Goal: Task Accomplishment & Management: Complete application form

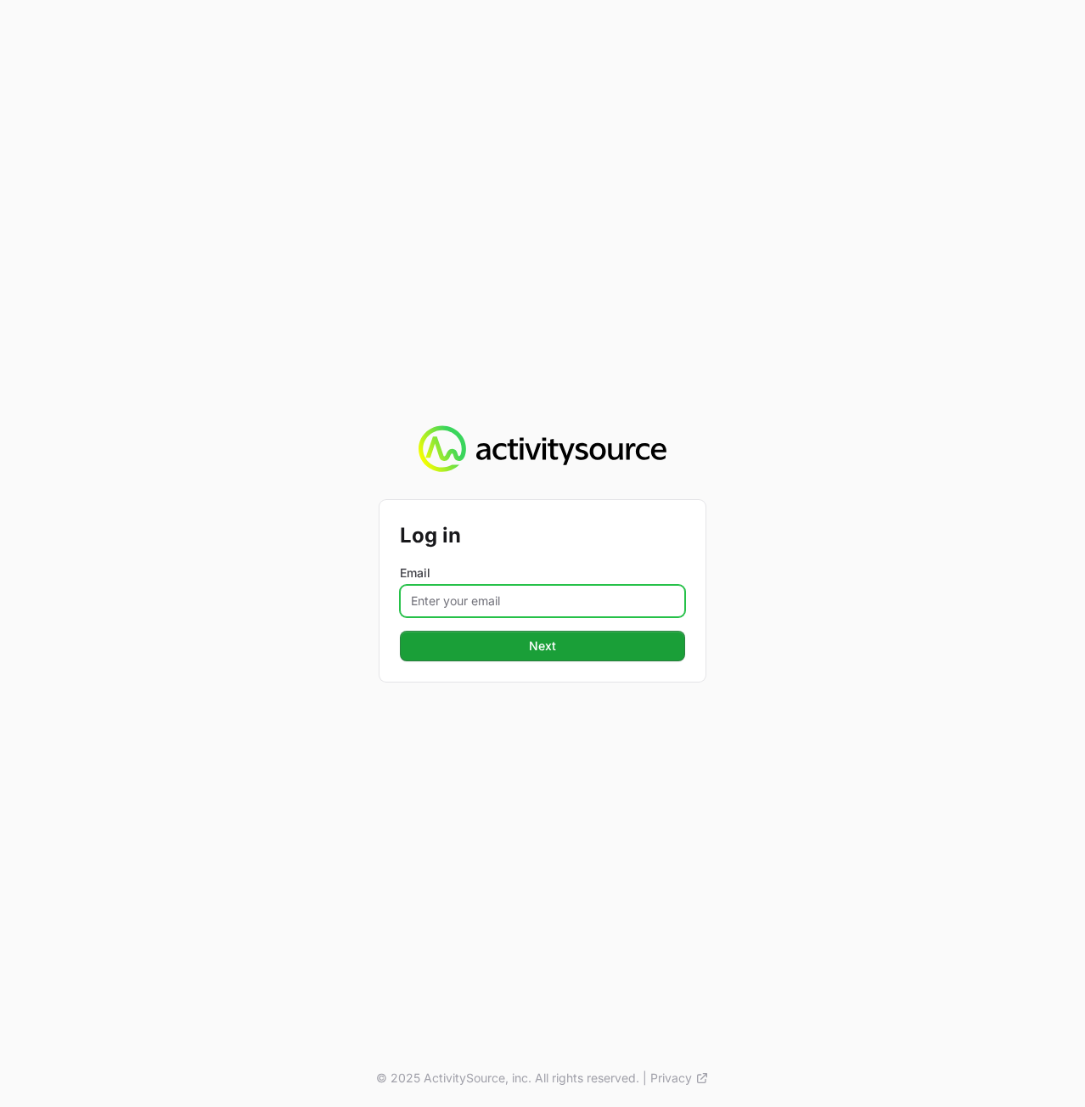
click at [487, 612] on input "Email" at bounding box center [542, 601] width 285 height 32
click at [467, 597] on input "Email" at bounding box center [542, 601] width 285 height 32
paste input "[PERSON_NAME][EMAIL_ADDRESS][DOMAIN_NAME]"
type input "[PERSON_NAME][EMAIL_ADDRESS][DOMAIN_NAME]"
drag, startPoint x: 788, startPoint y: 627, endPoint x: 760, endPoint y: 631, distance: 28.2
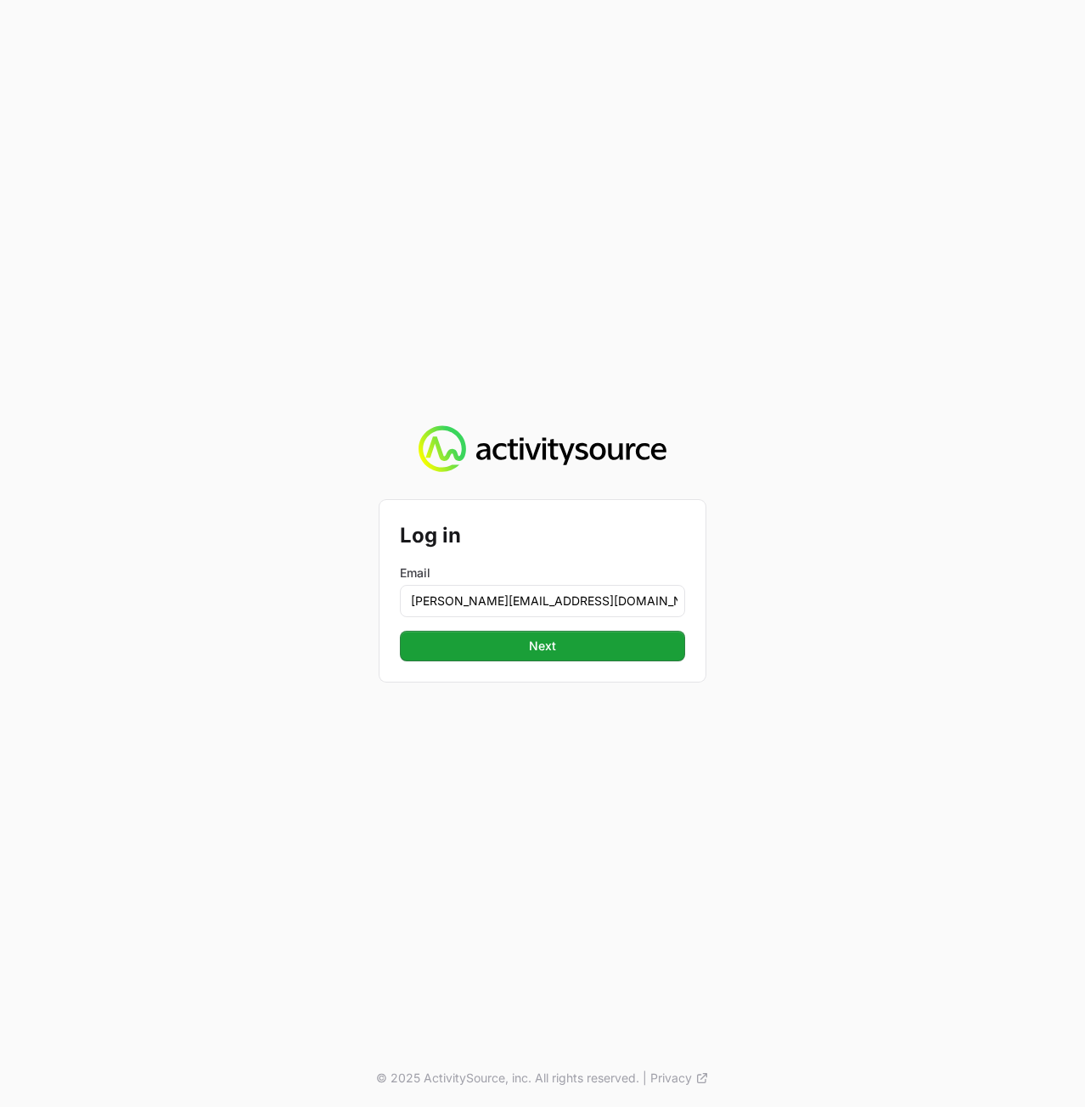
click at [786, 627] on div "Log in Email [PERSON_NAME][EMAIL_ADDRESS][DOMAIN_NAME] Next Next © 2025 Activit…" at bounding box center [542, 553] width 1085 height 1107
click at [645, 647] on span "Next" at bounding box center [542, 646] width 265 height 20
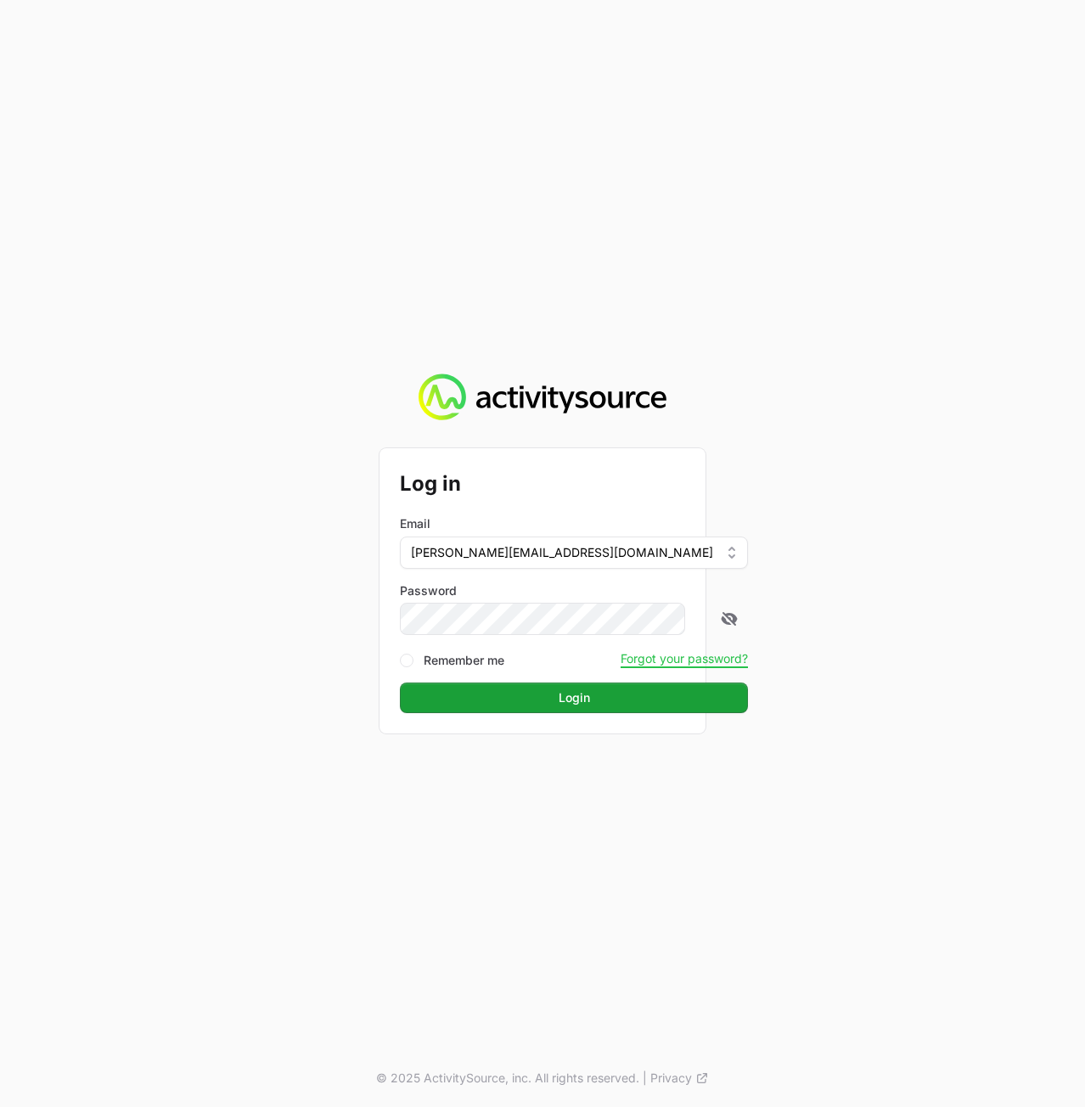
click at [910, 561] on div "Log in Email peter@activitysource.com Password Remember me Forgot your password…" at bounding box center [542, 553] width 1085 height 1107
click at [589, 690] on span "Login" at bounding box center [574, 697] width 328 height 20
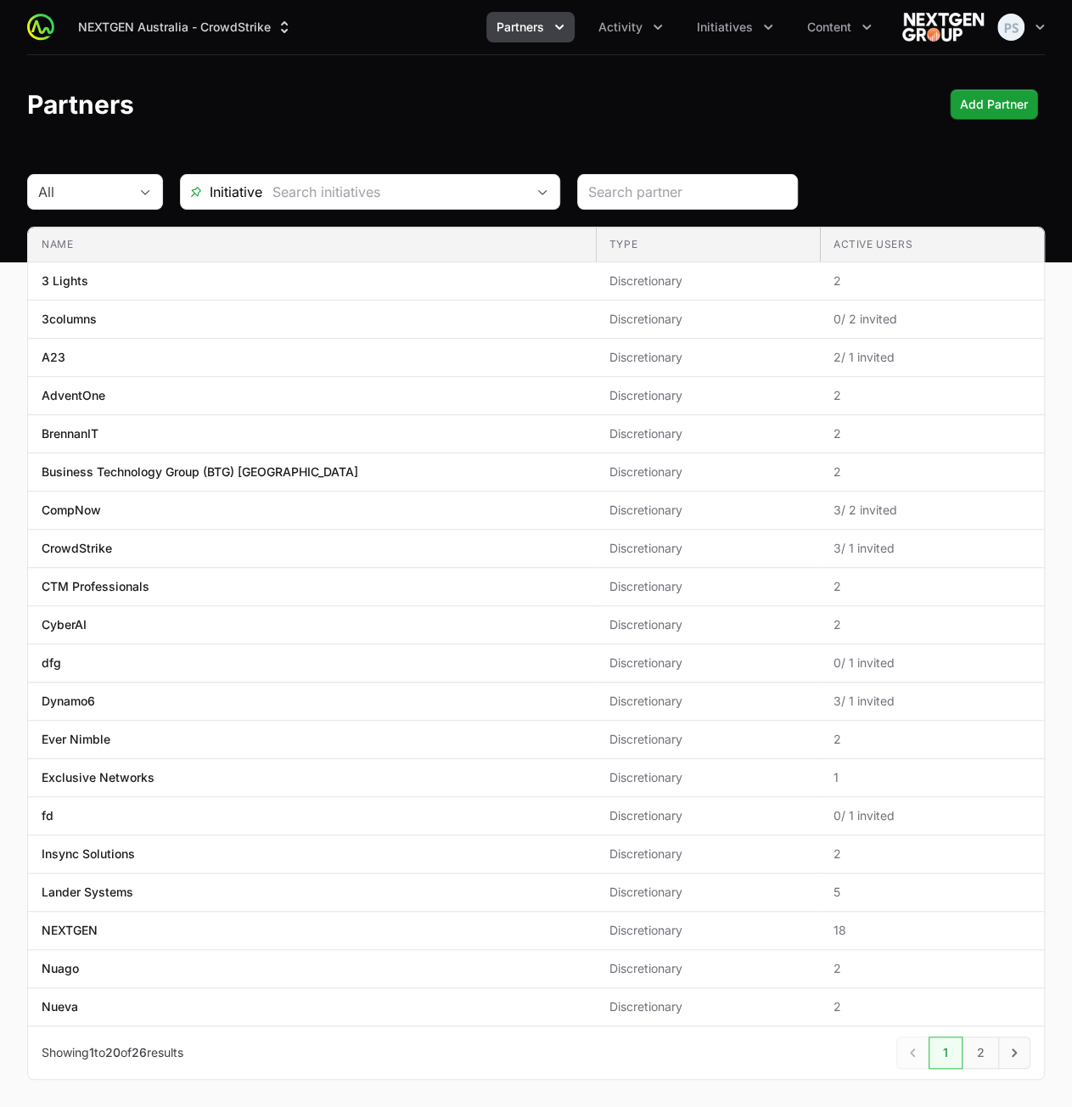
click at [351, 96] on div "Partners Add Partner Add Partner" at bounding box center [536, 104] width 1018 height 31
click at [160, 30] on button "NEXTGEN Australia - CrowdStrike" at bounding box center [185, 27] width 235 height 31
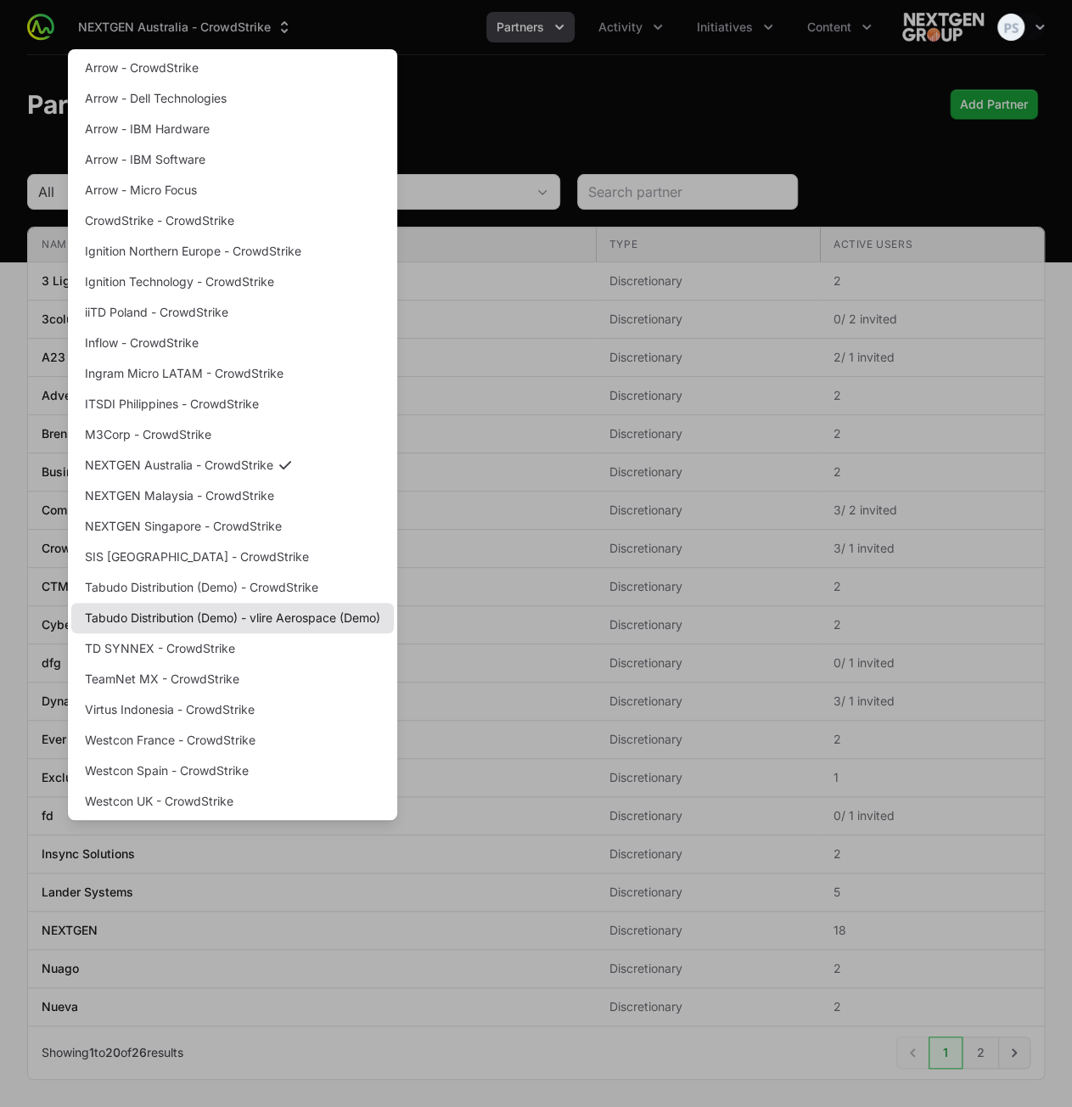
click at [251, 614] on link "Tabudo Distribution (Demo) - vlire Aerospace (Demo)" at bounding box center [232, 618] width 323 height 31
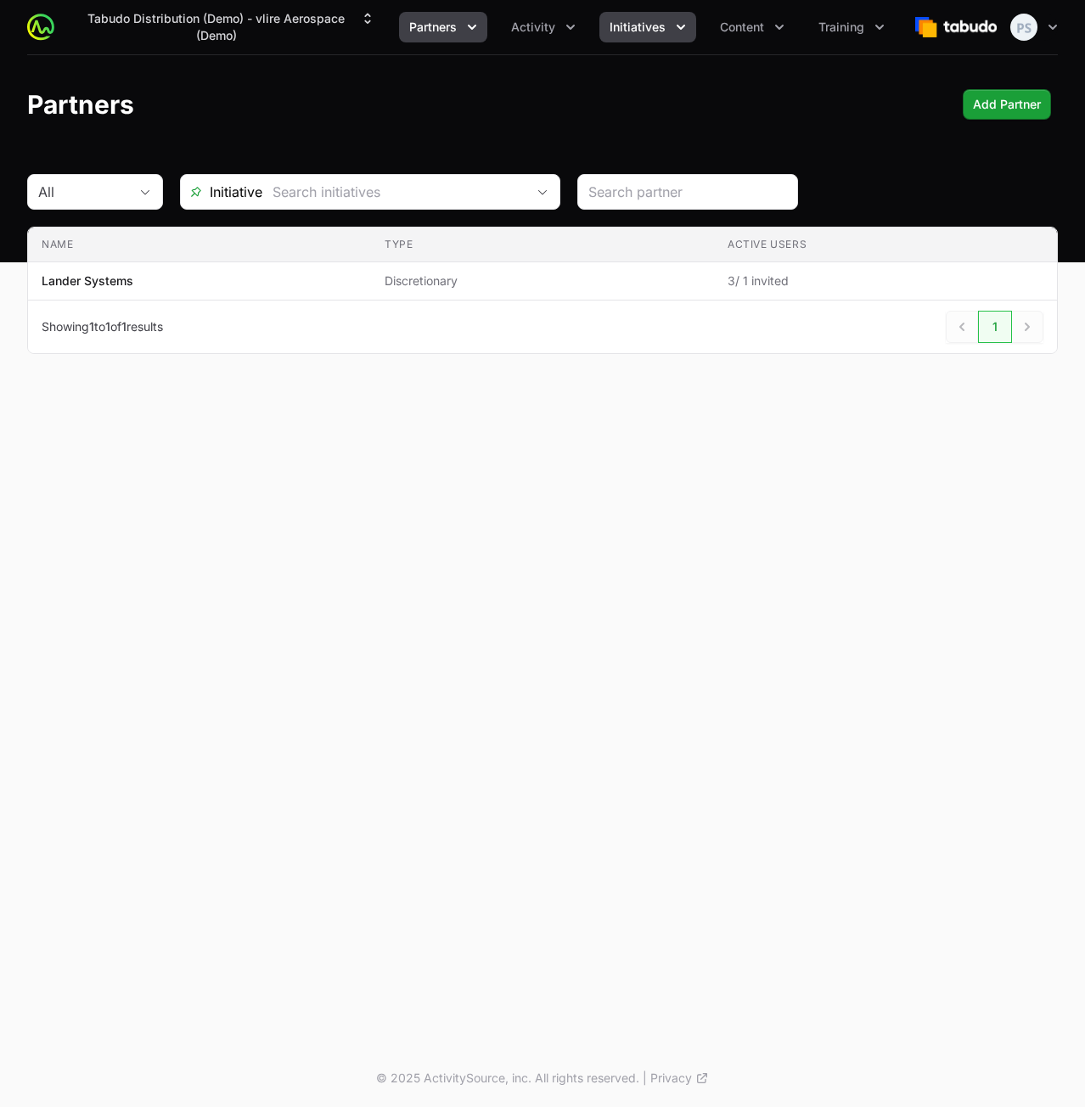
click at [609, 39] on button "Initiatives" at bounding box center [647, 27] width 97 height 31
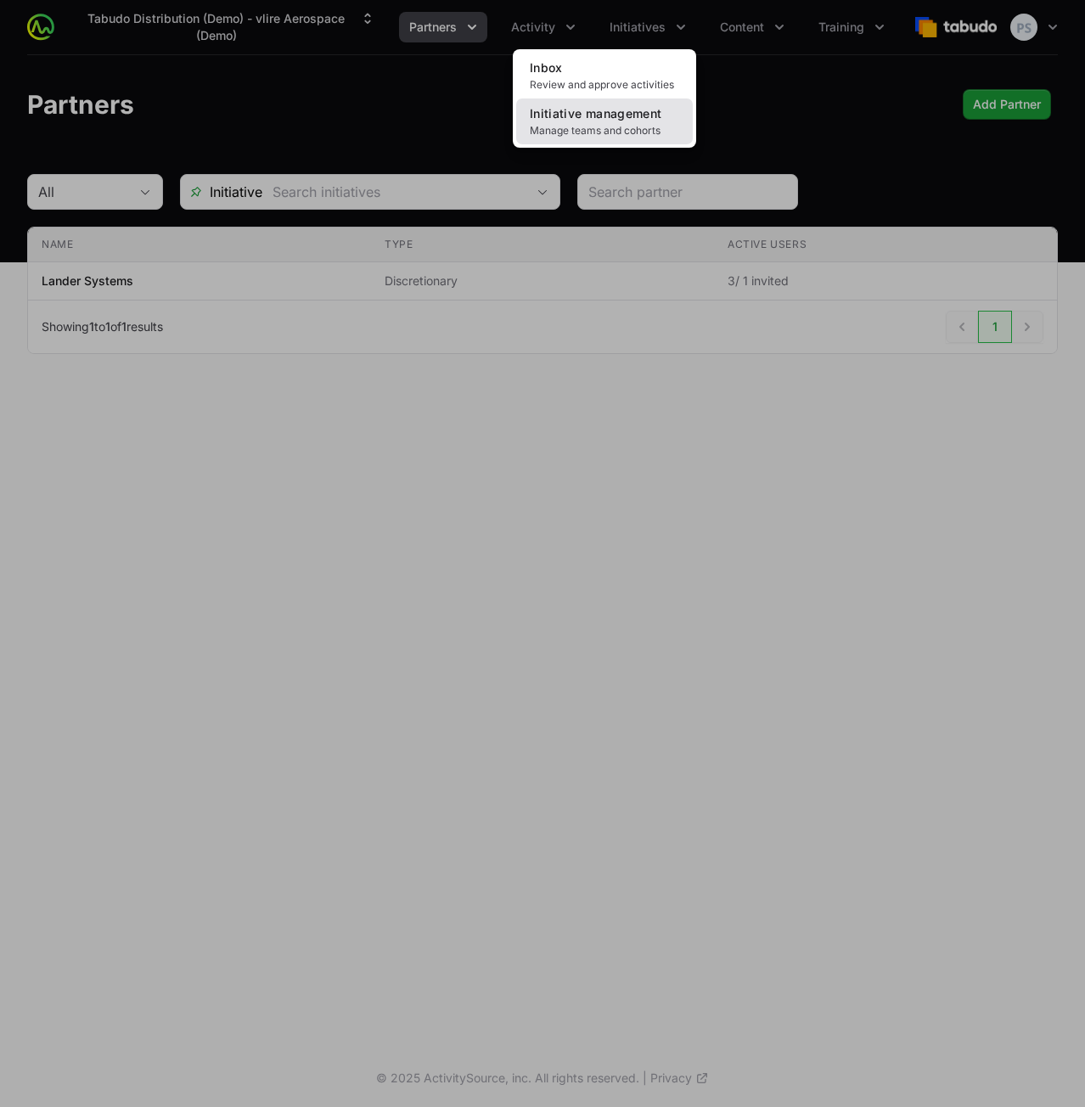
click at [618, 107] on span "Initiative management" at bounding box center [596, 113] width 132 height 14
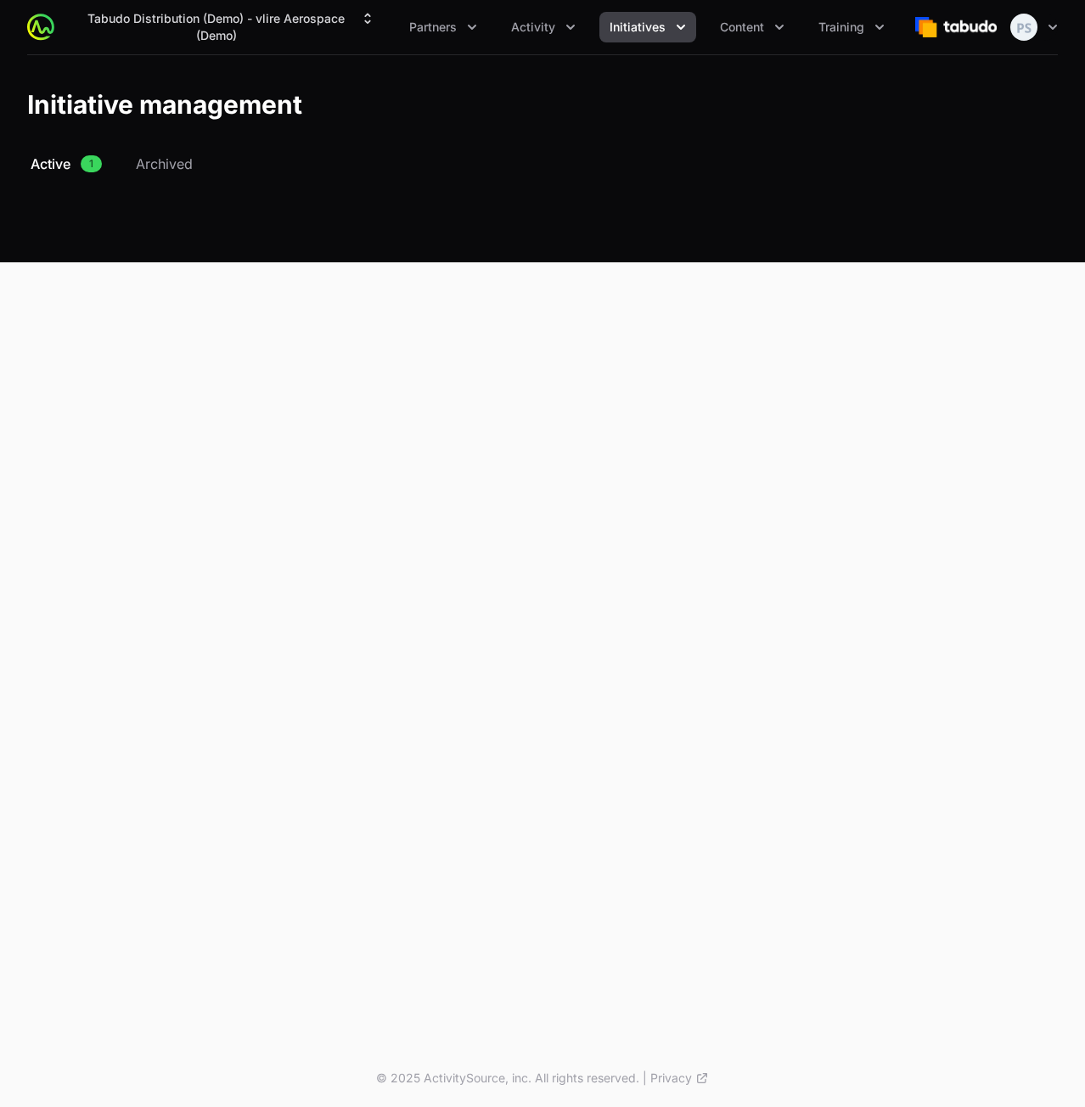
click at [70, 163] on span "Active" at bounding box center [51, 164] width 40 height 20
click at [171, 172] on span "Archived" at bounding box center [164, 164] width 57 height 20
click at [61, 163] on span "Active" at bounding box center [51, 164] width 40 height 20
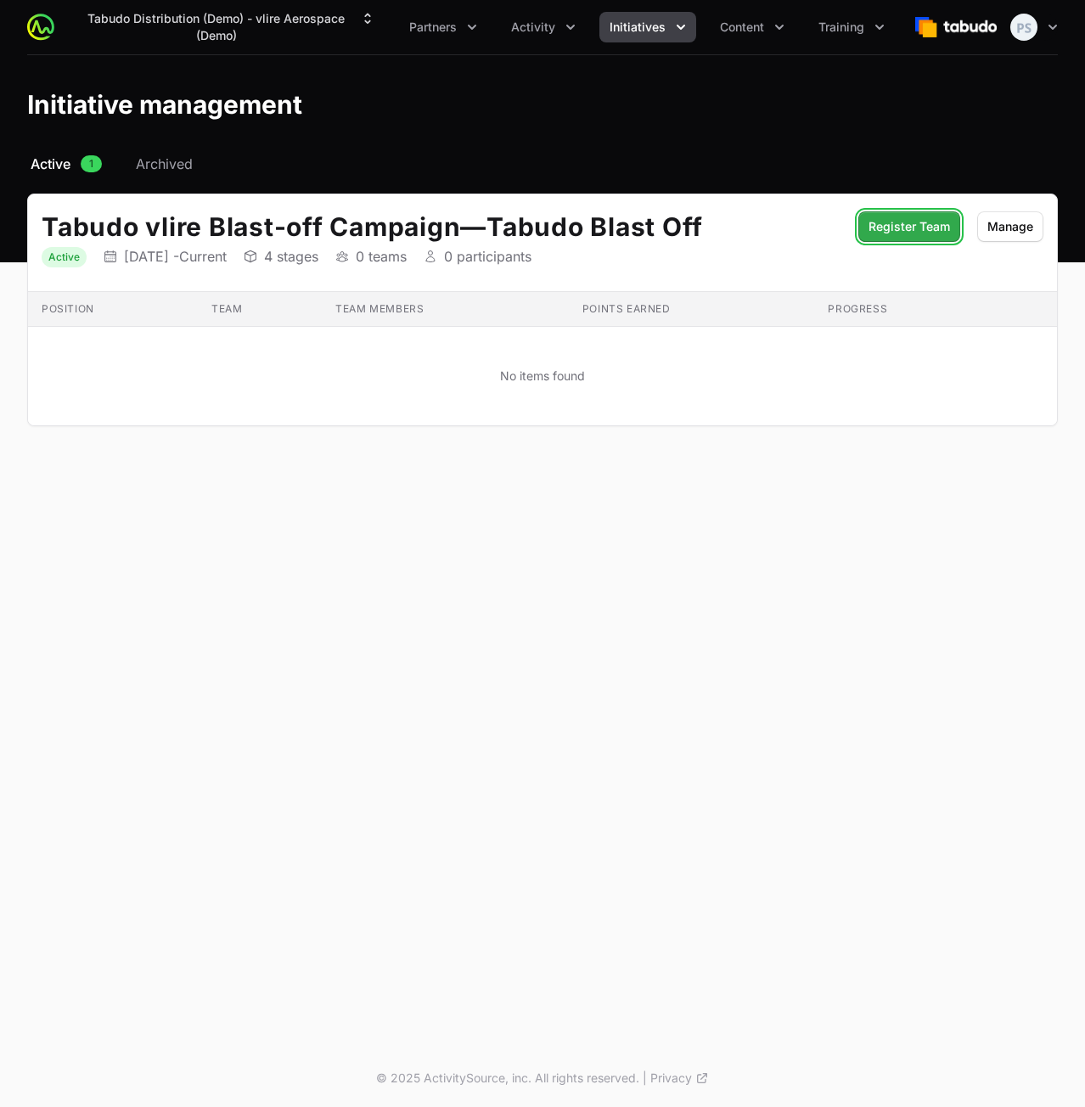
click at [898, 231] on span "Register Team" at bounding box center [908, 226] width 81 height 20
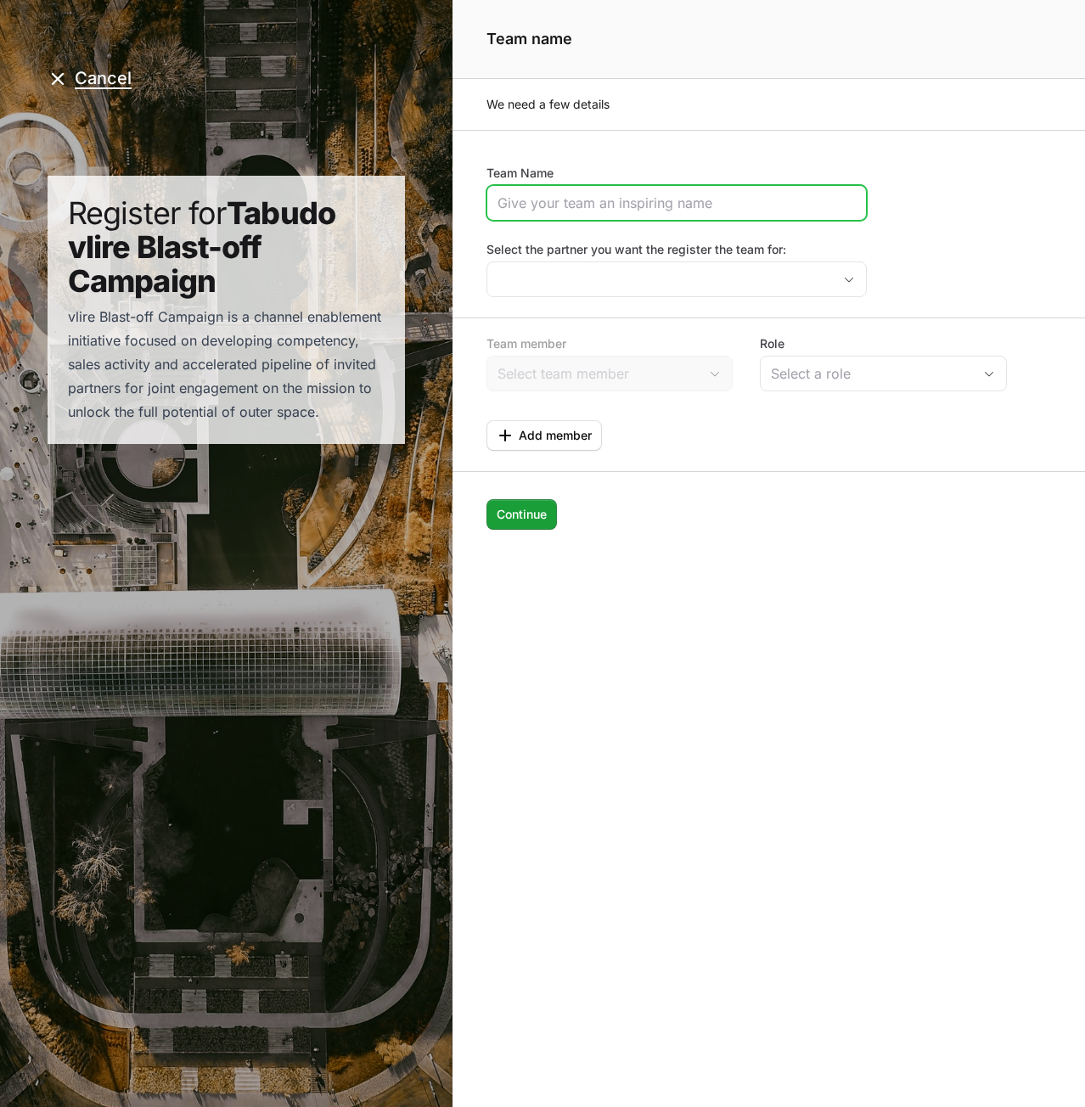
click at [575, 198] on input "Team Name" at bounding box center [676, 203] width 358 height 20
type input "Blah"
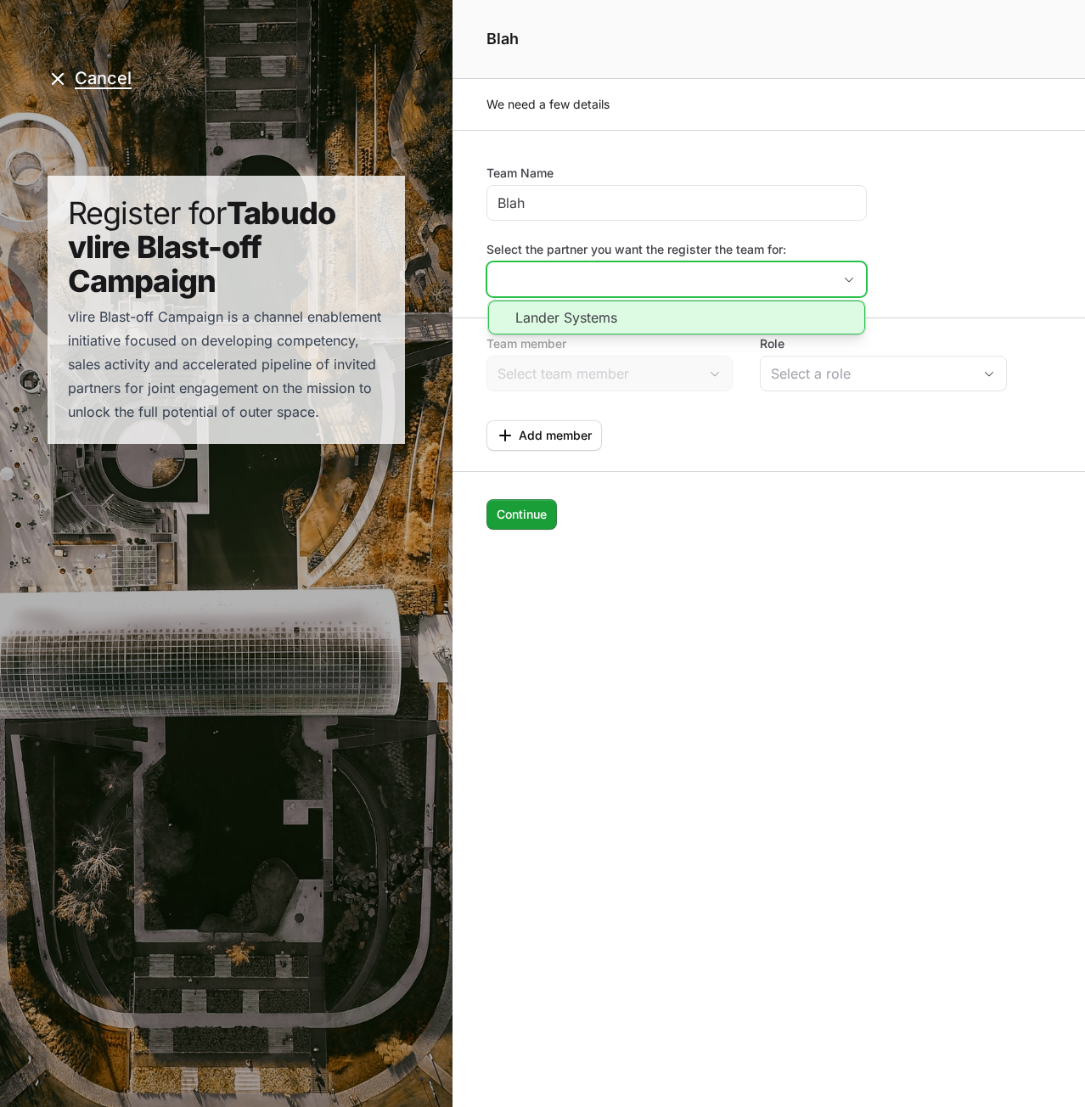
click at [710, 318] on li "Lander Systems" at bounding box center [676, 317] width 377 height 34
type input "Lander Systems"
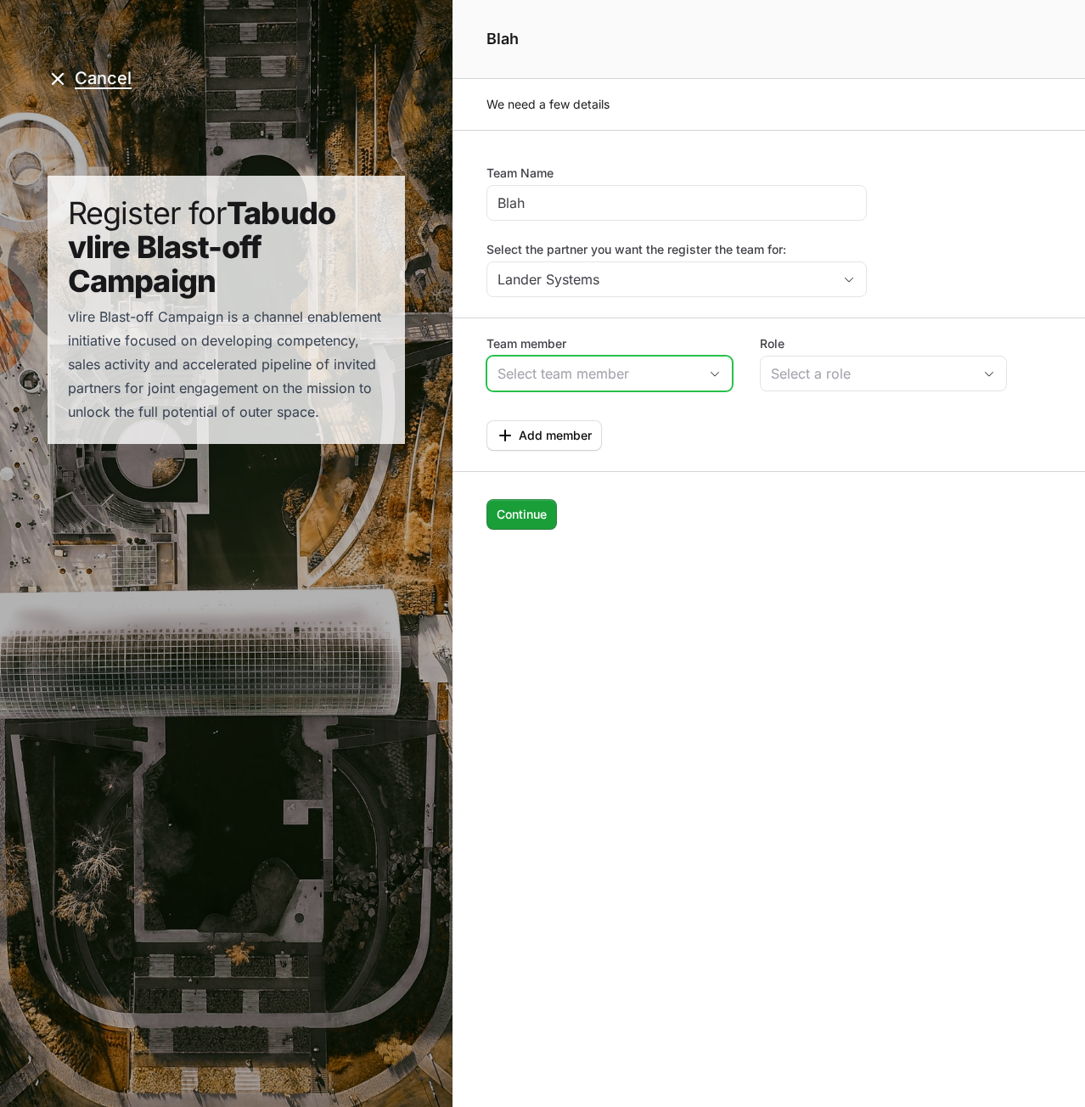
click at [632, 361] on input "Team member" at bounding box center [592, 373] width 211 height 34
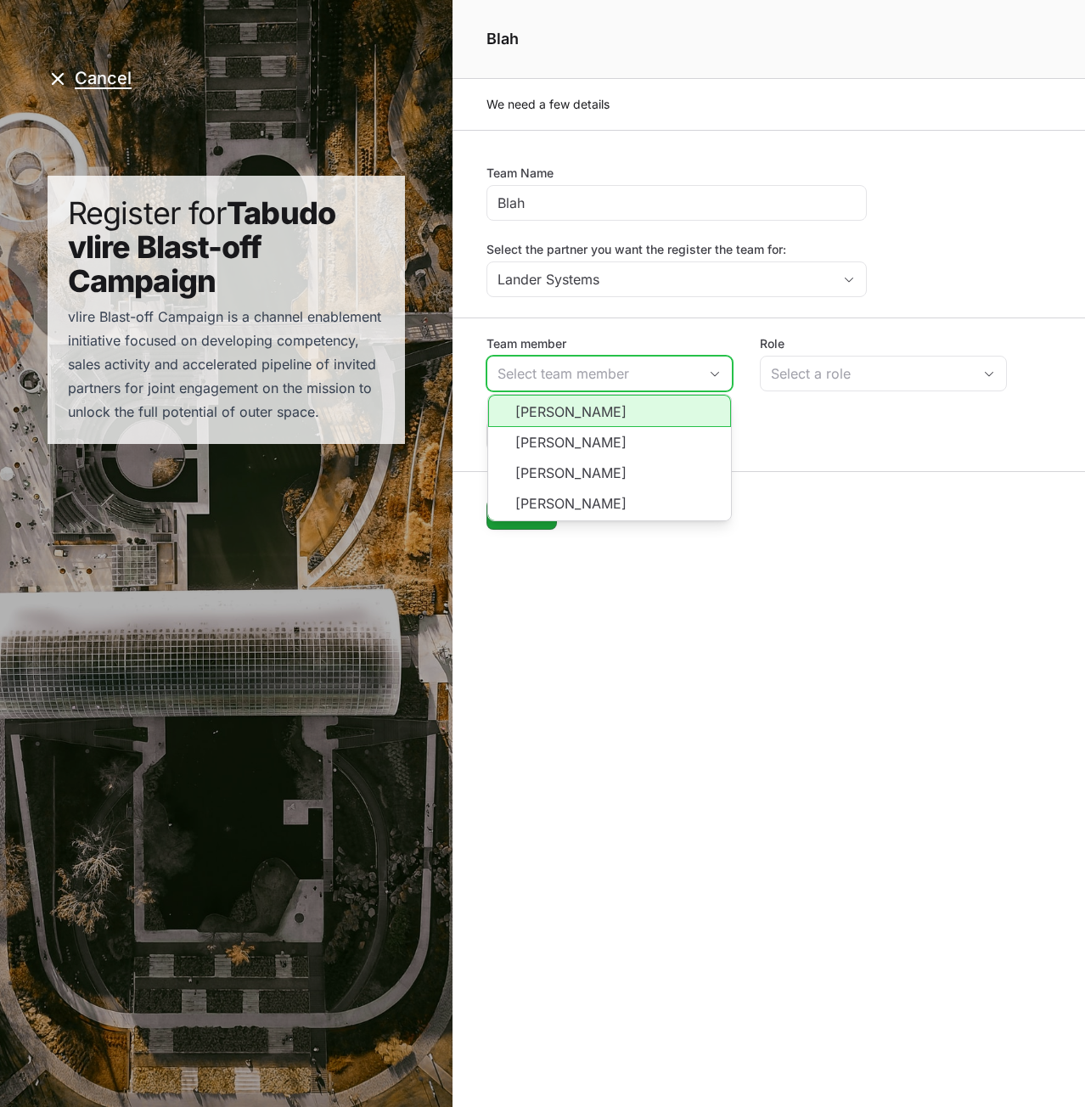
drag, startPoint x: 622, startPoint y: 415, endPoint x: 640, endPoint y: 413, distance: 17.9
click at [623, 415] on li "[PERSON_NAME]" at bounding box center [610, 411] width 244 height 32
type input "[PERSON_NAME]"
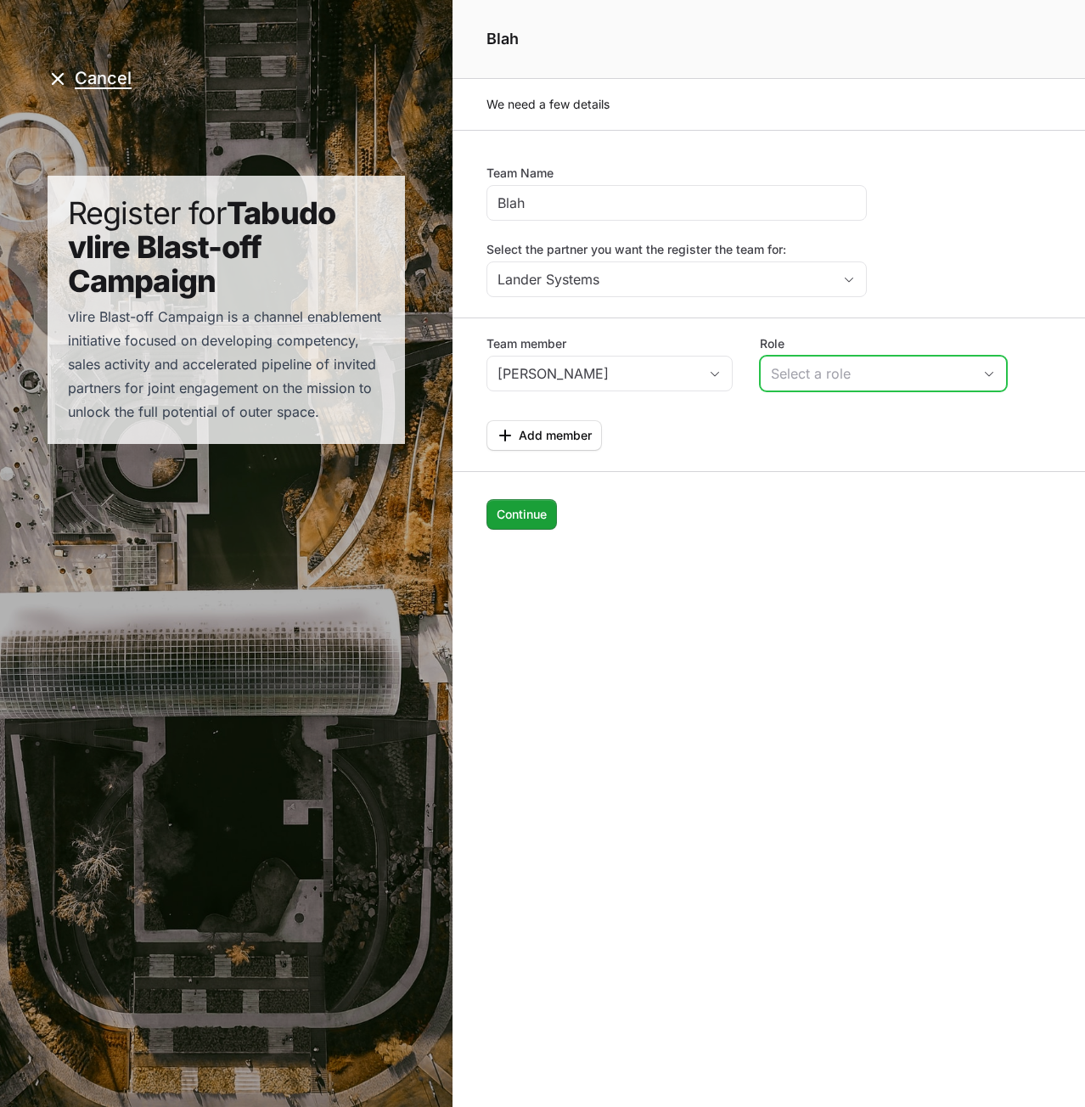
click at [783, 370] on div "Select a role" at bounding box center [871, 373] width 201 height 20
click at [799, 418] on li "Sales" at bounding box center [883, 411] width 244 height 32
click at [588, 430] on span "Add member" at bounding box center [555, 435] width 73 height 20
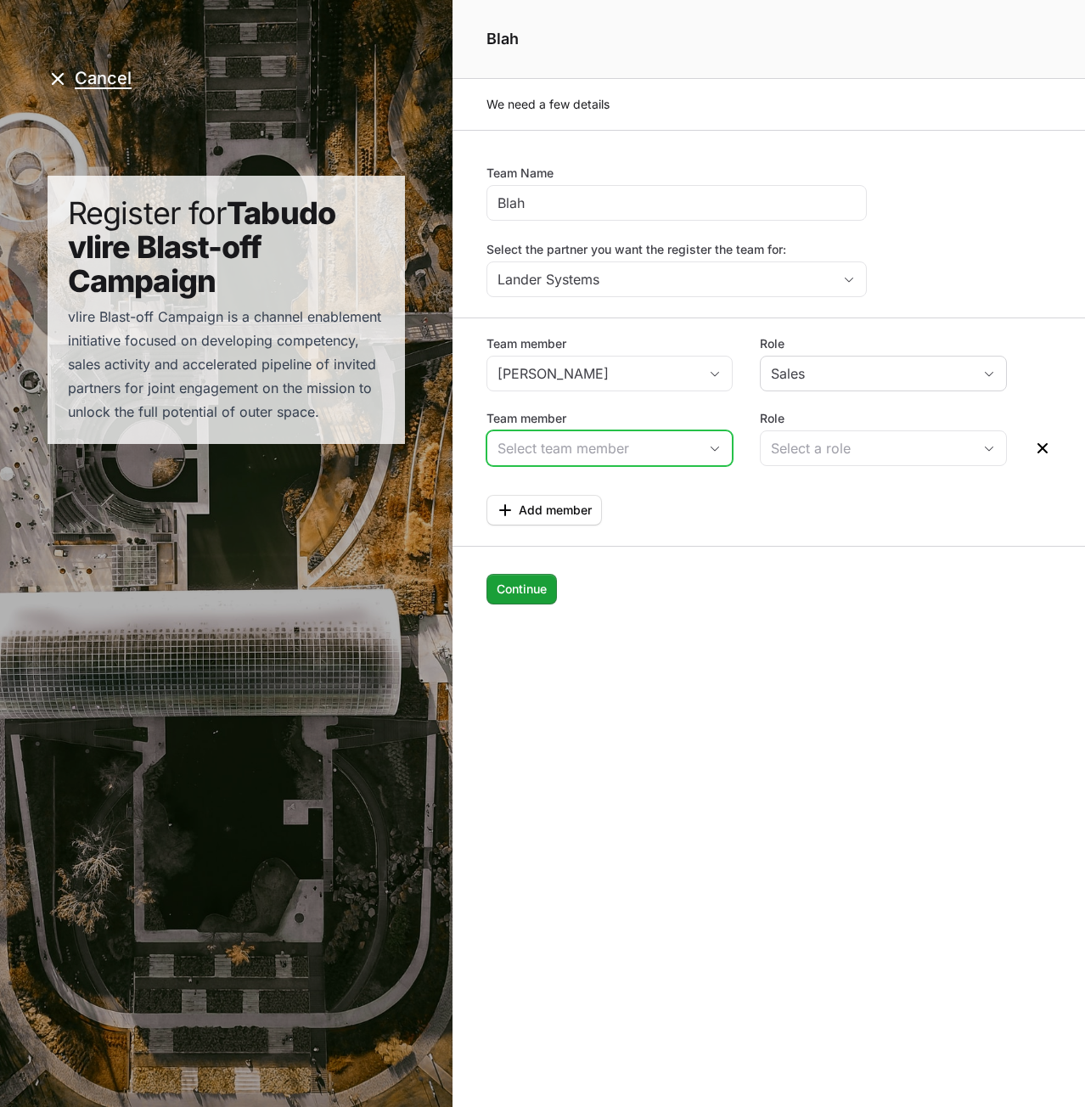
click at [611, 449] on input "Team member" at bounding box center [592, 448] width 211 height 34
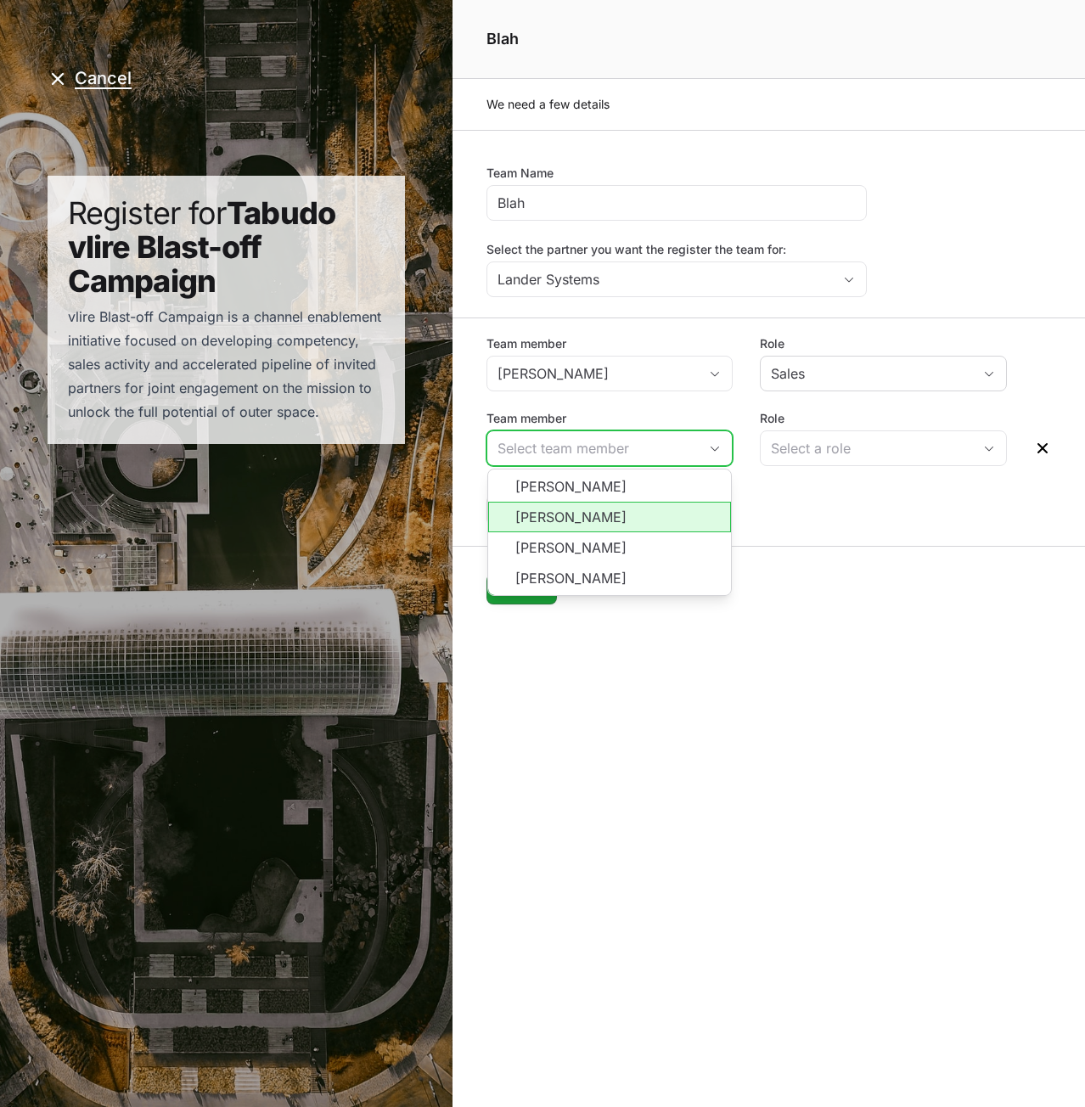
drag, startPoint x: 604, startPoint y: 507, endPoint x: 737, endPoint y: 493, distance: 133.1
click at [606, 507] on li "[PERSON_NAME]" at bounding box center [610, 517] width 244 height 31
type input "[PERSON_NAME]"
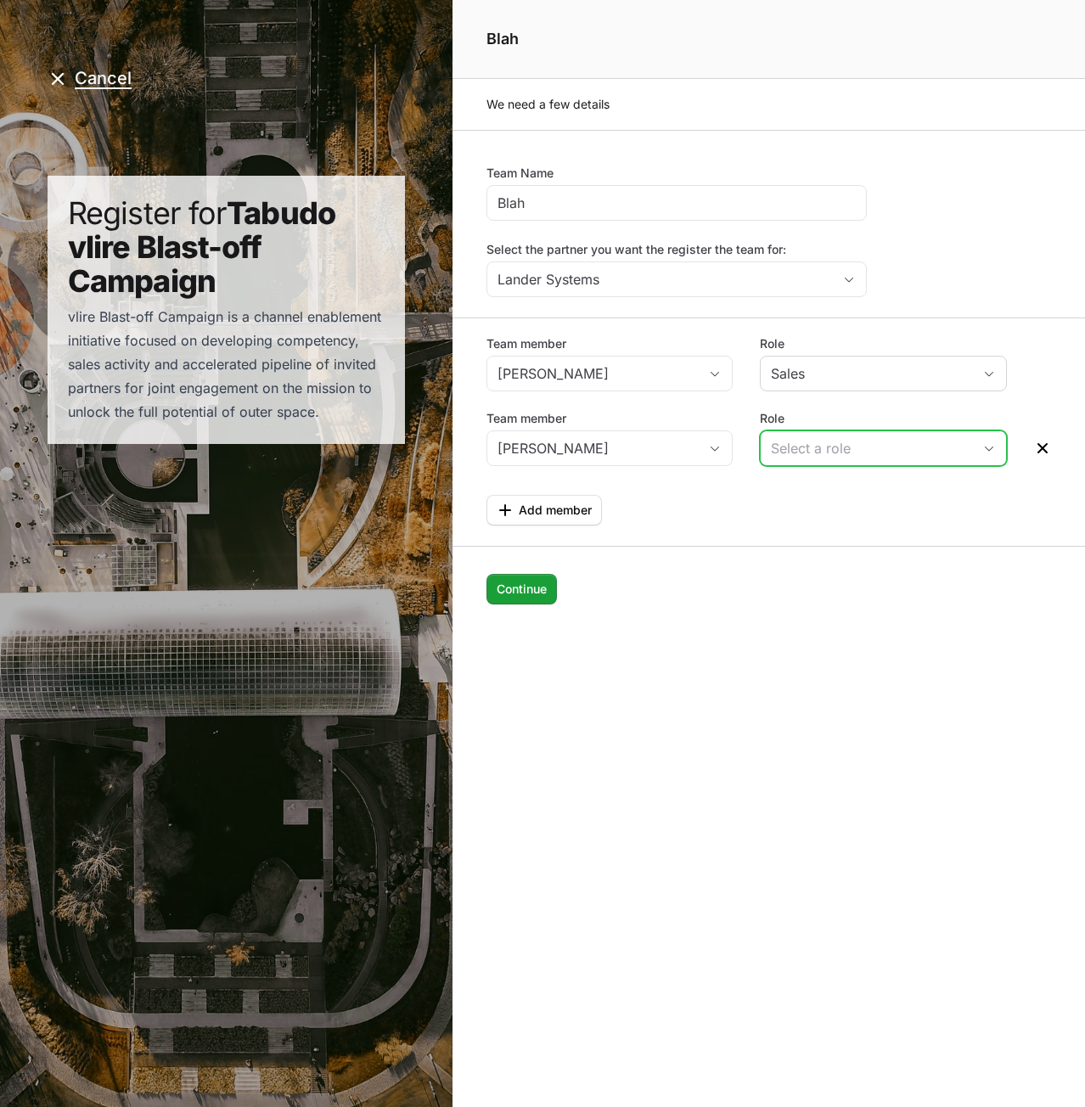
click at [788, 449] on div "Select a role" at bounding box center [871, 448] width 201 height 20
click at [802, 510] on li "Engineer" at bounding box center [883, 518] width 244 height 32
click at [531, 583] on span "Continue" at bounding box center [521, 589] width 50 height 20
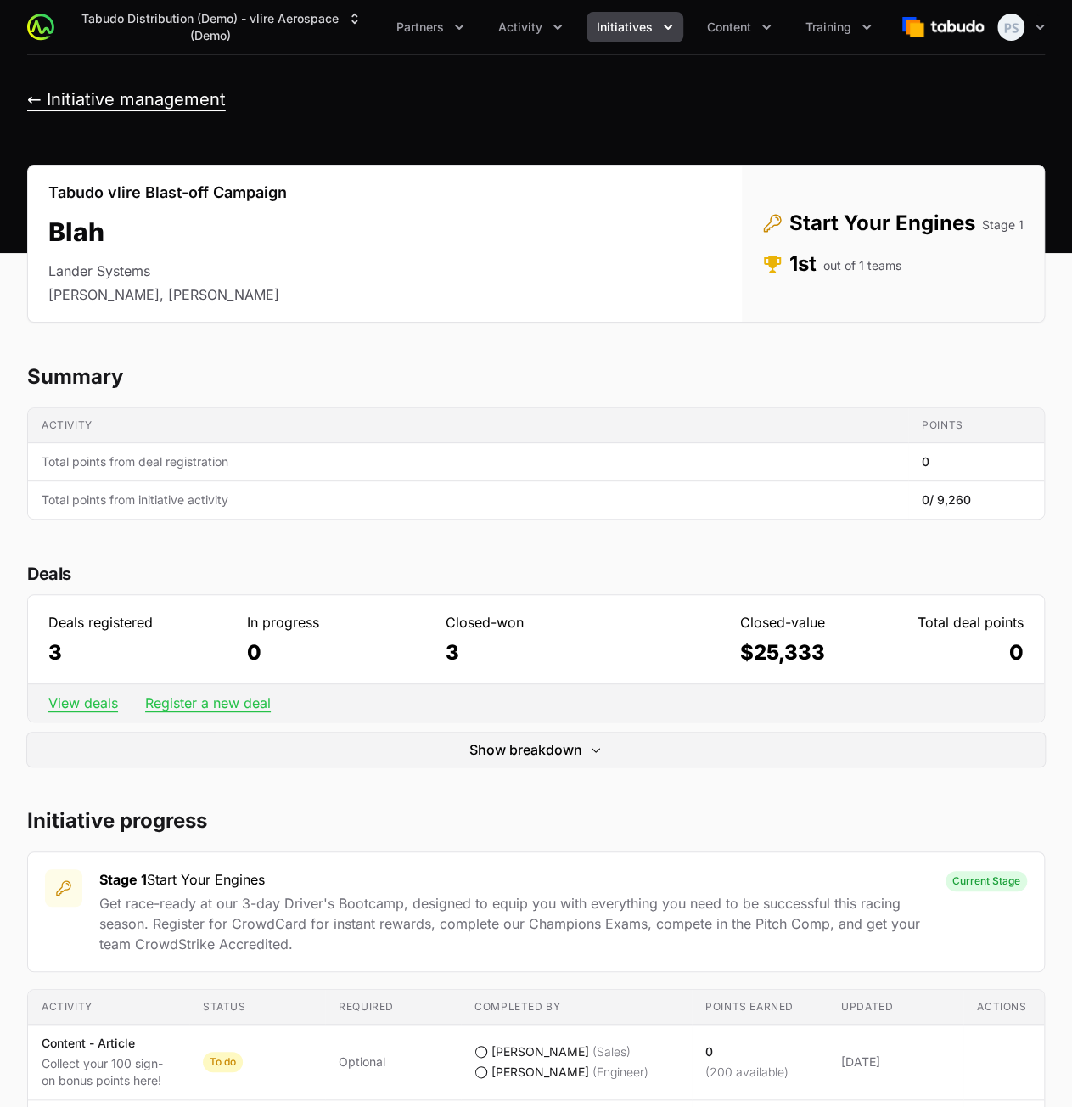
click at [137, 104] on button "← Initiative management" at bounding box center [126, 99] width 199 height 21
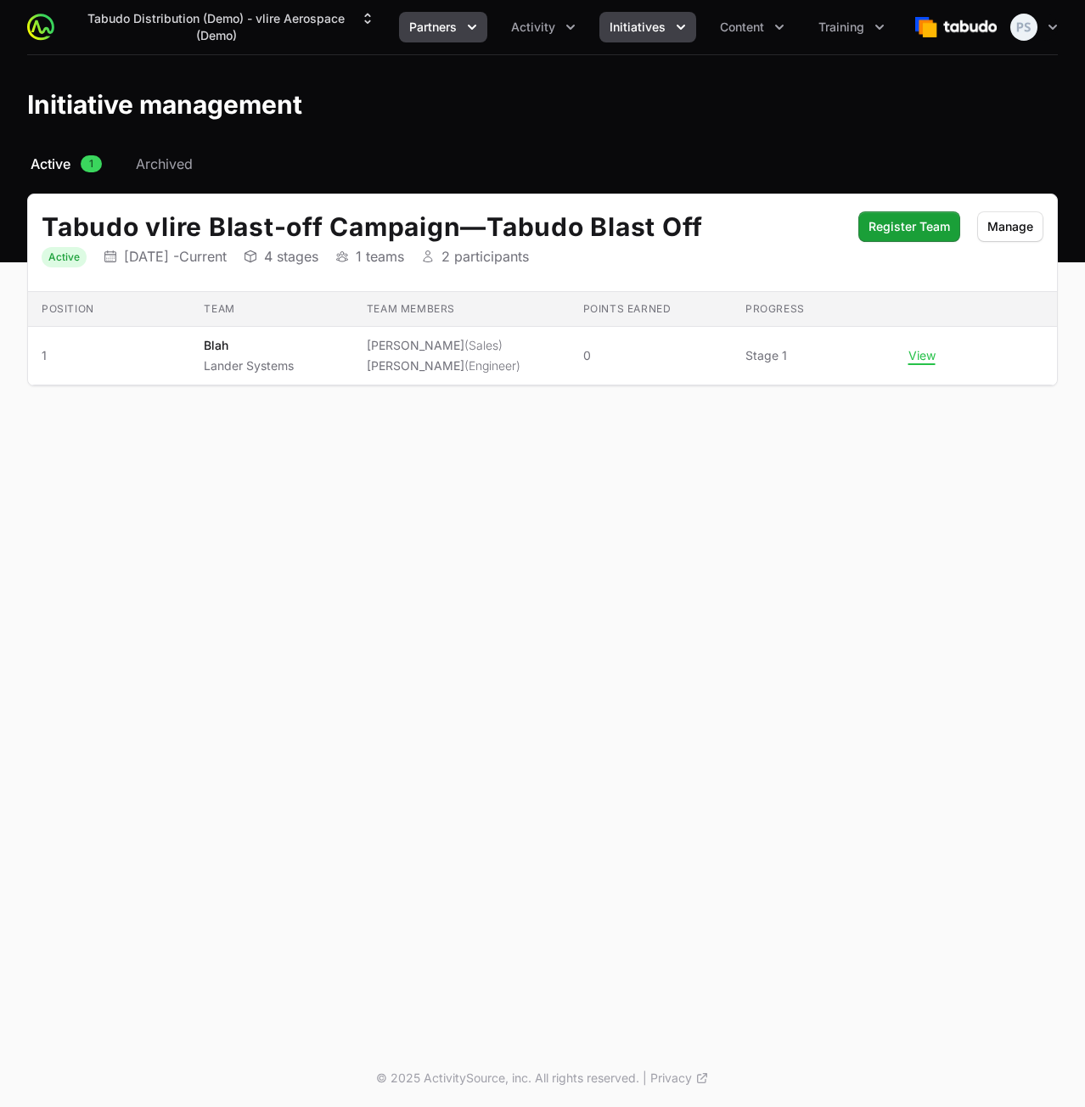
click at [453, 31] on span "Partners" at bounding box center [433, 27] width 48 height 17
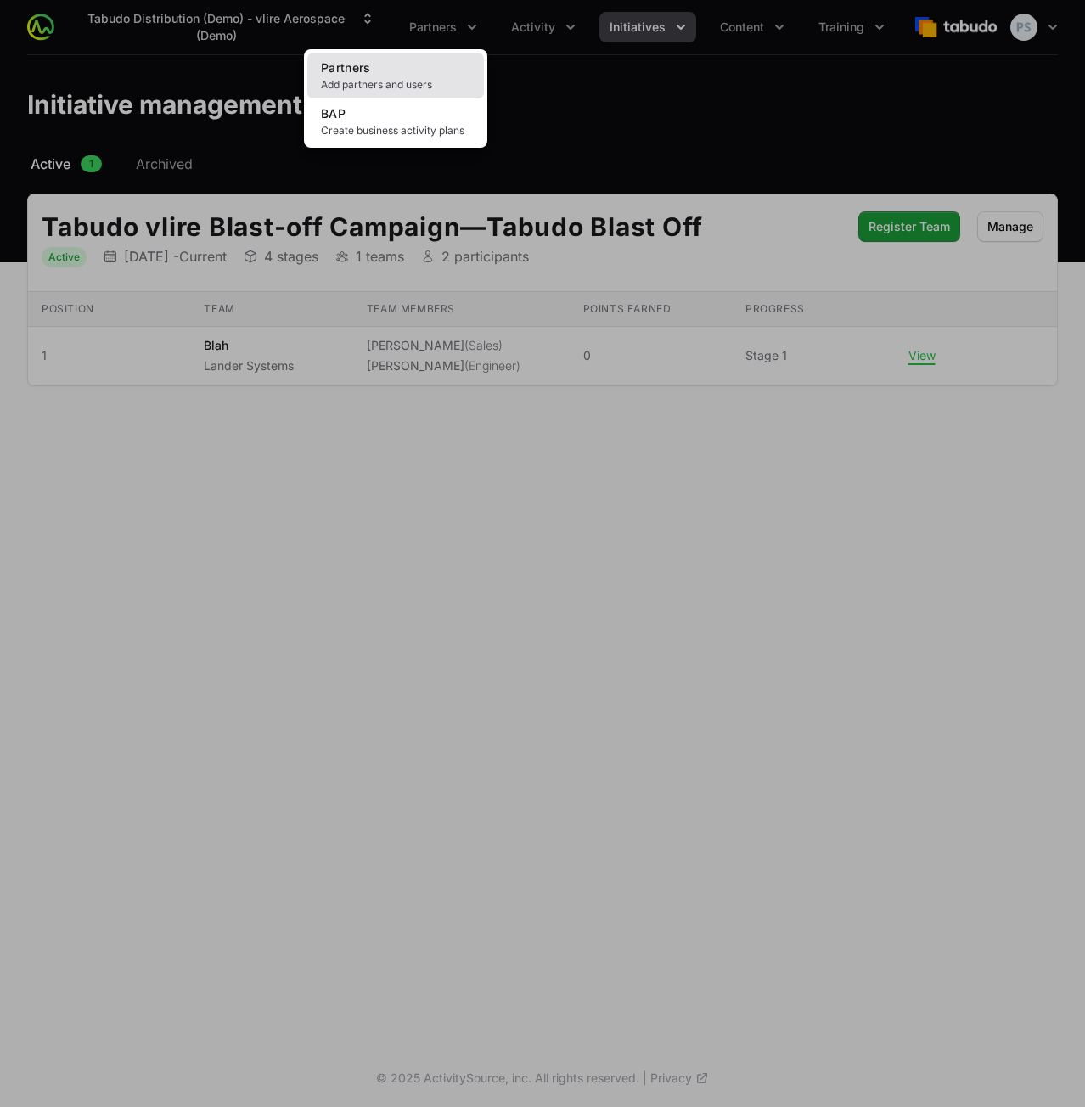
click at [453, 57] on link "Partners Add partners and users" at bounding box center [395, 76] width 177 height 46
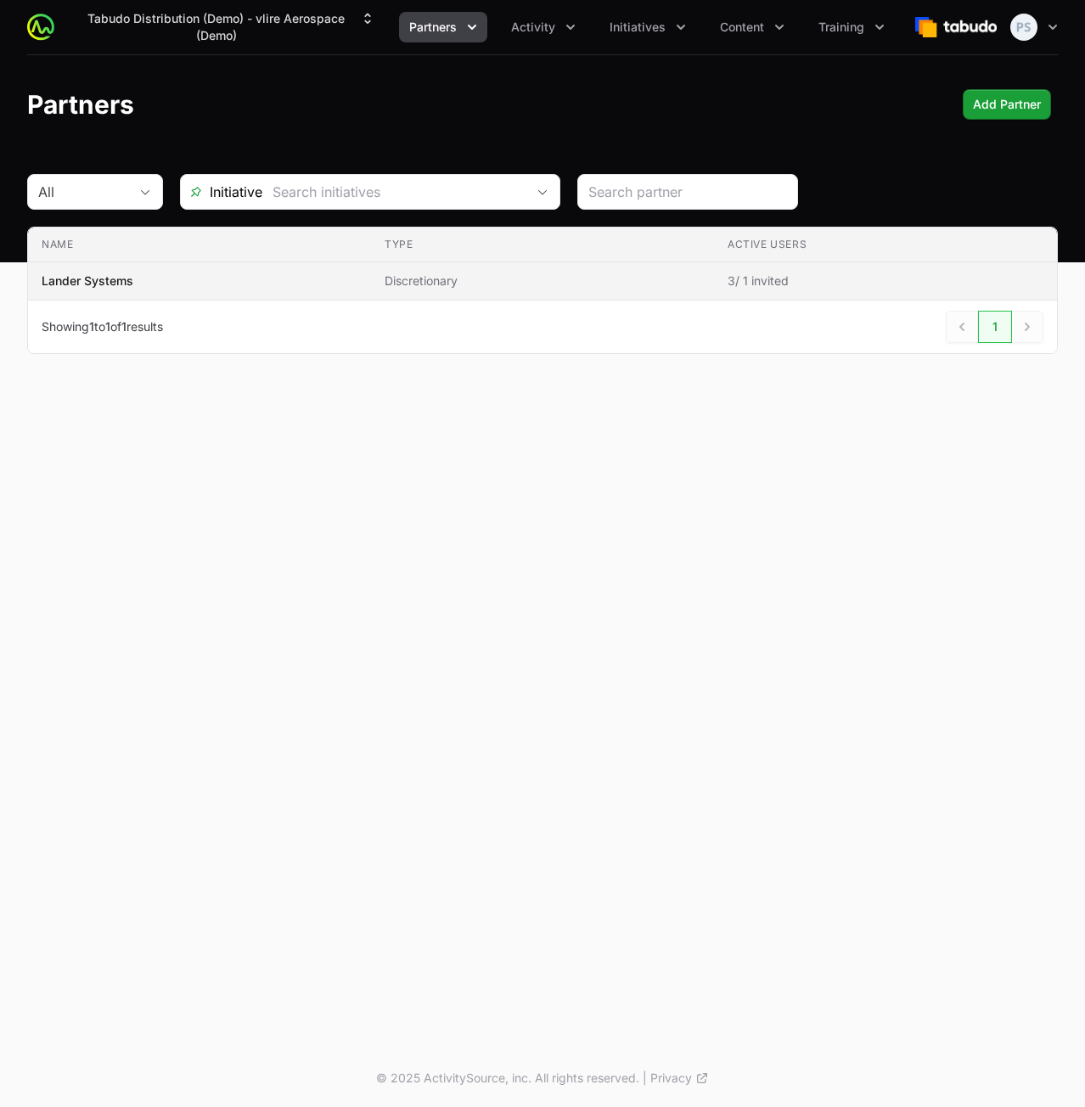
click at [198, 276] on span "Lander Systems" at bounding box center [200, 280] width 316 height 17
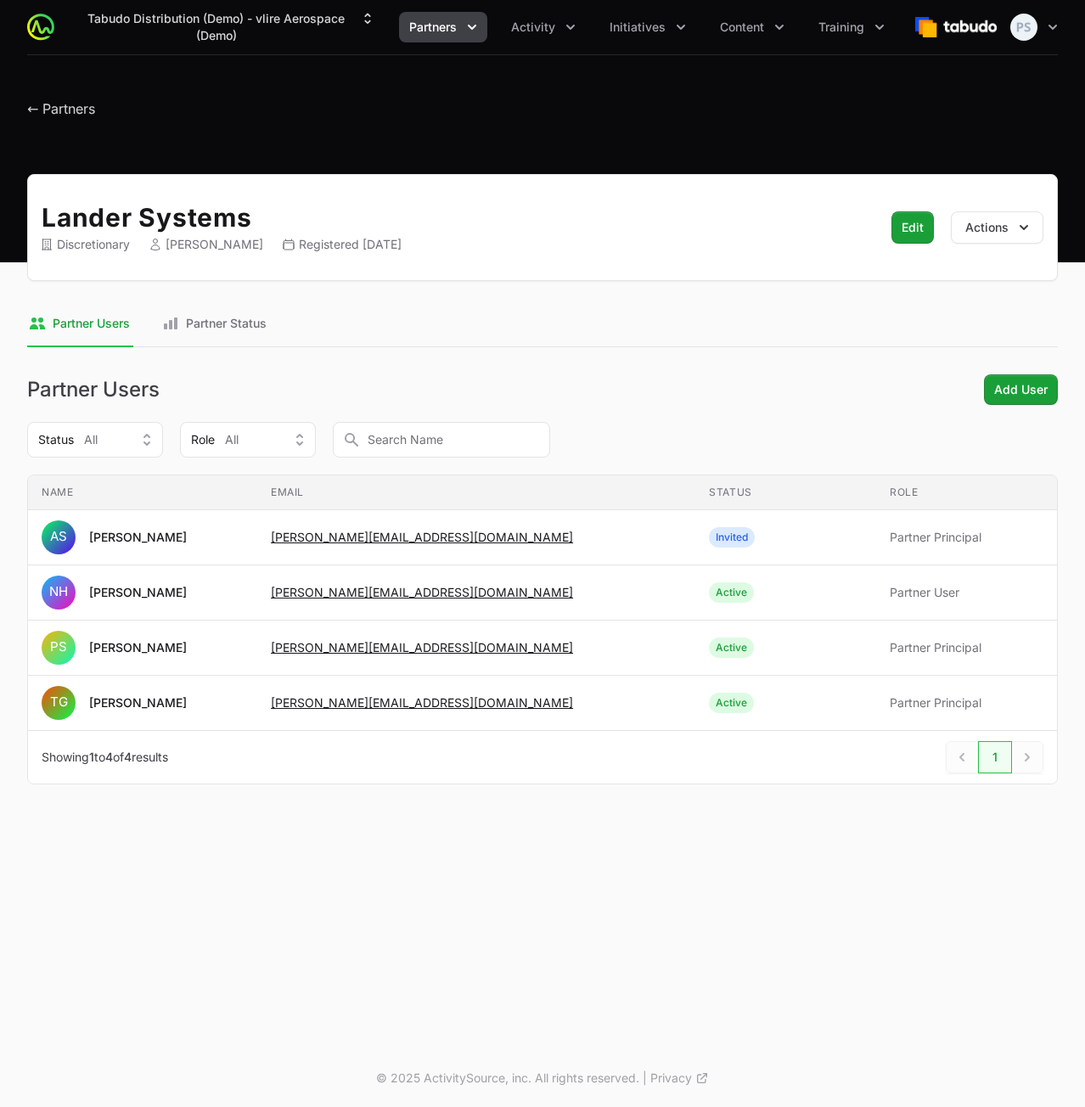
click at [614, 820] on div "Tabudo Distribution (Demo) - vlire Aerospace (Demo) Partners Activity Initiativ…" at bounding box center [542, 524] width 1085 height 1049
drag, startPoint x: 658, startPoint y: 911, endPoint x: 613, endPoint y: 892, distance: 48.7
click at [657, 911] on div "Tabudo Distribution (Demo) - vlire Aerospace (Demo) Partners Activity Initiativ…" at bounding box center [542, 524] width 1085 height 1049
click at [643, 35] on span "Initiatives" at bounding box center [637, 27] width 56 height 17
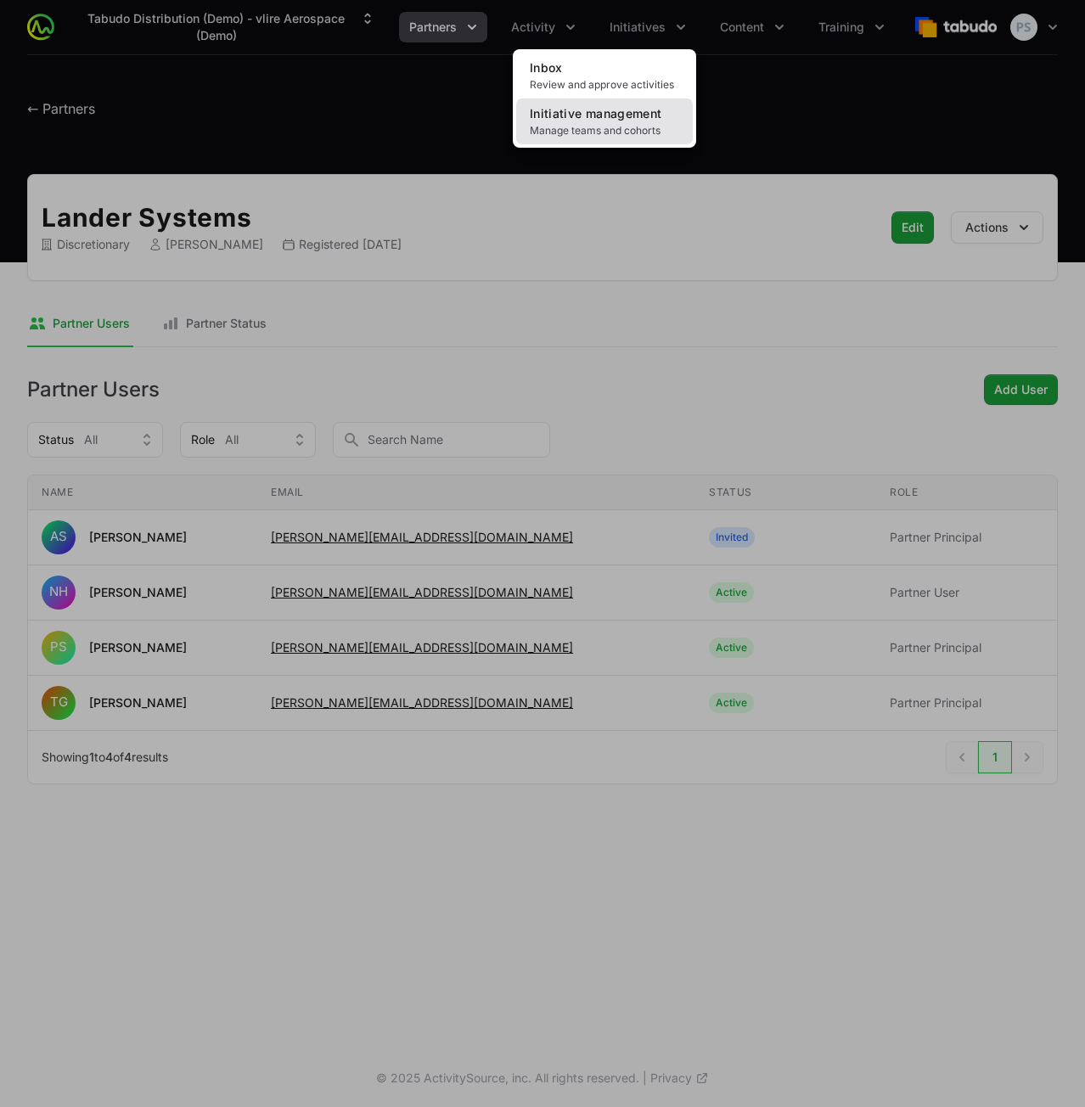
click at [597, 143] on link "Initiative management Manage teams and cohorts" at bounding box center [604, 121] width 177 height 46
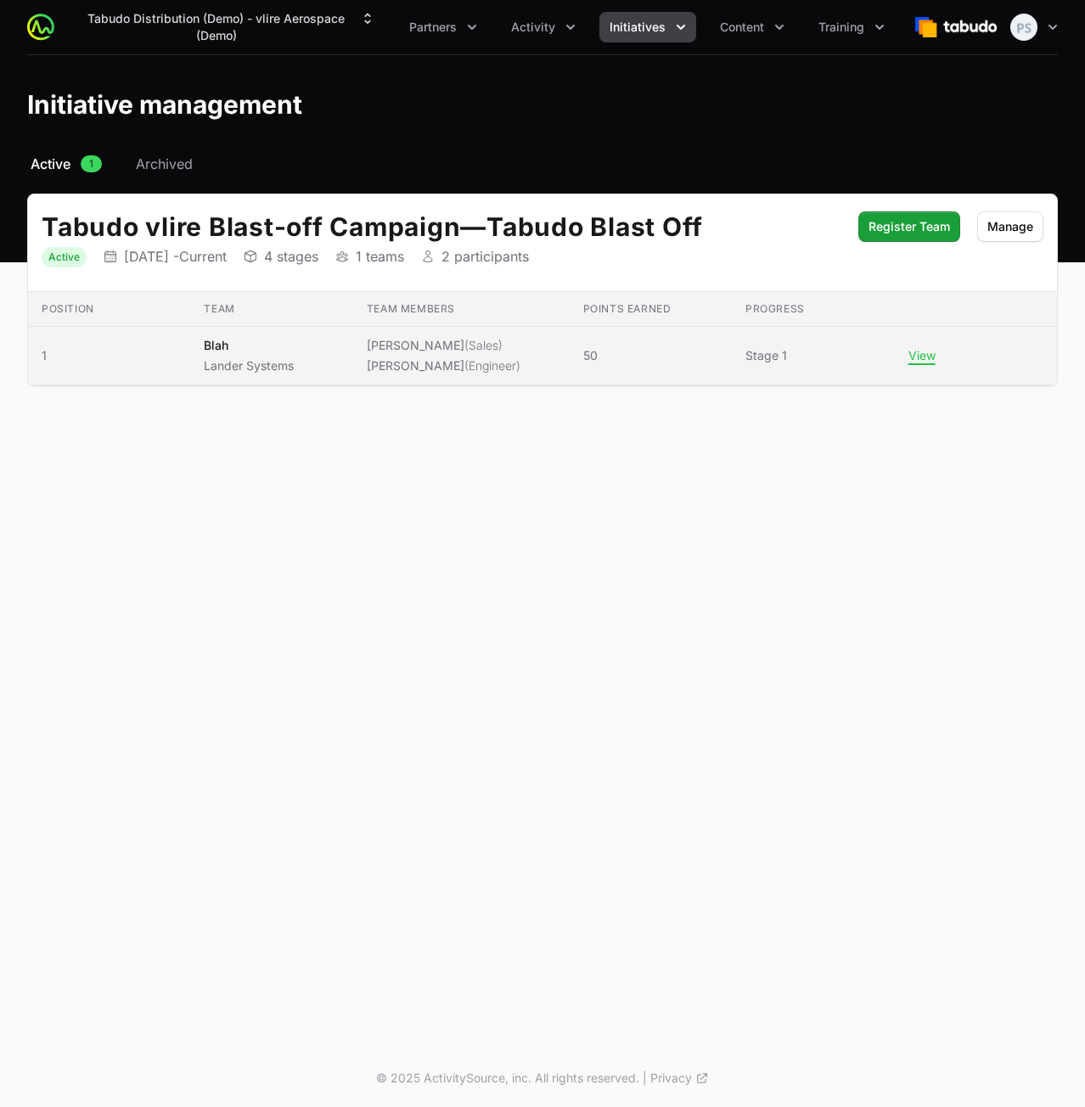
click at [903, 359] on td "View" at bounding box center [976, 356] width 162 height 59
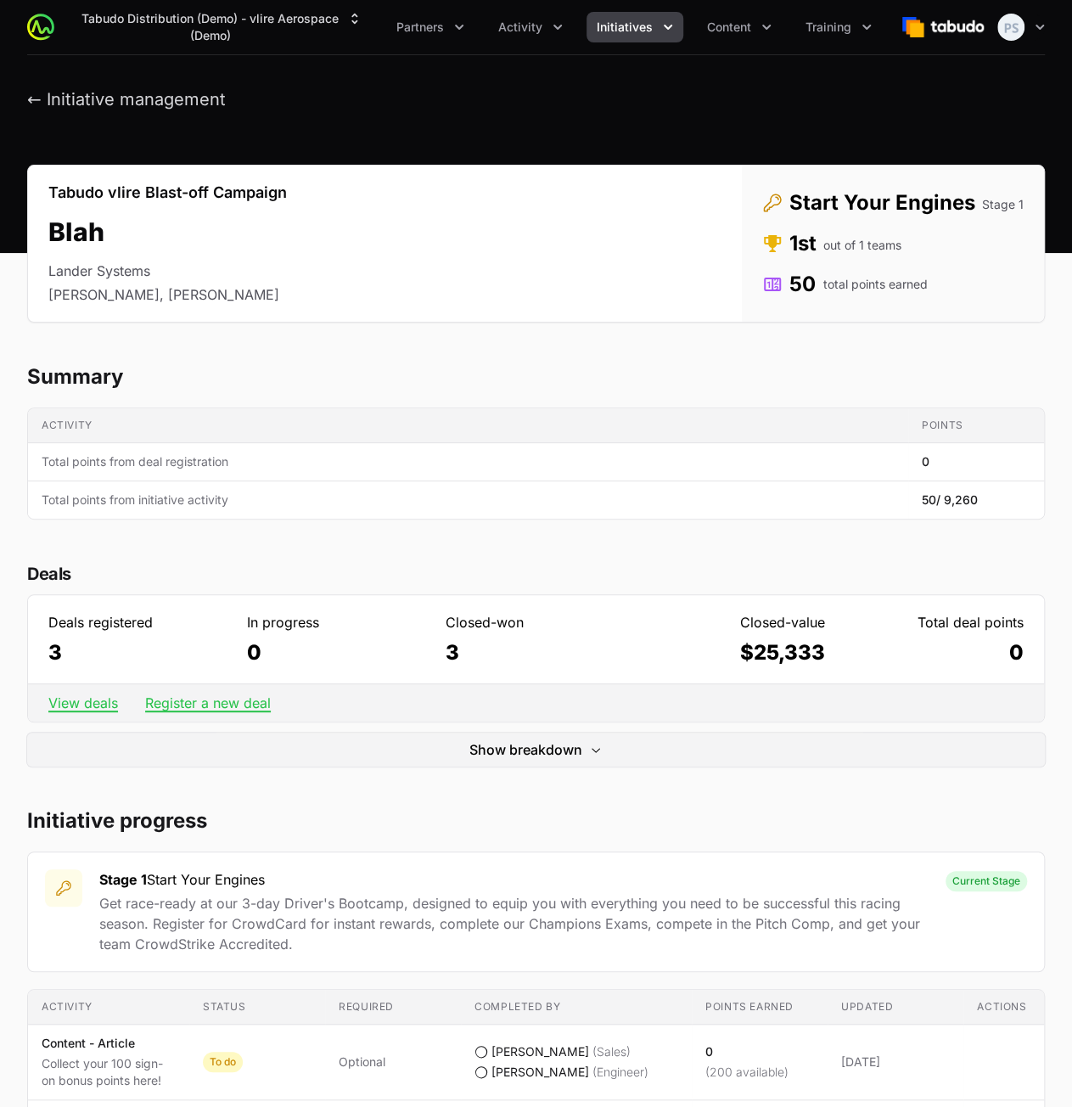
click at [388, 374] on h2 "Summary" at bounding box center [536, 376] width 1018 height 27
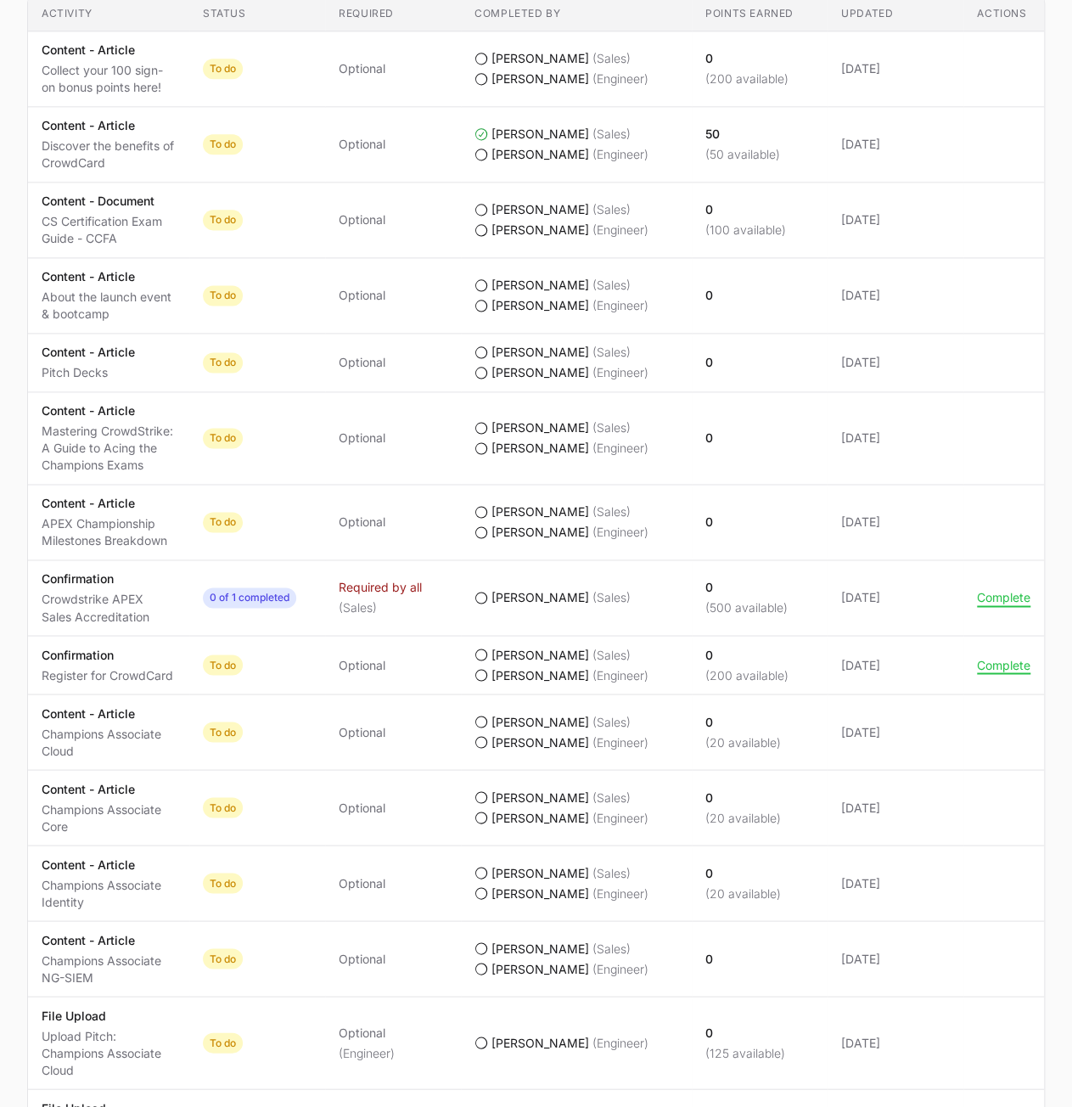
scroll to position [779, 0]
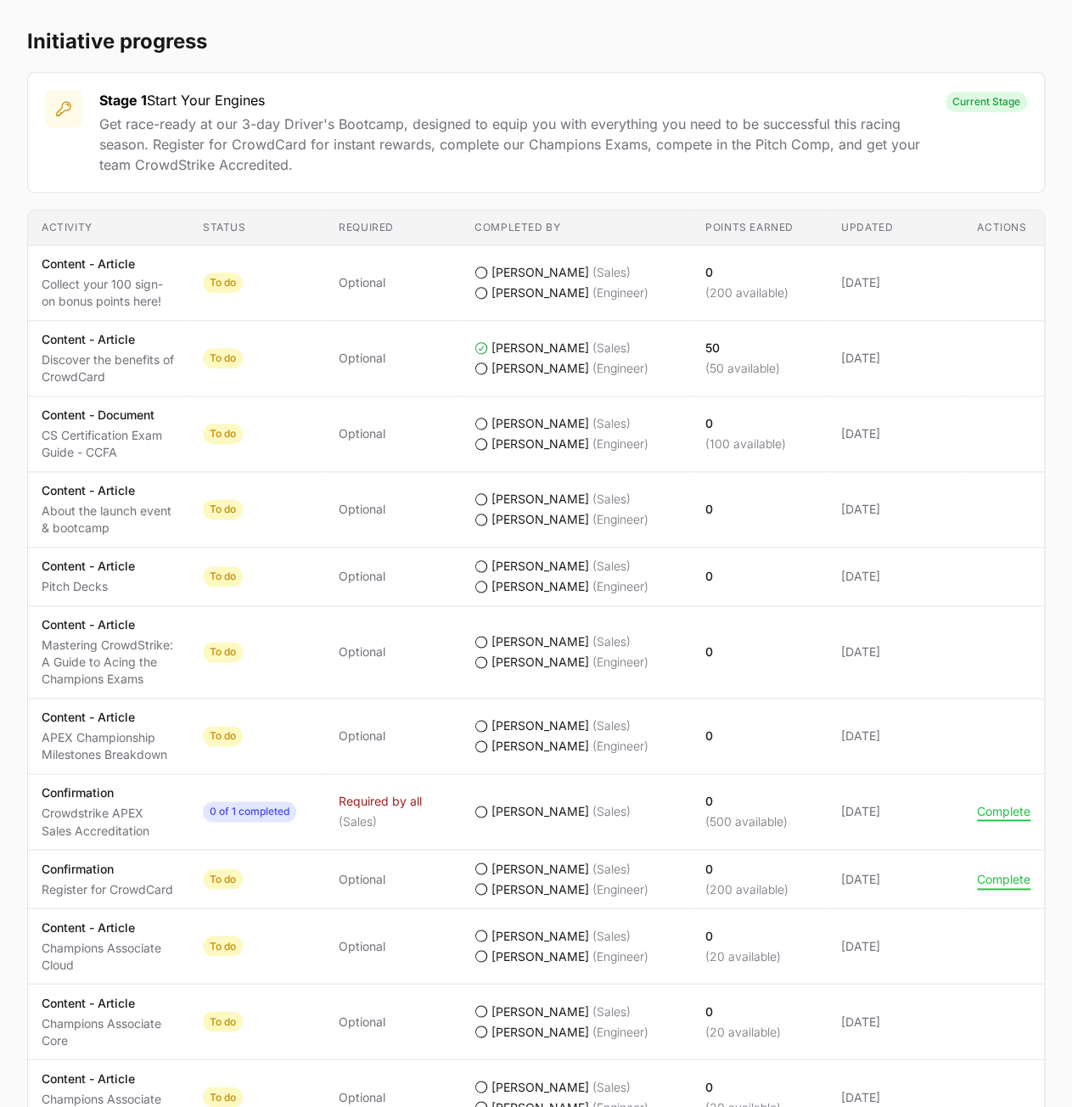
click at [1015, 873] on button "Complete" at bounding box center [1003, 878] width 53 height 15
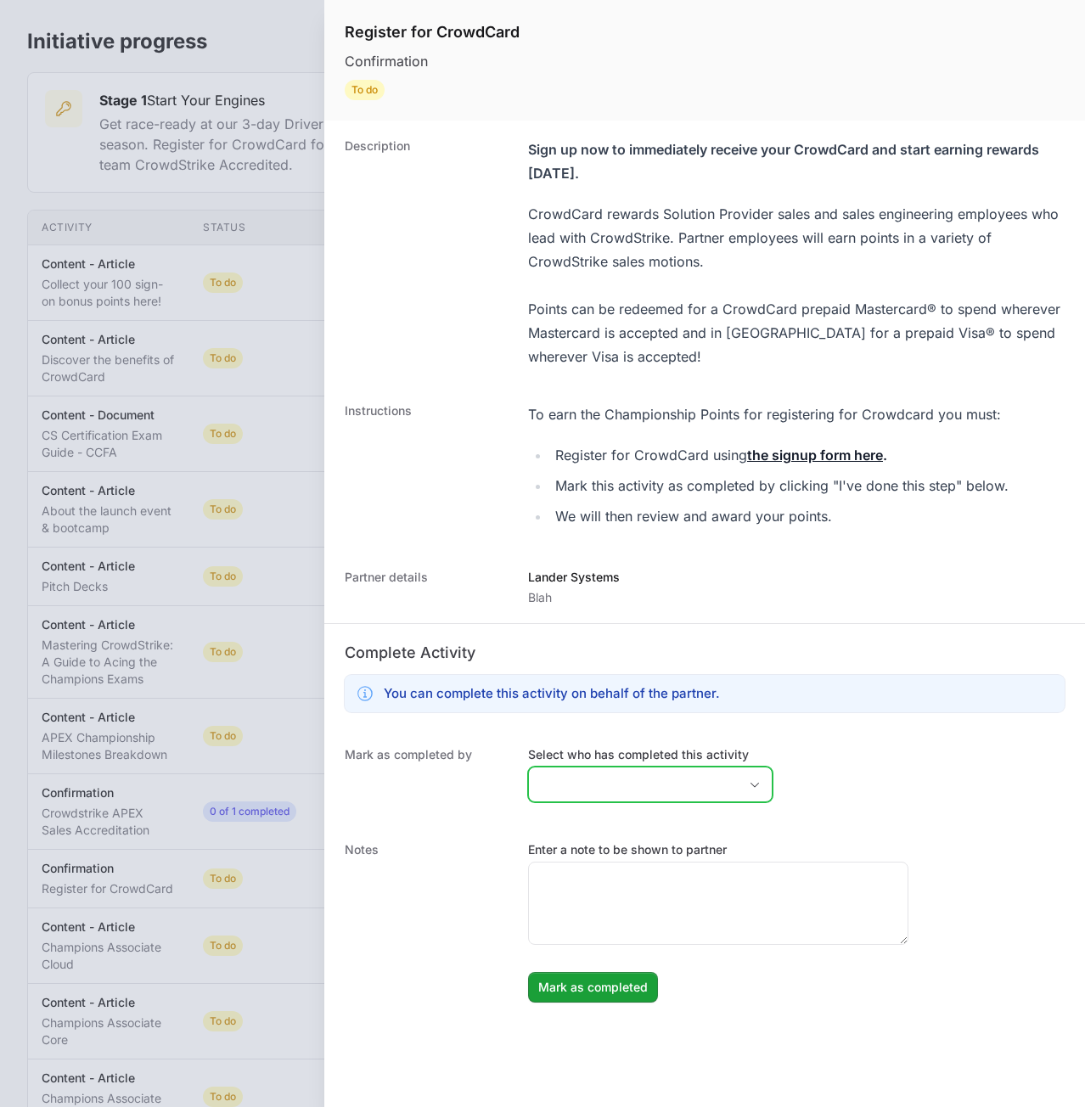
click at [658, 783] on input "Select who has completed this activity" at bounding box center [633, 784] width 209 height 34
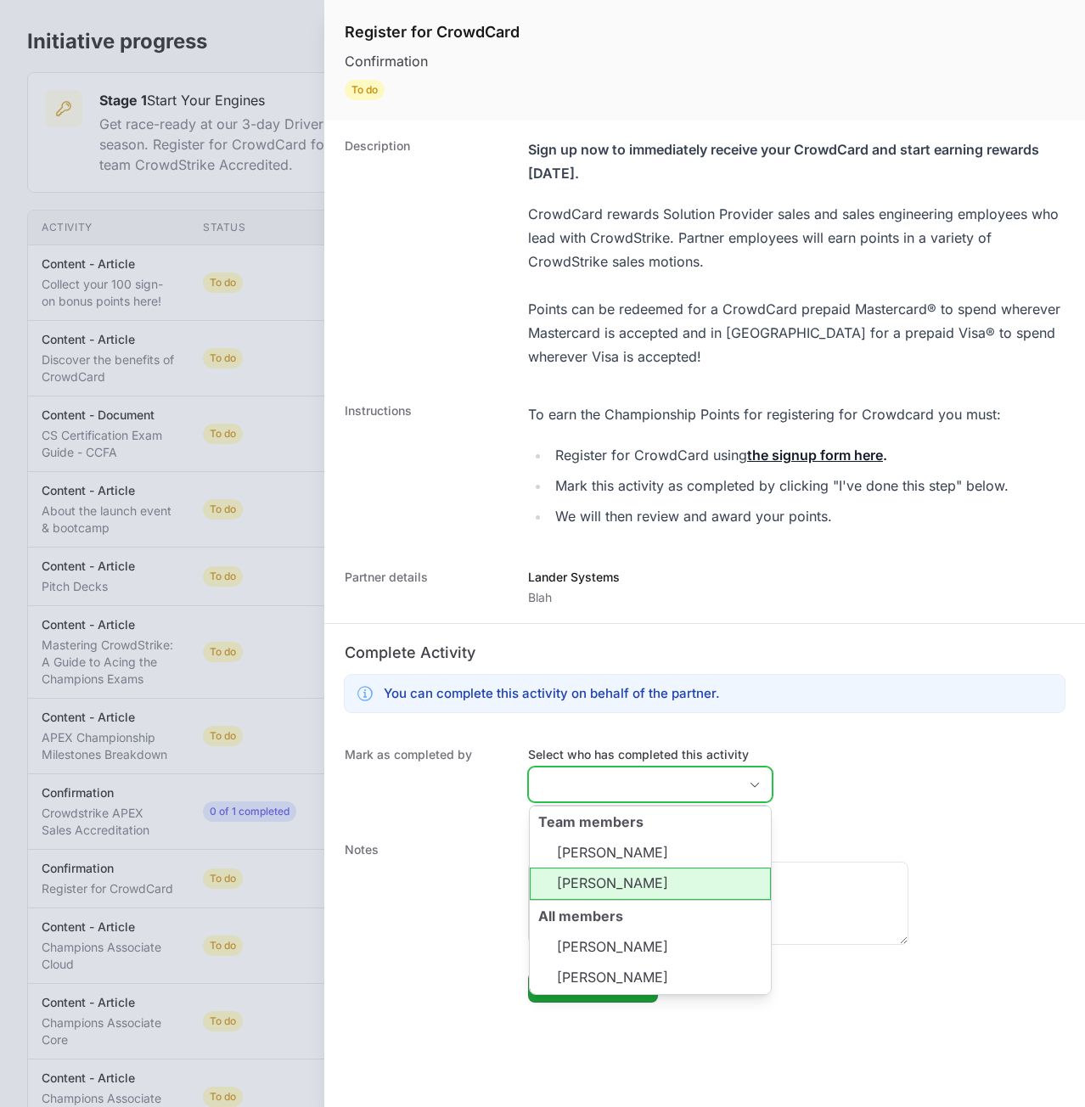
click at [647, 873] on li "[PERSON_NAME]" at bounding box center [650, 883] width 241 height 32
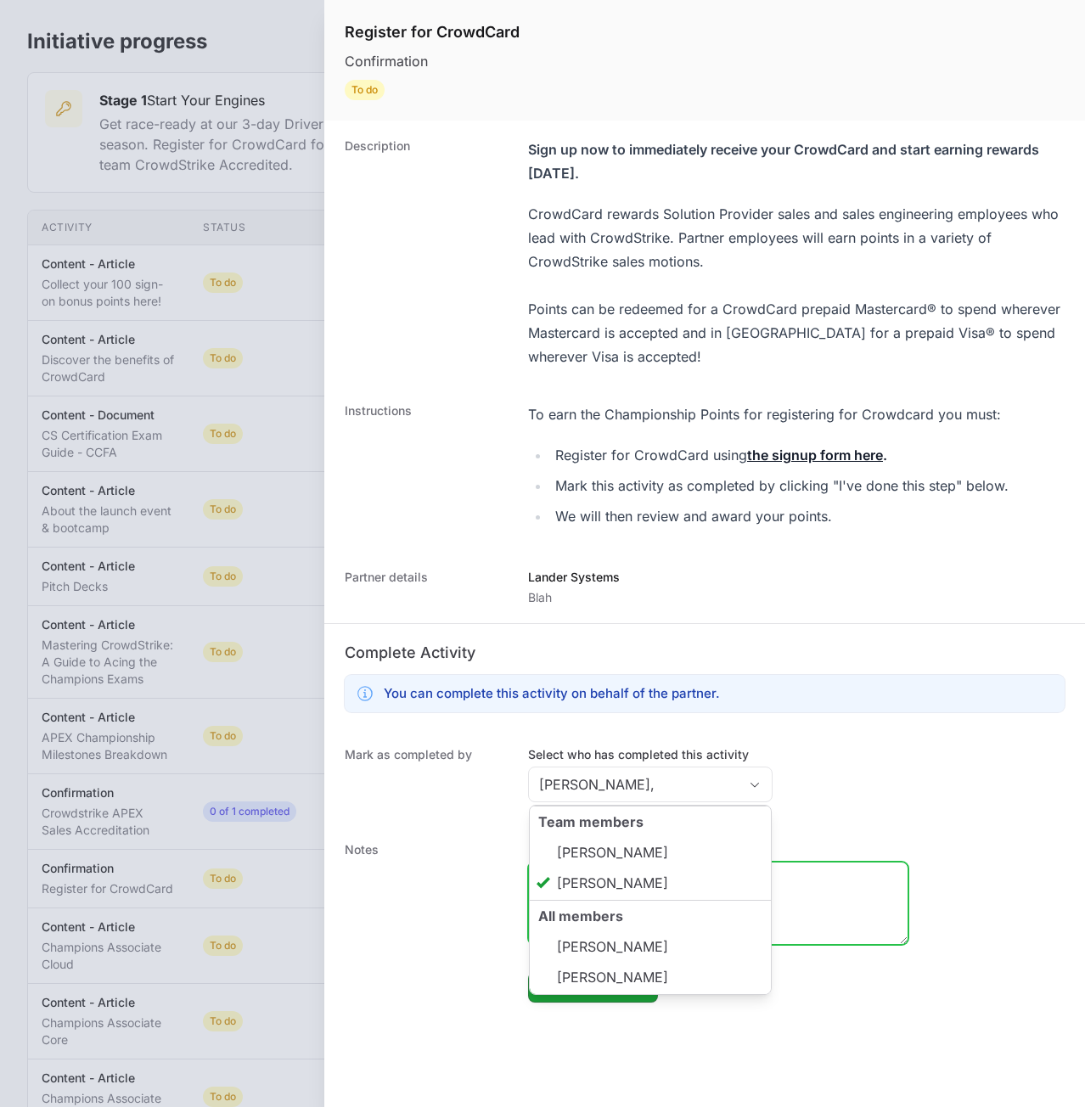
type input "[PERSON_NAME]"
click at [830, 904] on textarea "Enter a note to be shown to partner" at bounding box center [718, 902] width 379 height 81
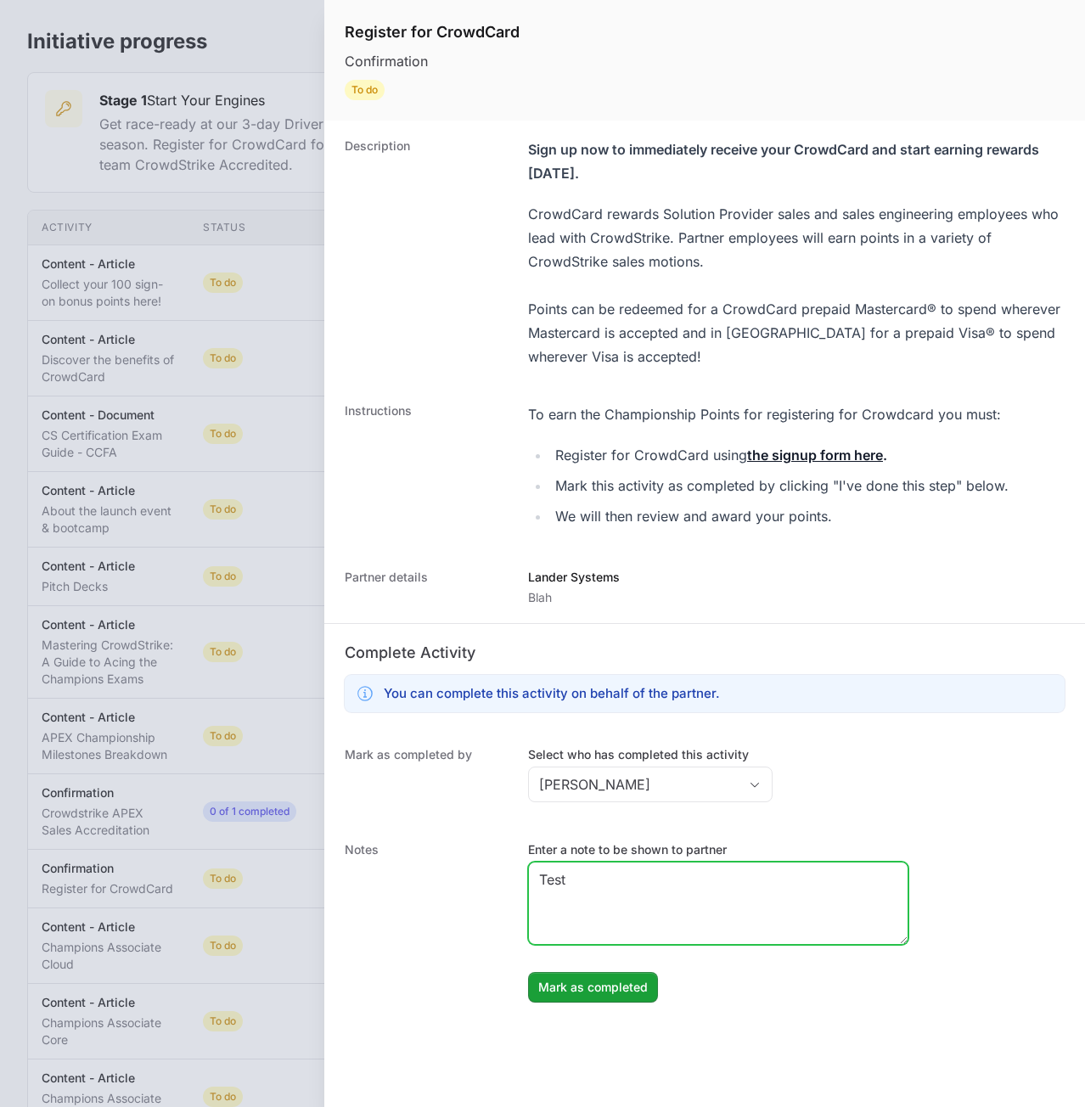
type textarea "Test"
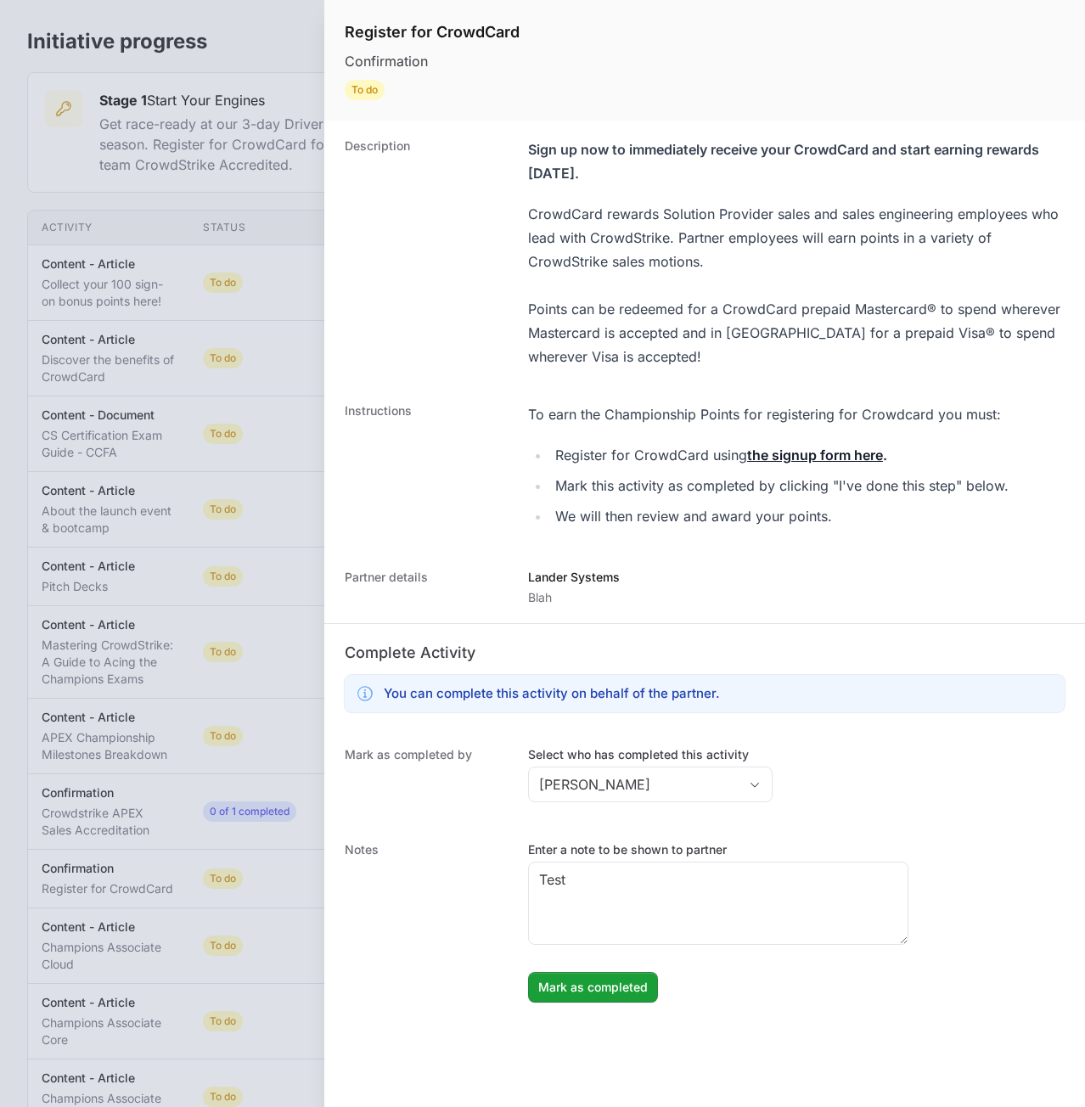
click at [596, 1002] on div "Notes Enter a note to be shown to partner Test Mark as completed Mark as comple…" at bounding box center [704, 921] width 760 height 195
click at [601, 994] on span "Mark as completed" at bounding box center [592, 987] width 109 height 20
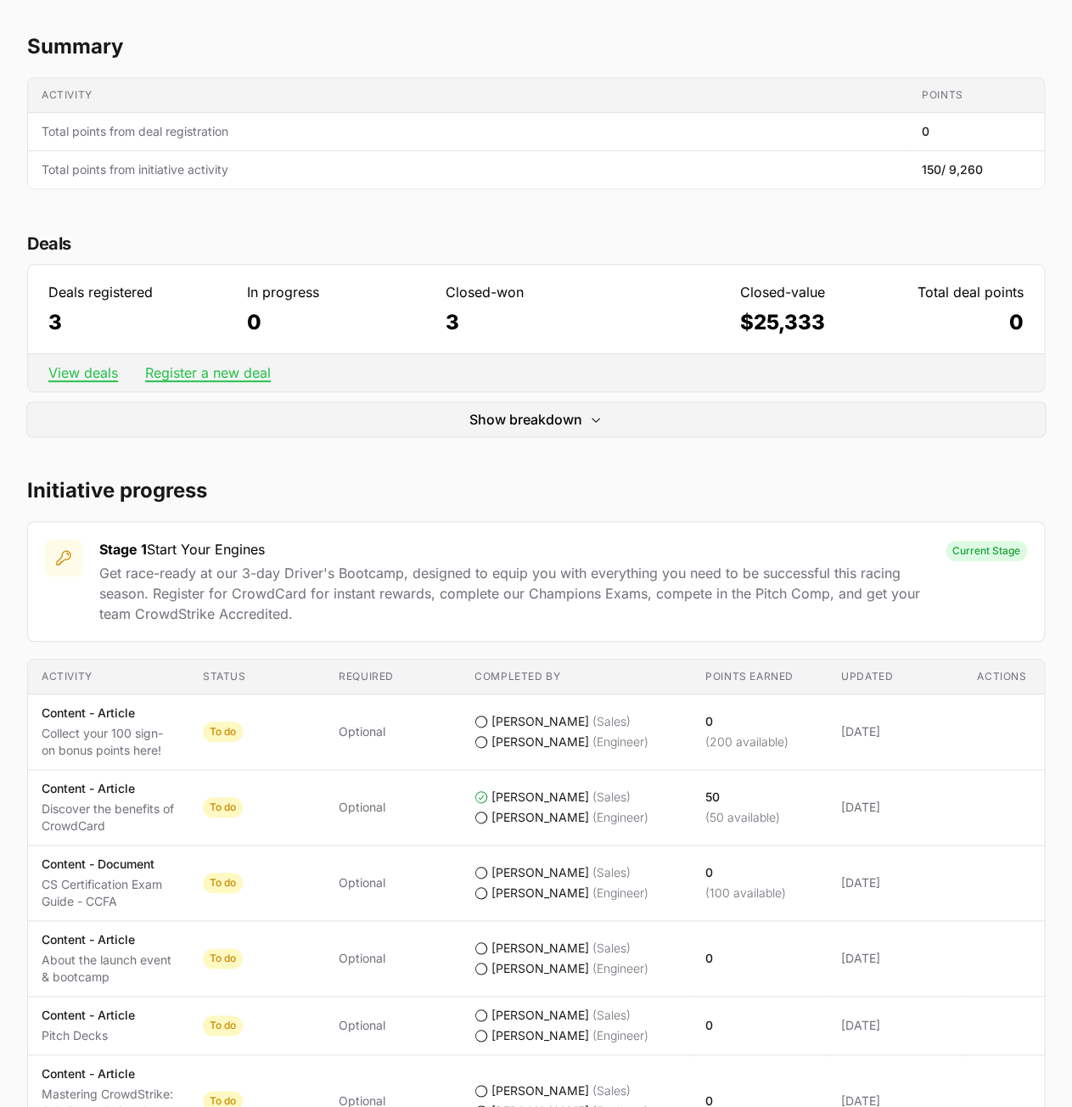
scroll to position [100, 0]
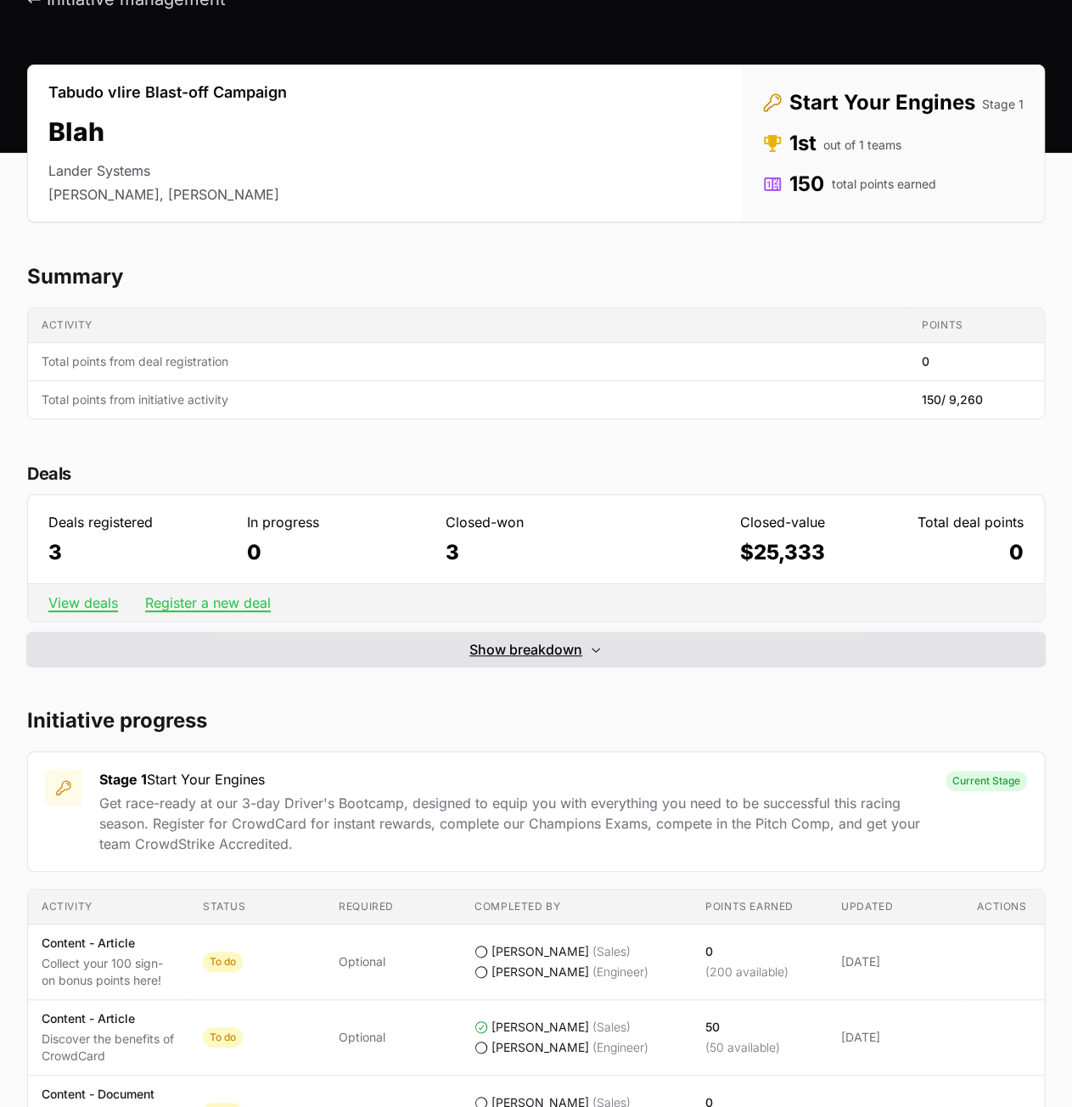
click at [480, 648] on span "Show breakdown" at bounding box center [525, 649] width 113 height 20
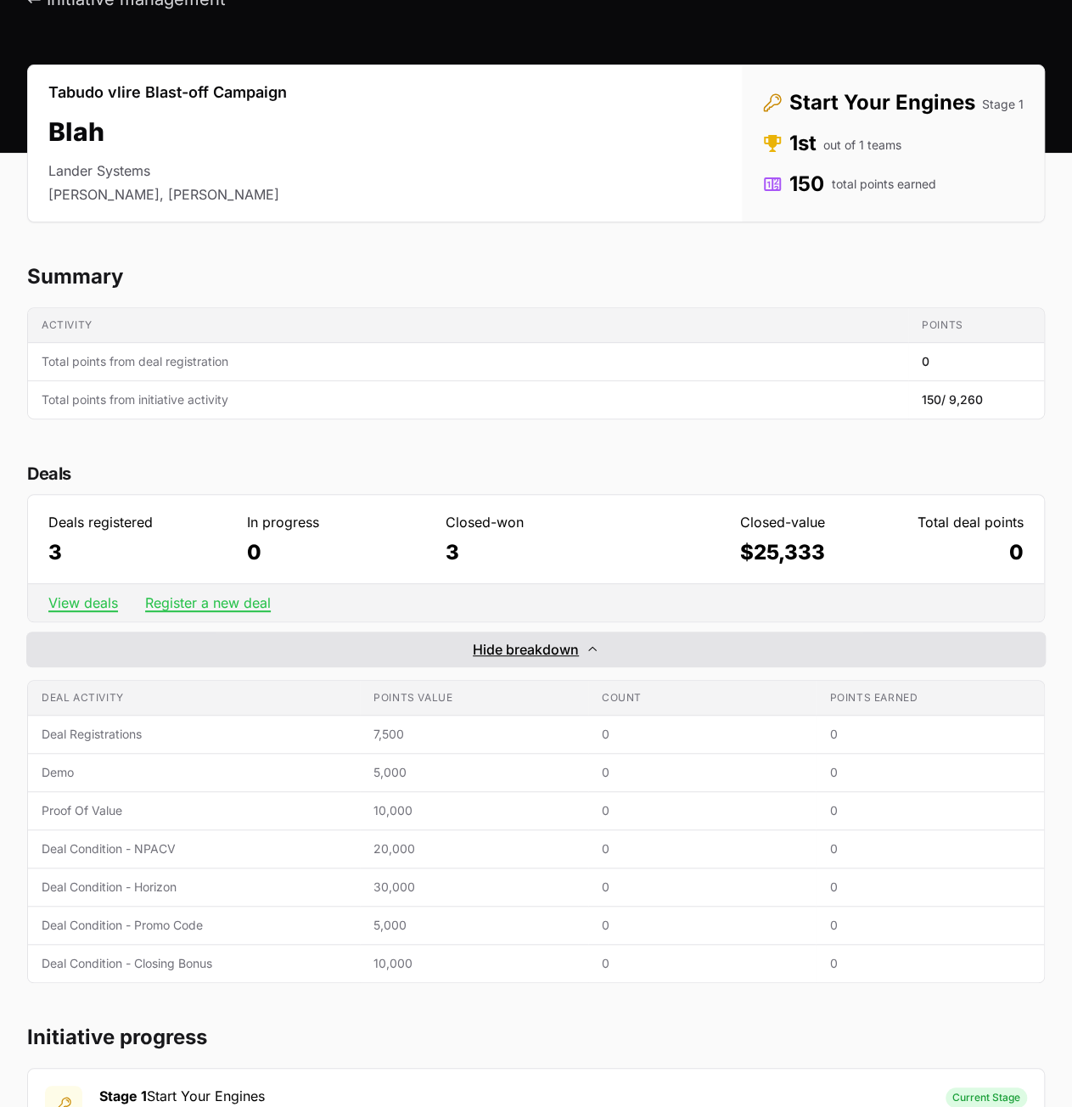
click at [513, 654] on span "Hide breakdown" at bounding box center [526, 649] width 106 height 20
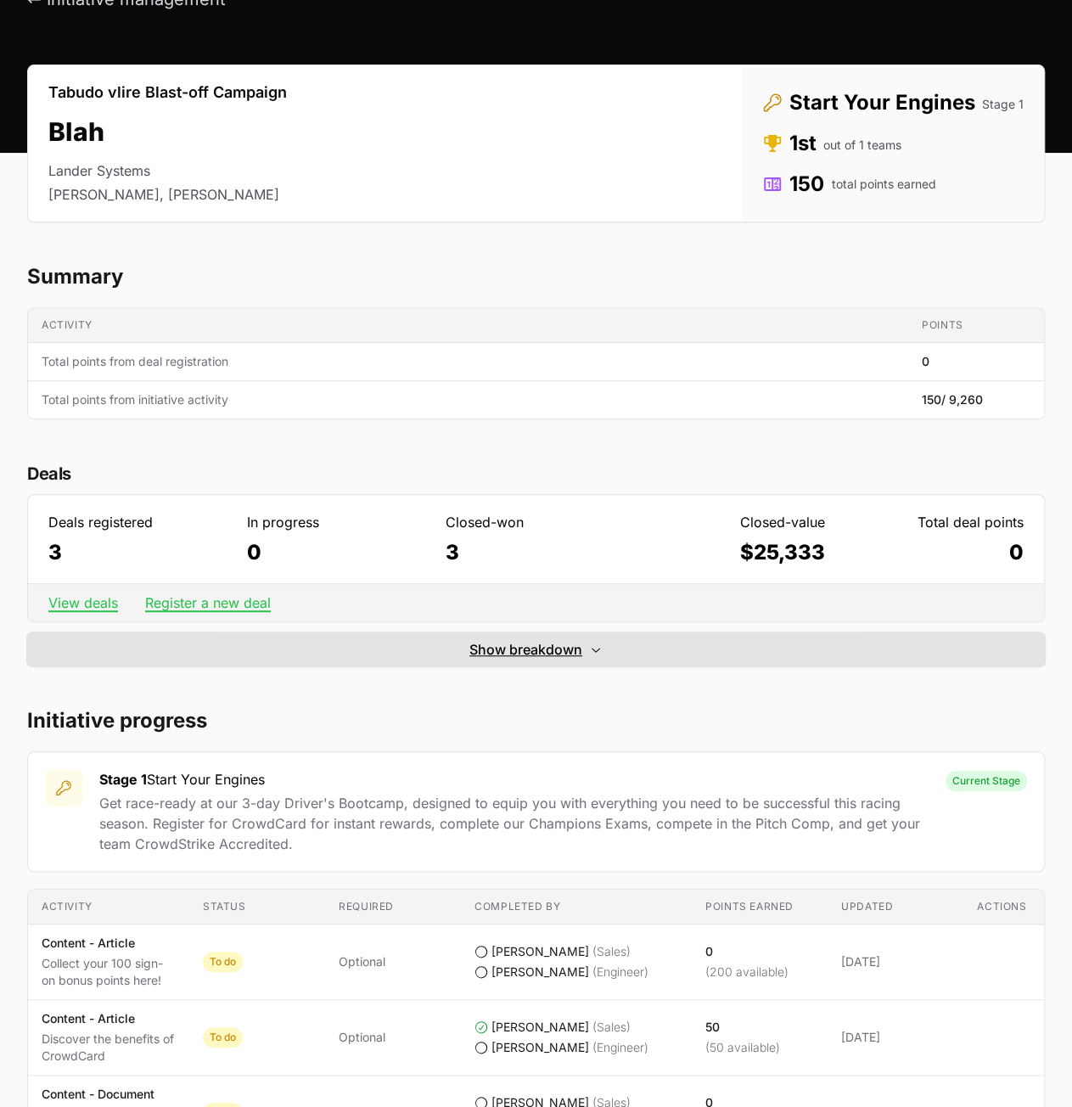
click at [513, 655] on span "Show breakdown" at bounding box center [525, 649] width 113 height 20
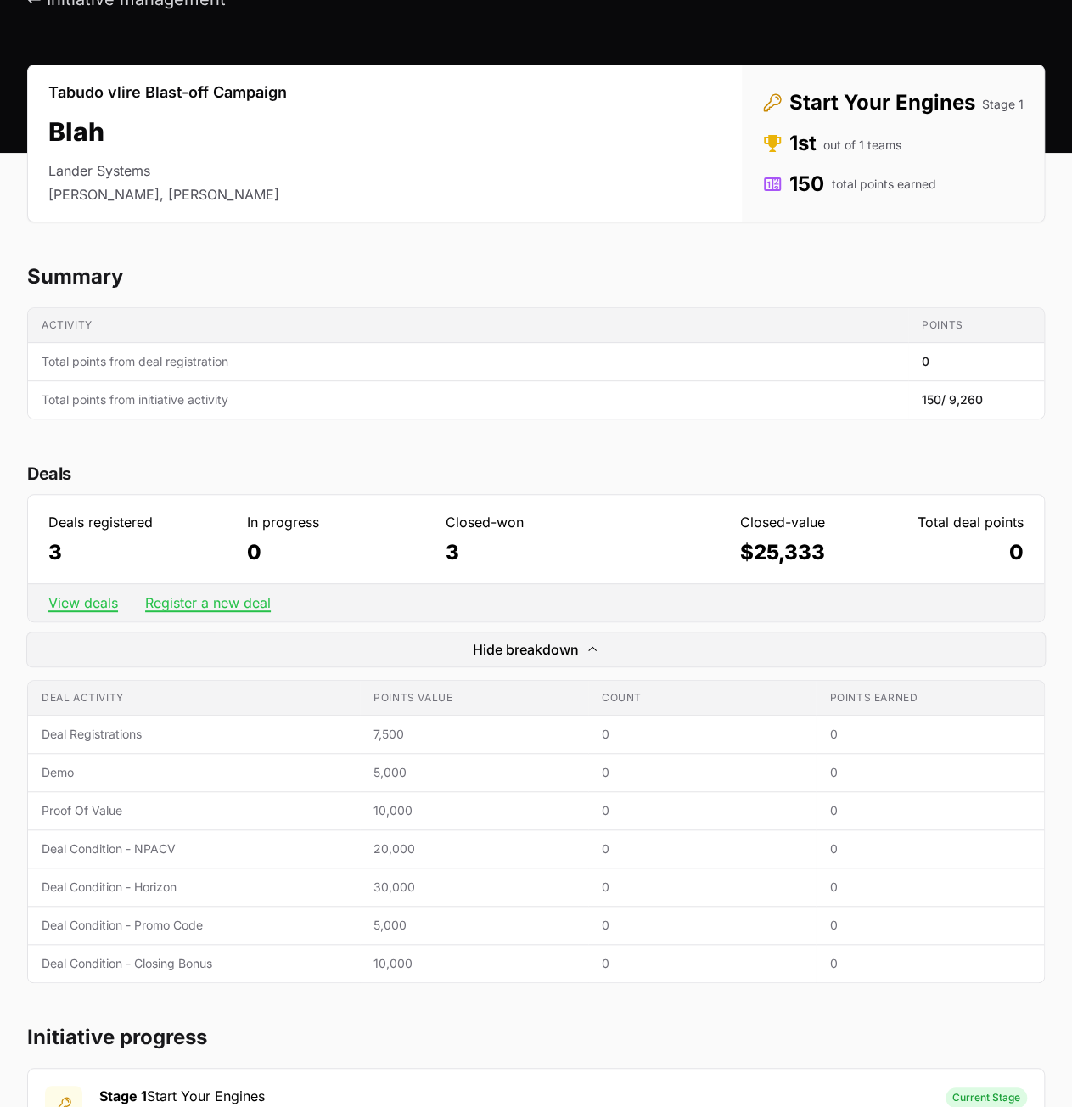
drag, startPoint x: 517, startPoint y: 649, endPoint x: 517, endPoint y: 729, distance: 79.8
click at [517, 651] on span "Hide breakdown" at bounding box center [526, 649] width 106 height 20
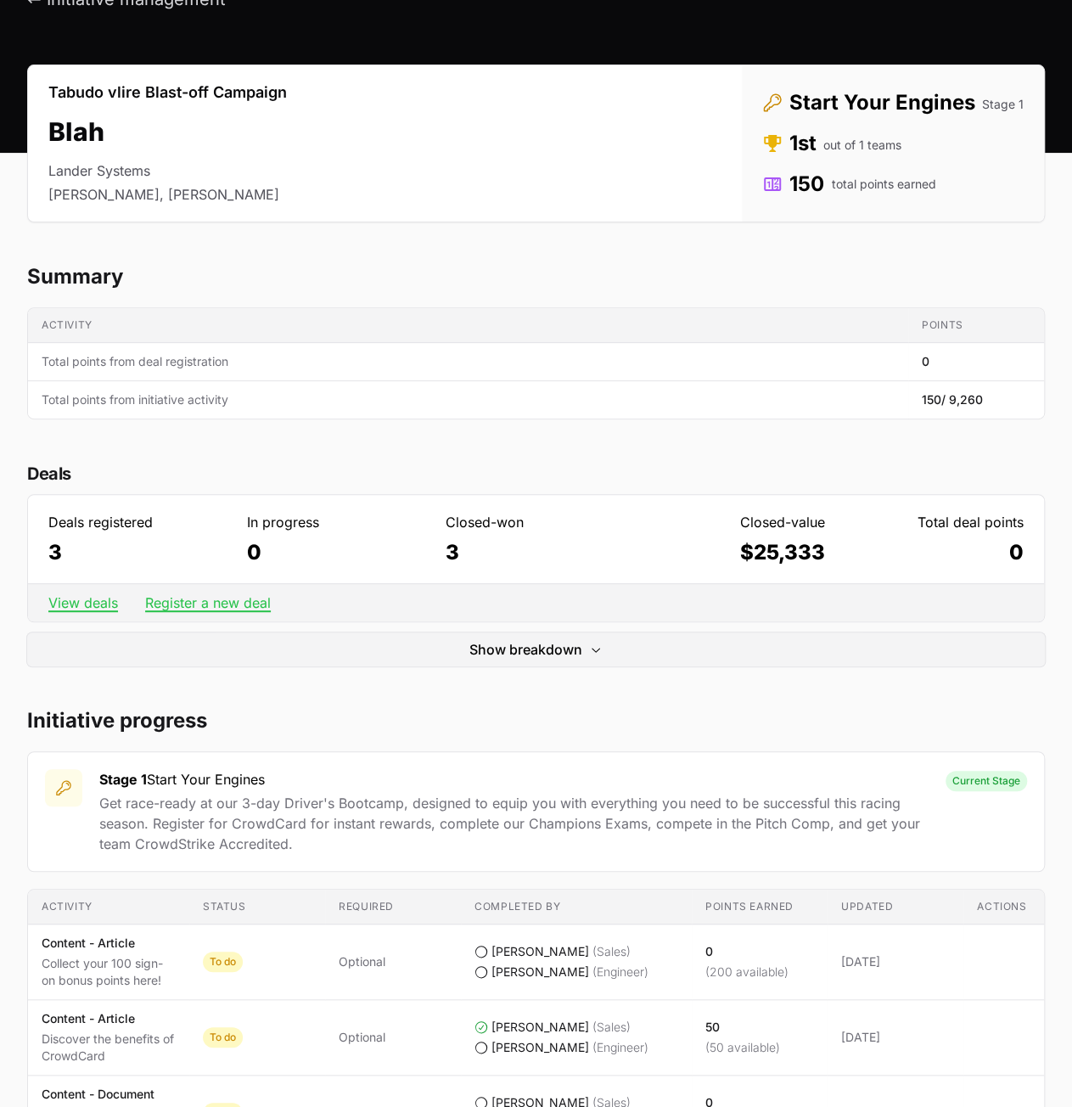
click at [516, 729] on h2 "Initiative progress" at bounding box center [536, 720] width 1018 height 27
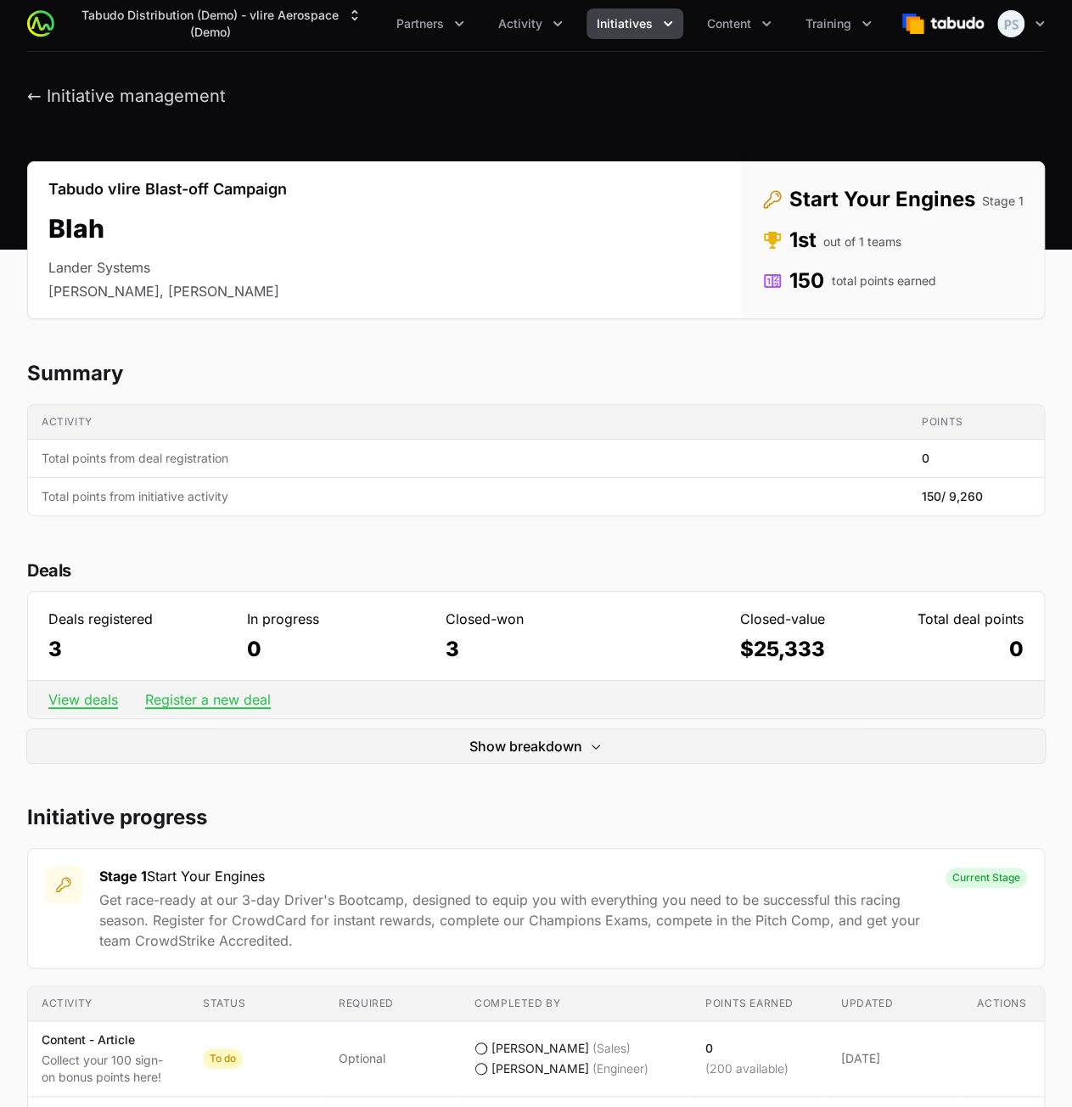
scroll to position [0, 0]
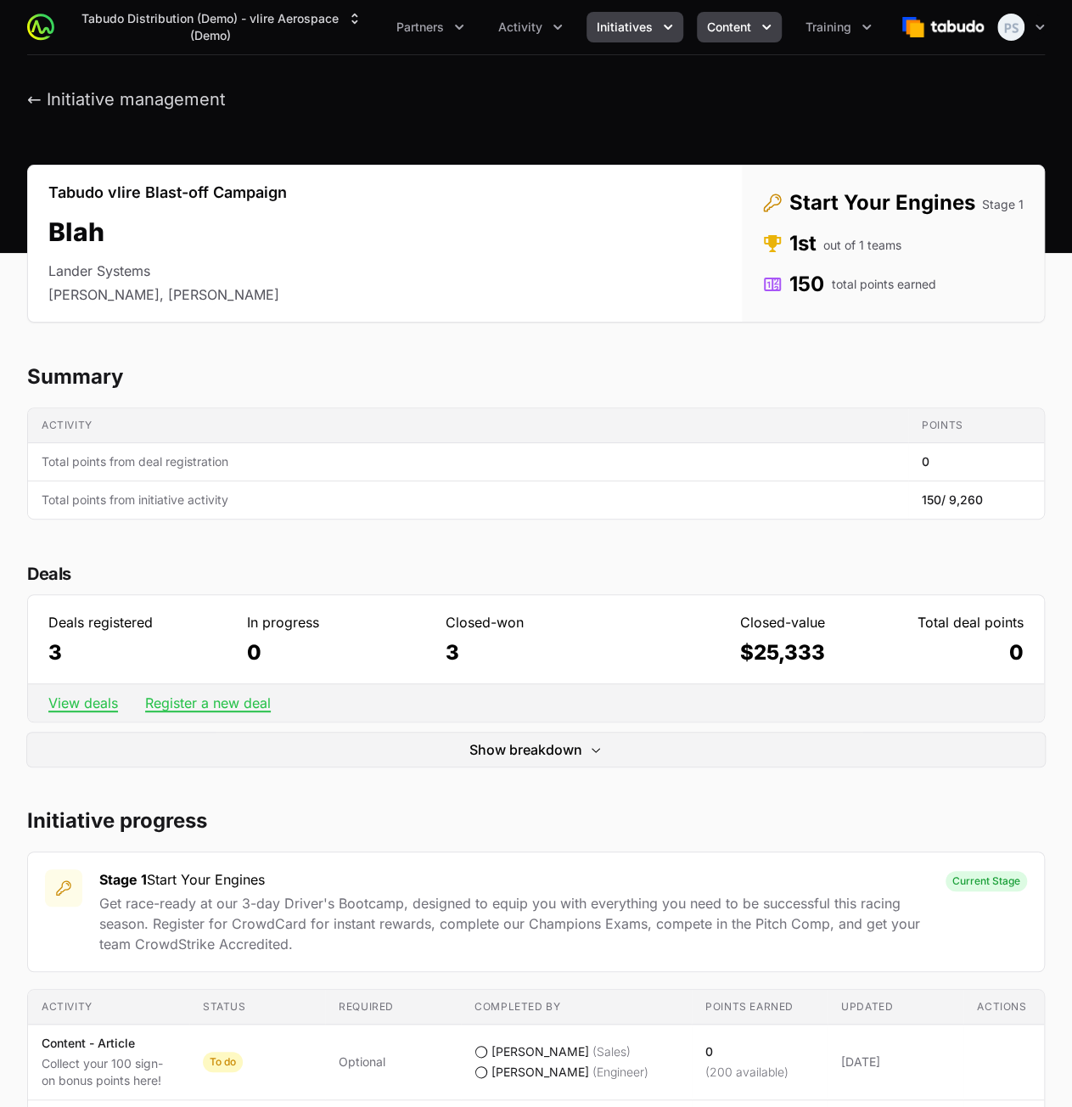
click at [738, 36] on button "Content" at bounding box center [739, 27] width 85 height 31
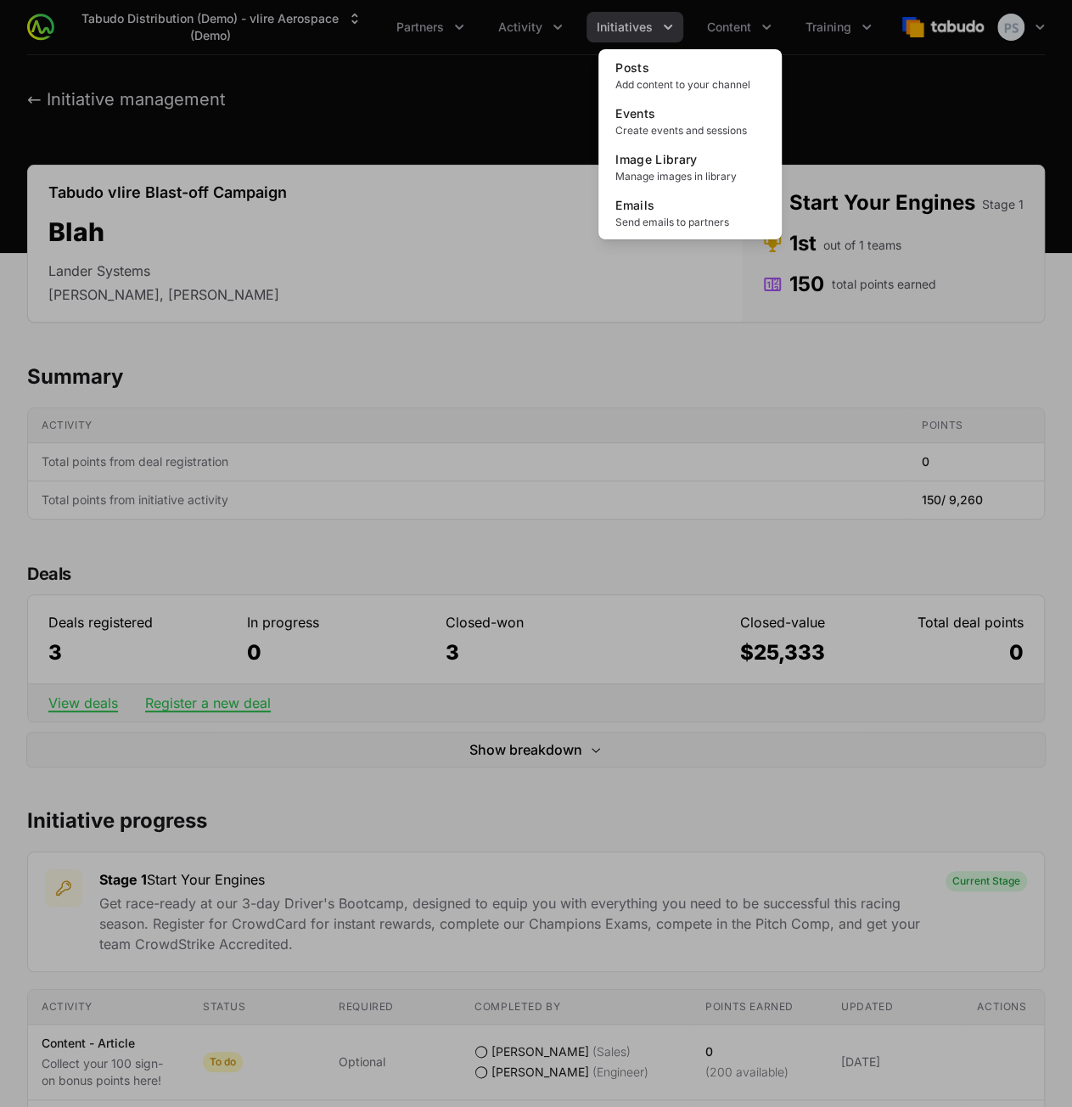
click at [413, 111] on div "Content menu" at bounding box center [536, 553] width 1072 height 1107
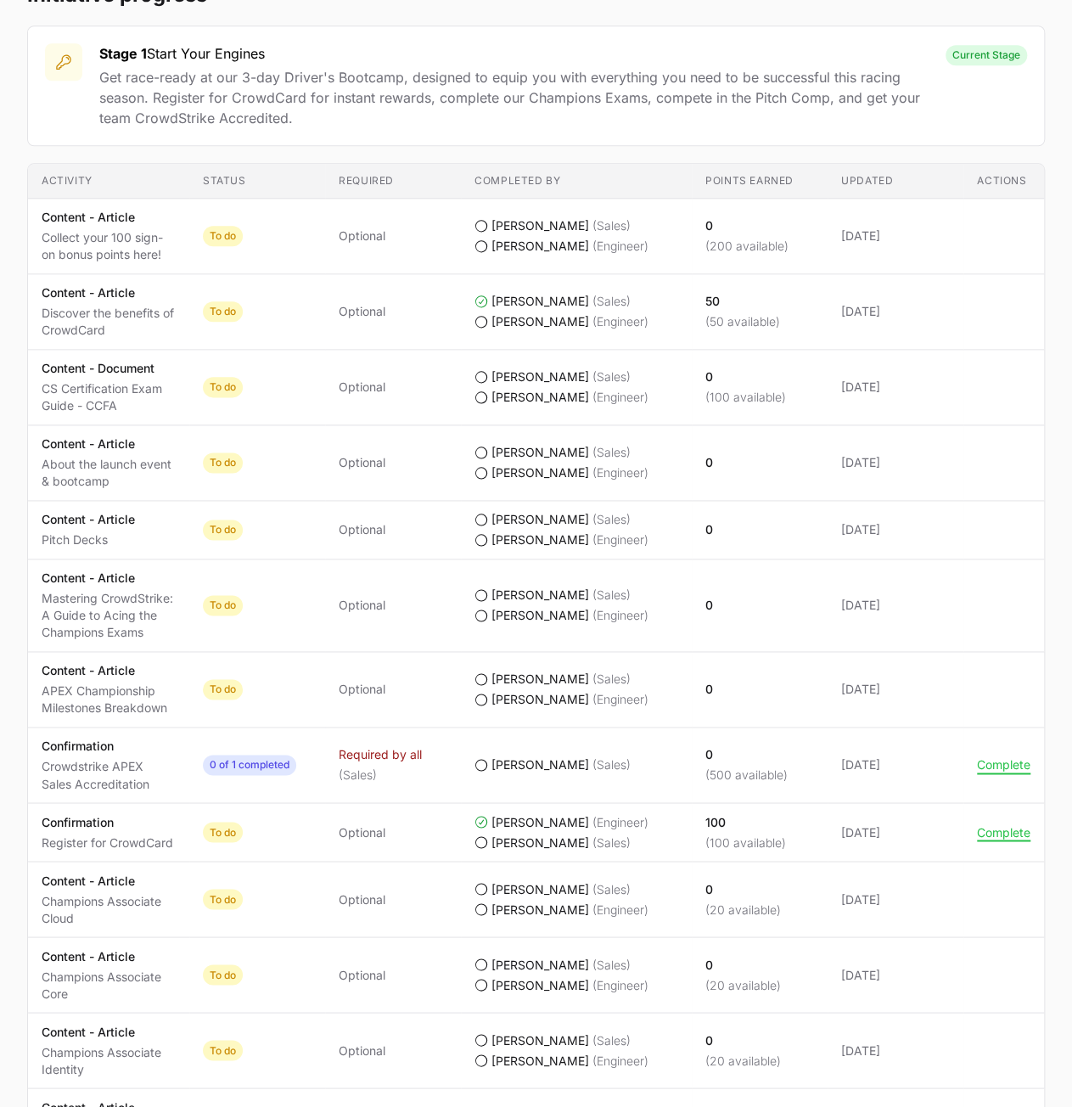
scroll to position [594, 0]
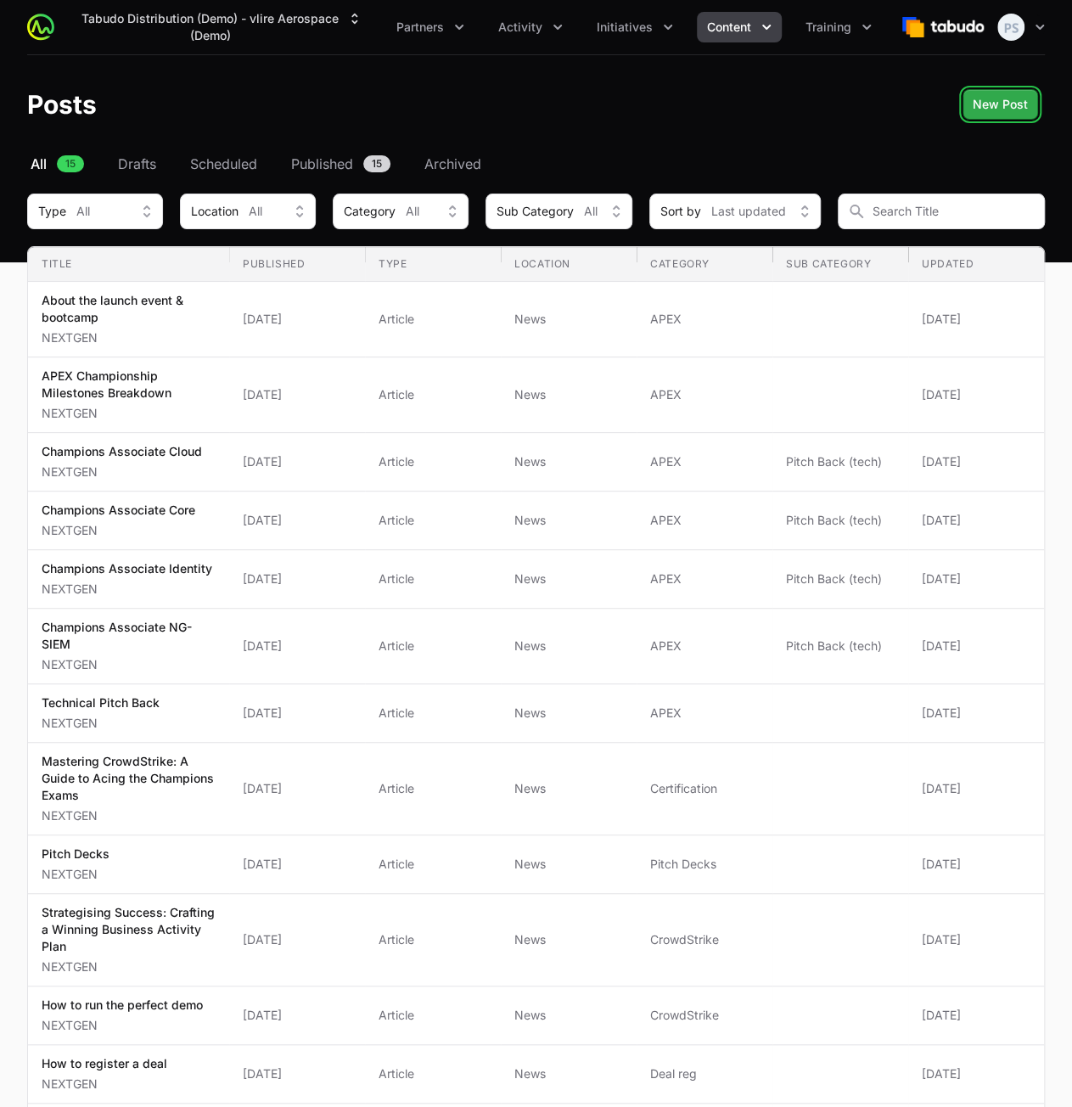
click at [998, 98] on span "New Post" at bounding box center [1000, 104] width 55 height 20
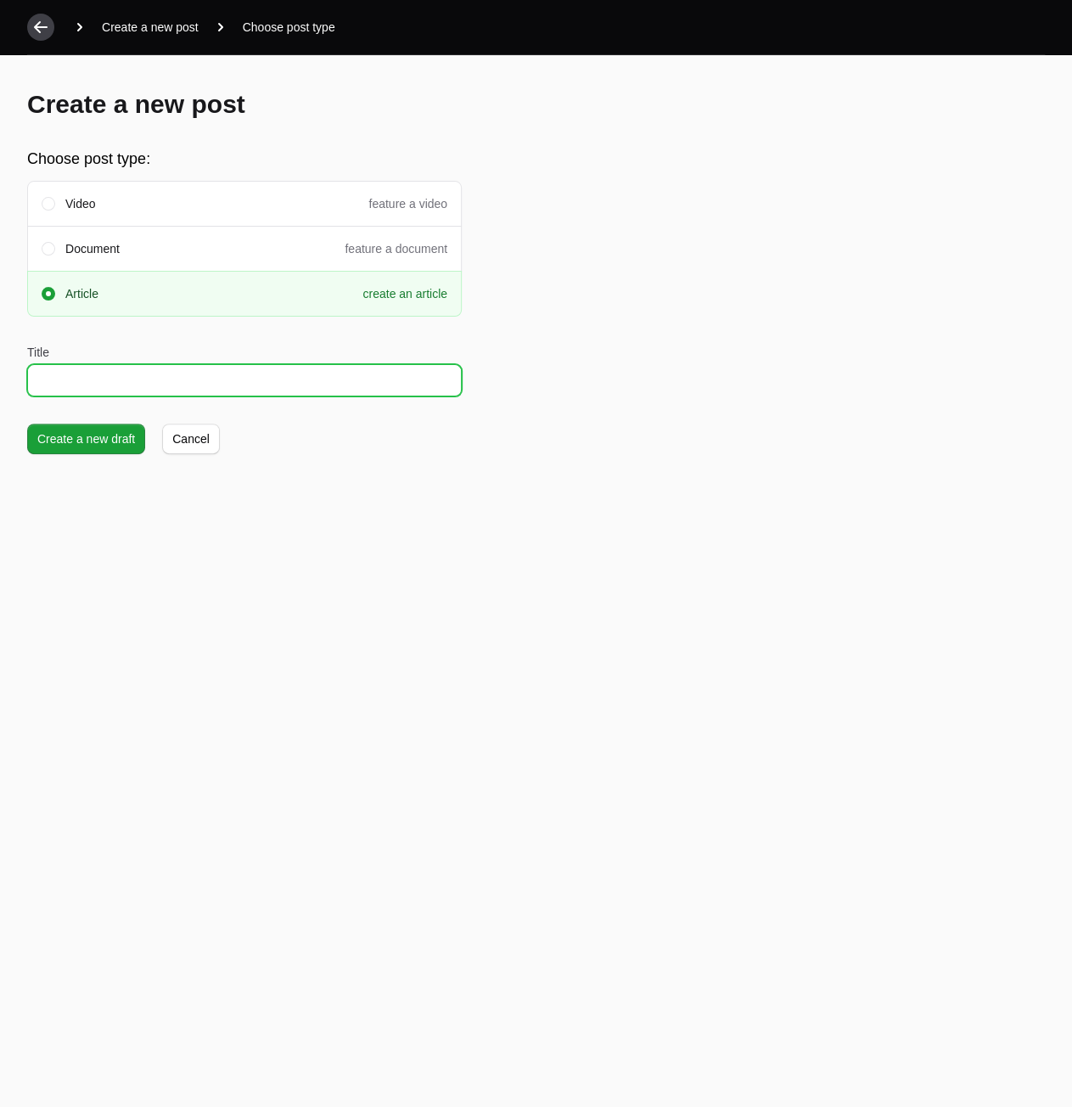
click at [346, 376] on input "Title" at bounding box center [244, 380] width 435 height 32
click at [338, 374] on input "Title" at bounding box center [244, 380] width 435 height 32
type input "Testb"
type input "Test Initiative Article"
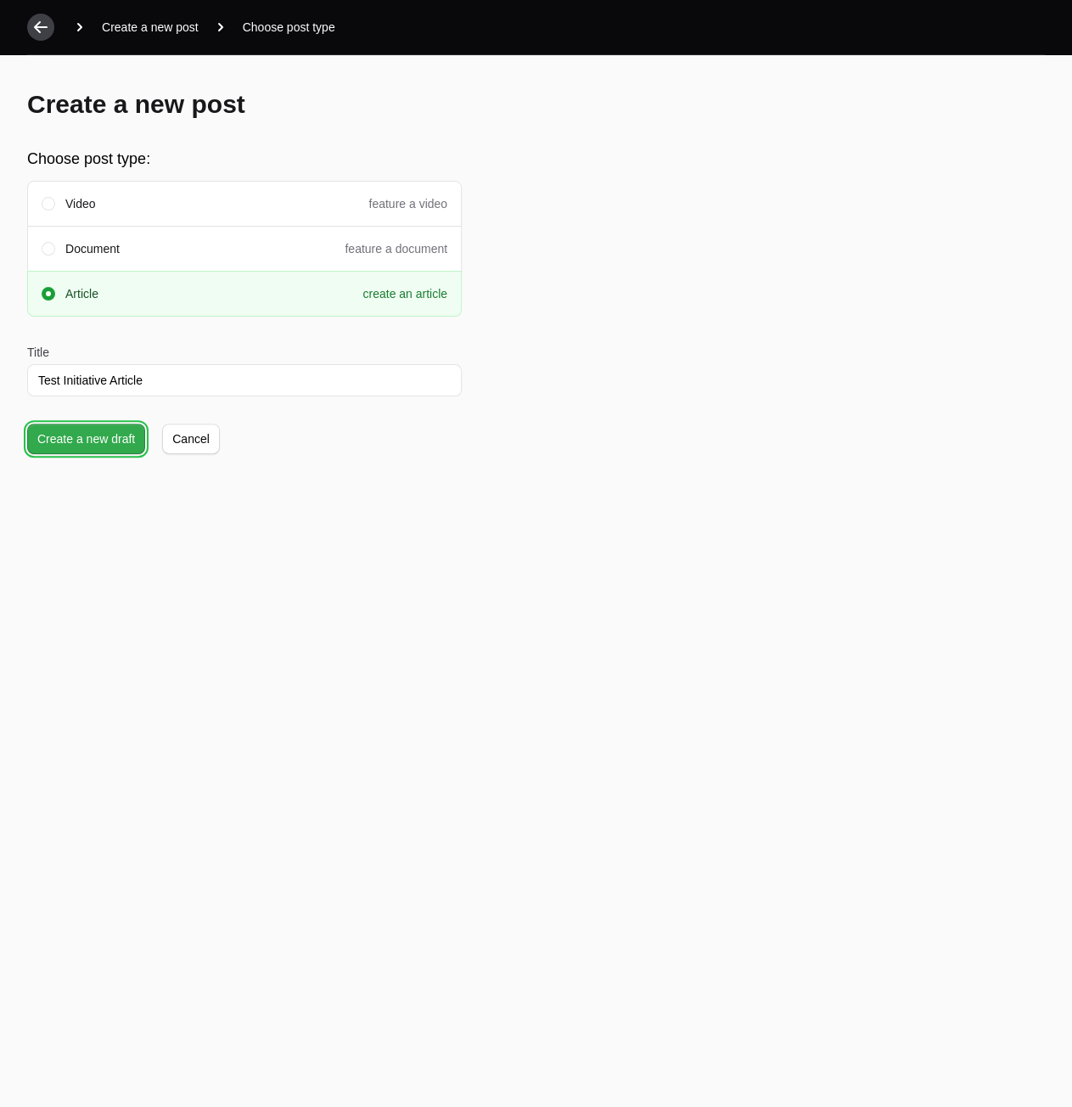
click at [81, 435] on span "Create a new draft" at bounding box center [86, 439] width 98 height 20
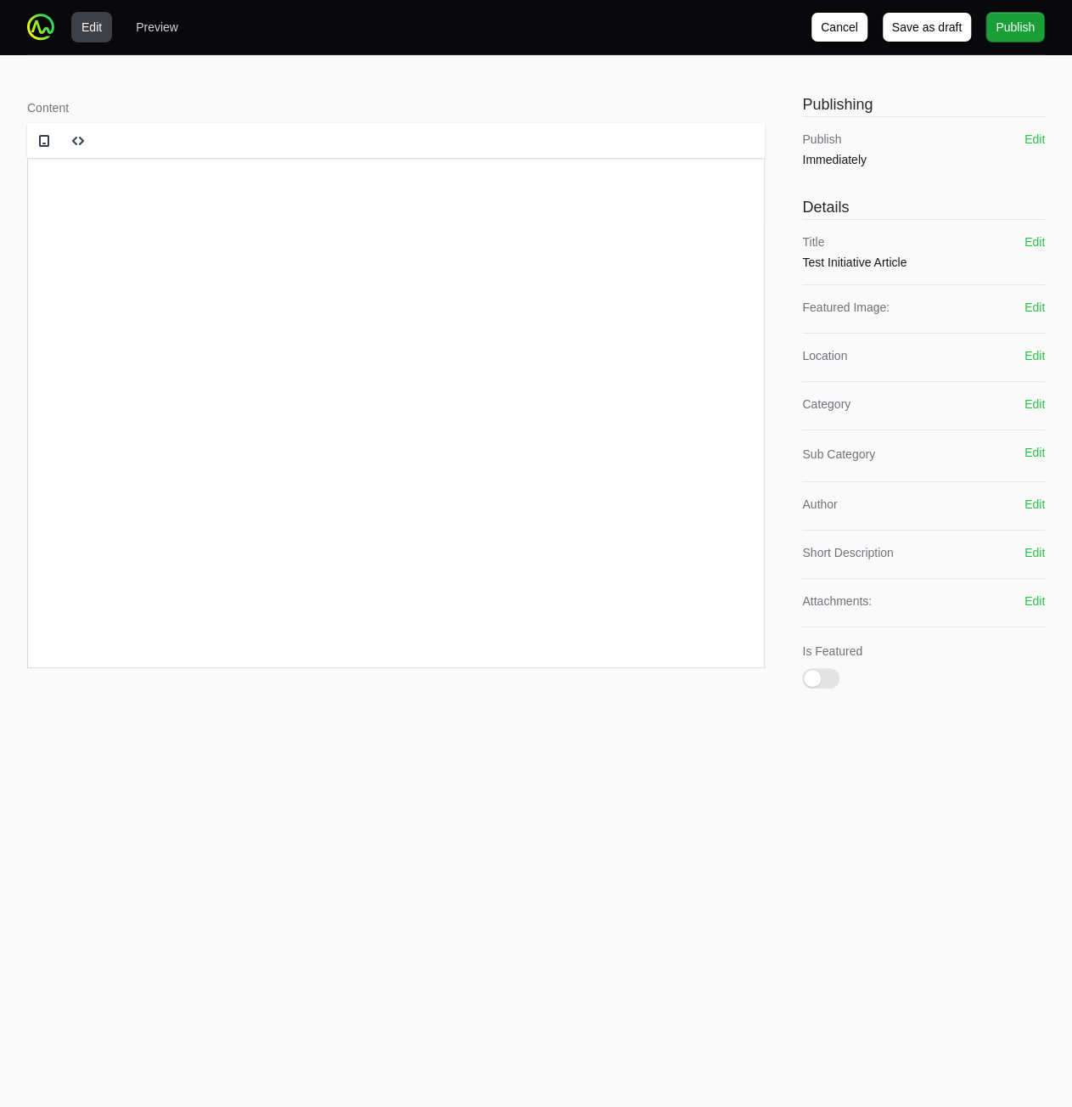
click at [355, 222] on html at bounding box center [396, 190] width 736 height 65
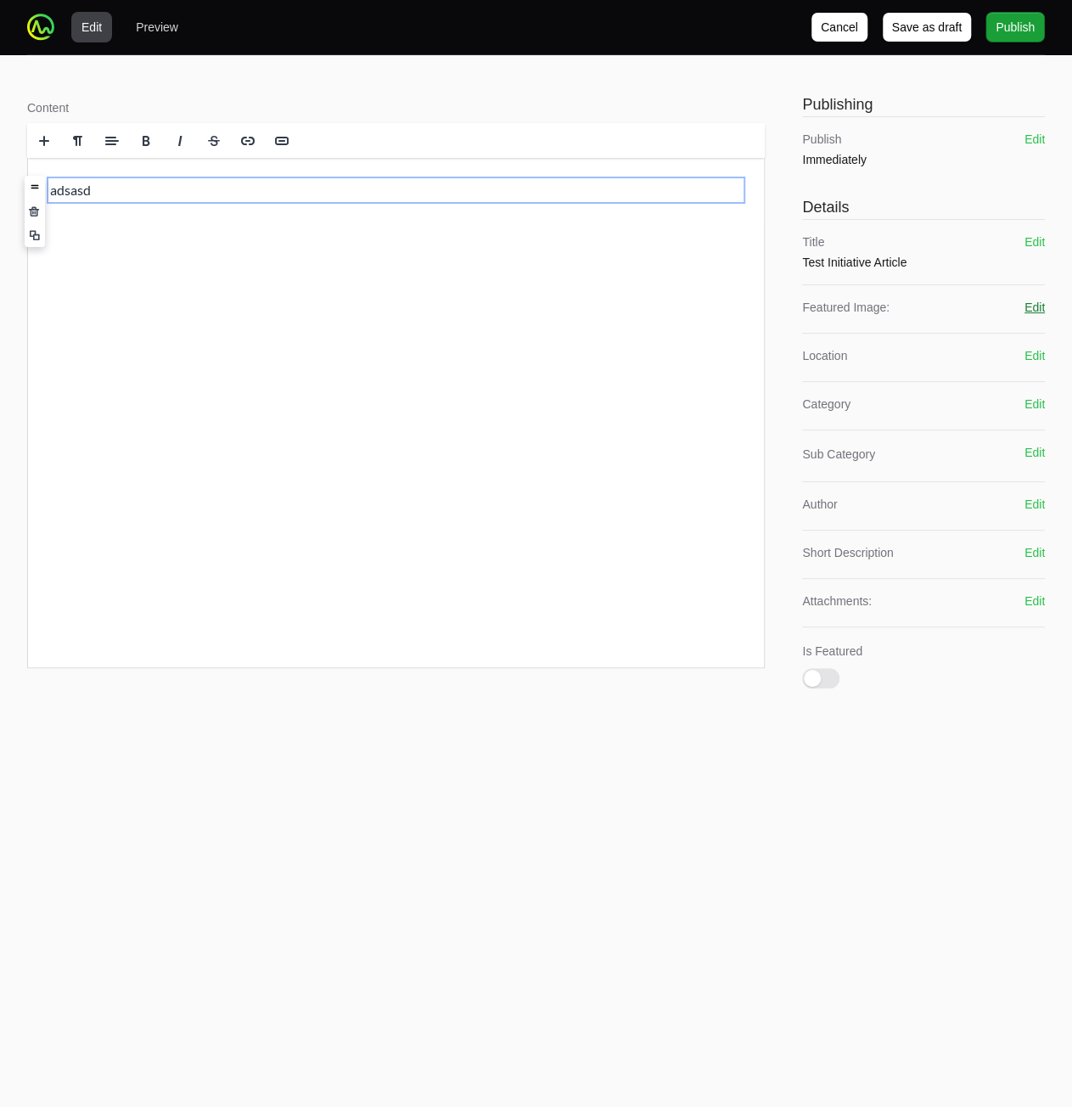
click at [1029, 309] on button "Edit" at bounding box center [1034, 307] width 20 height 17
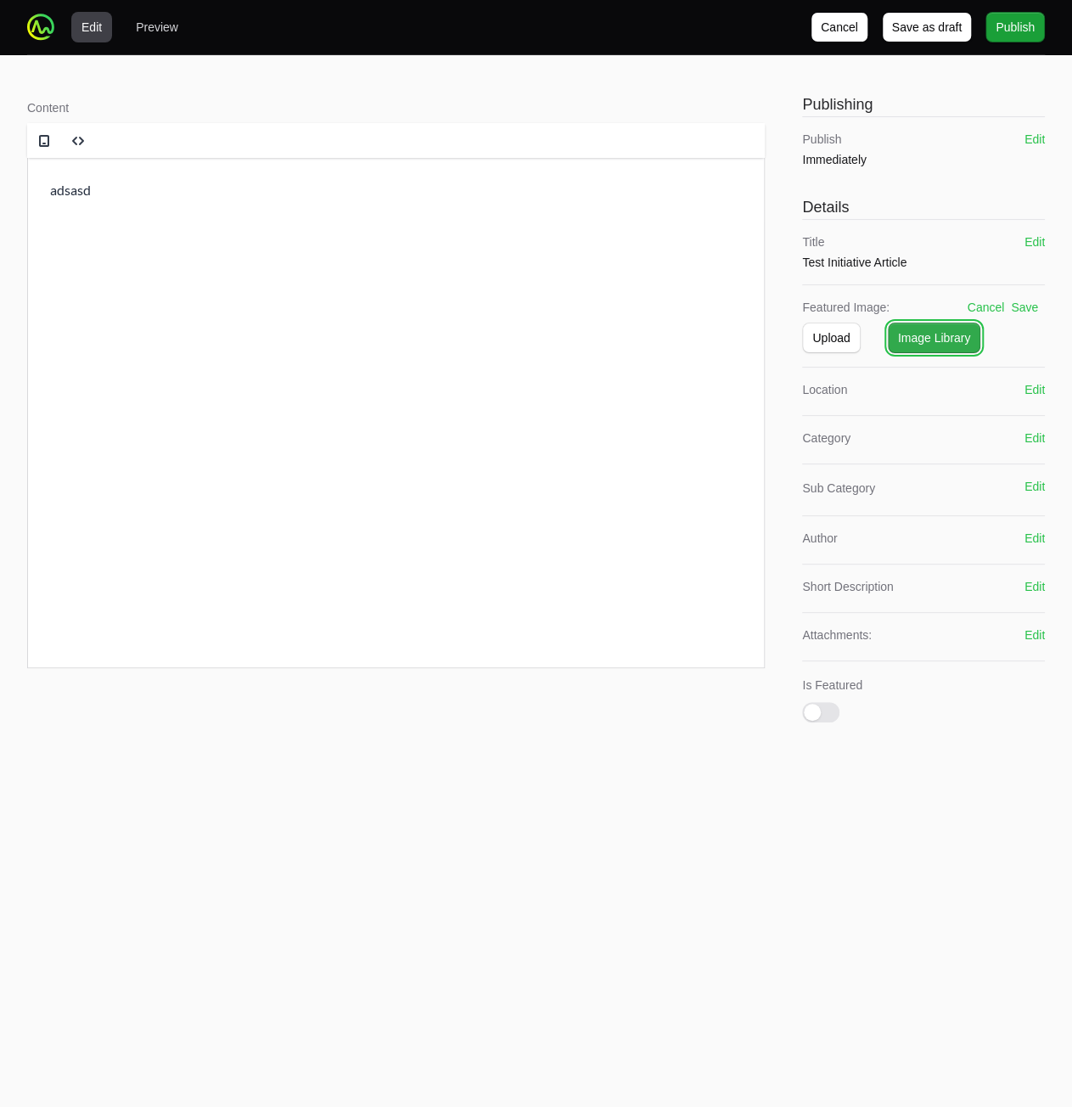
click at [924, 334] on span "Image Library" at bounding box center [934, 338] width 73 height 20
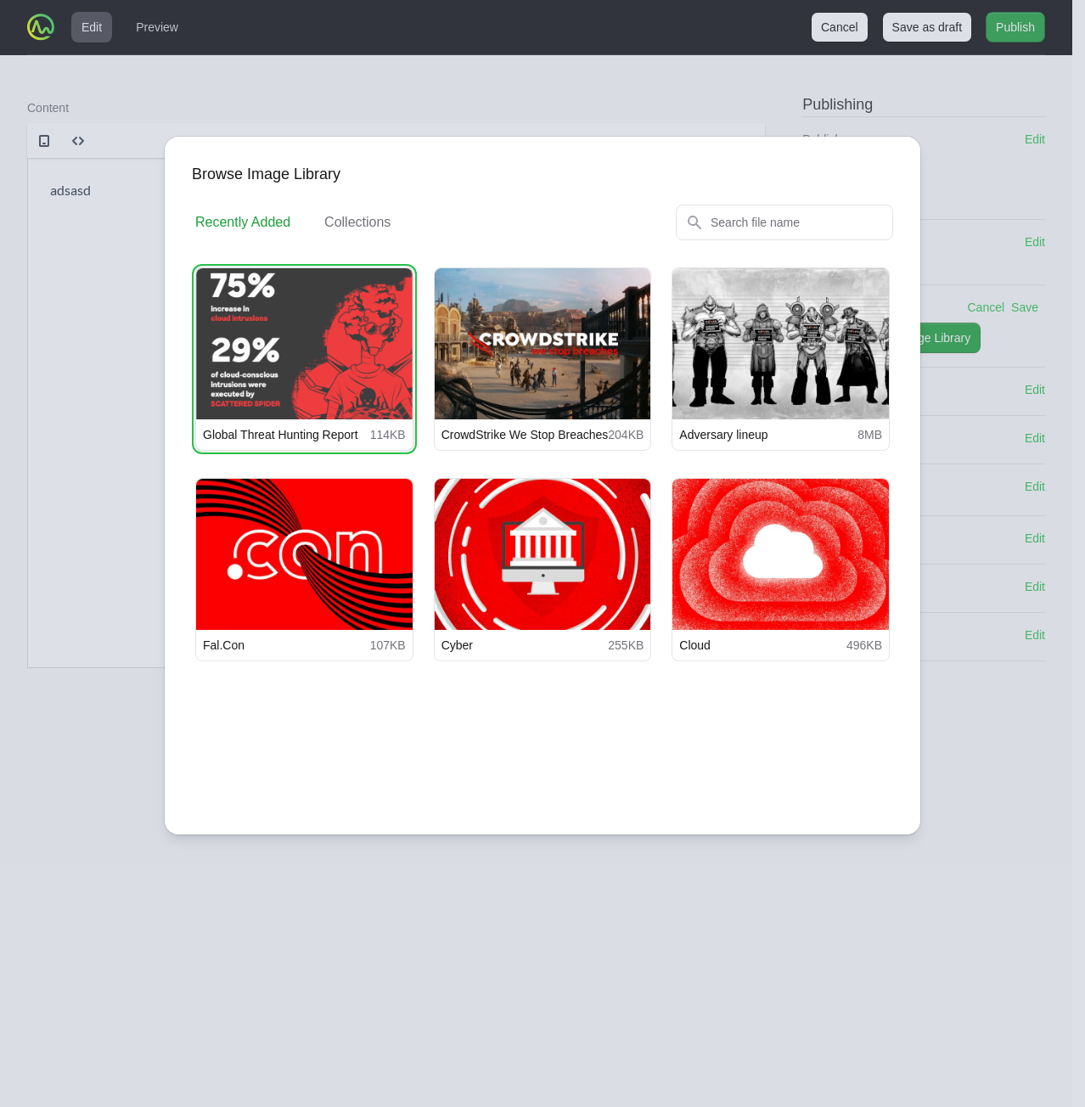
click at [362, 351] on button "View details for Global Threat Hunting Report" at bounding box center [304, 343] width 216 height 151
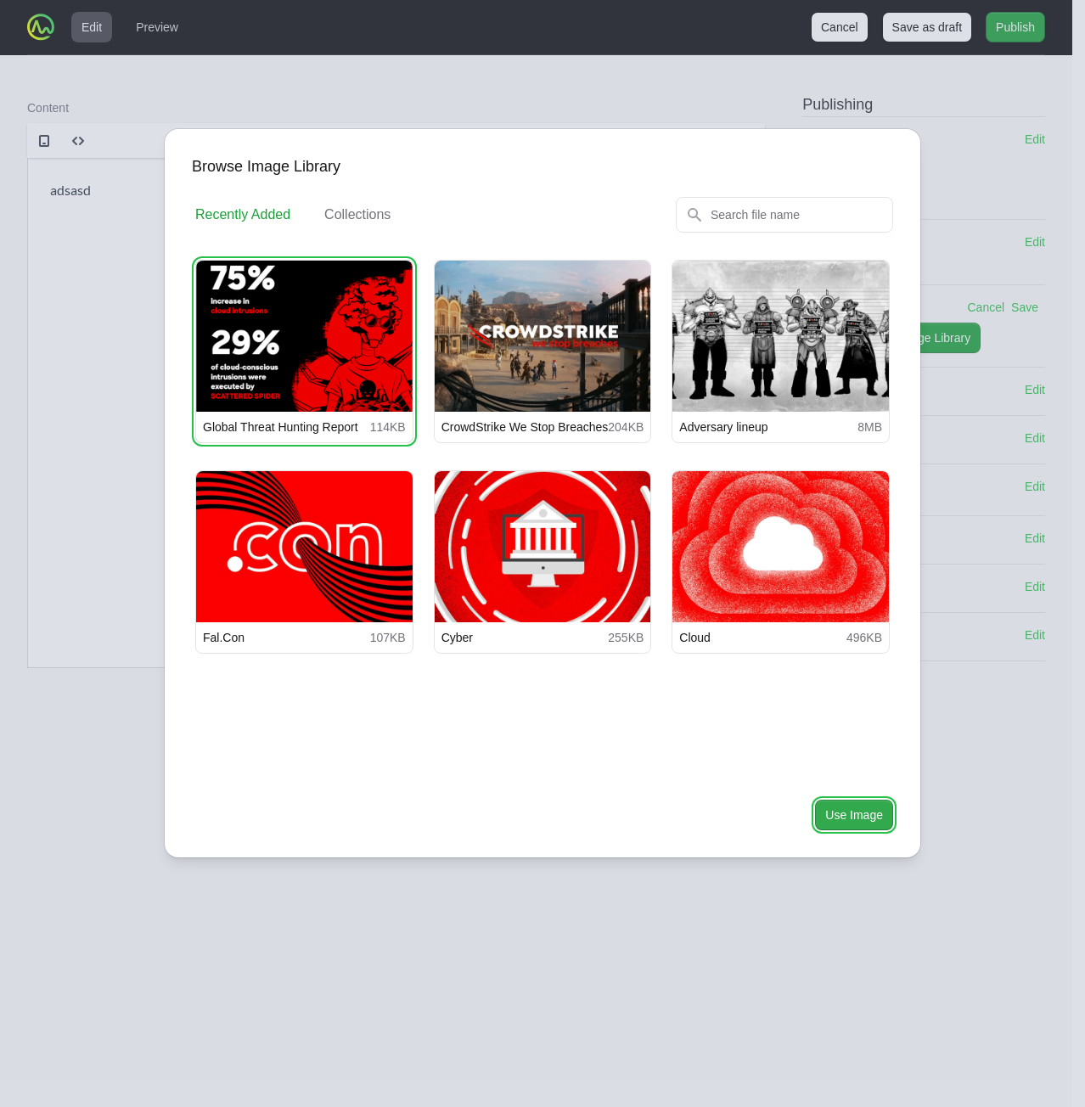
click at [866, 821] on span "Use Image" at bounding box center [854, 815] width 58 height 20
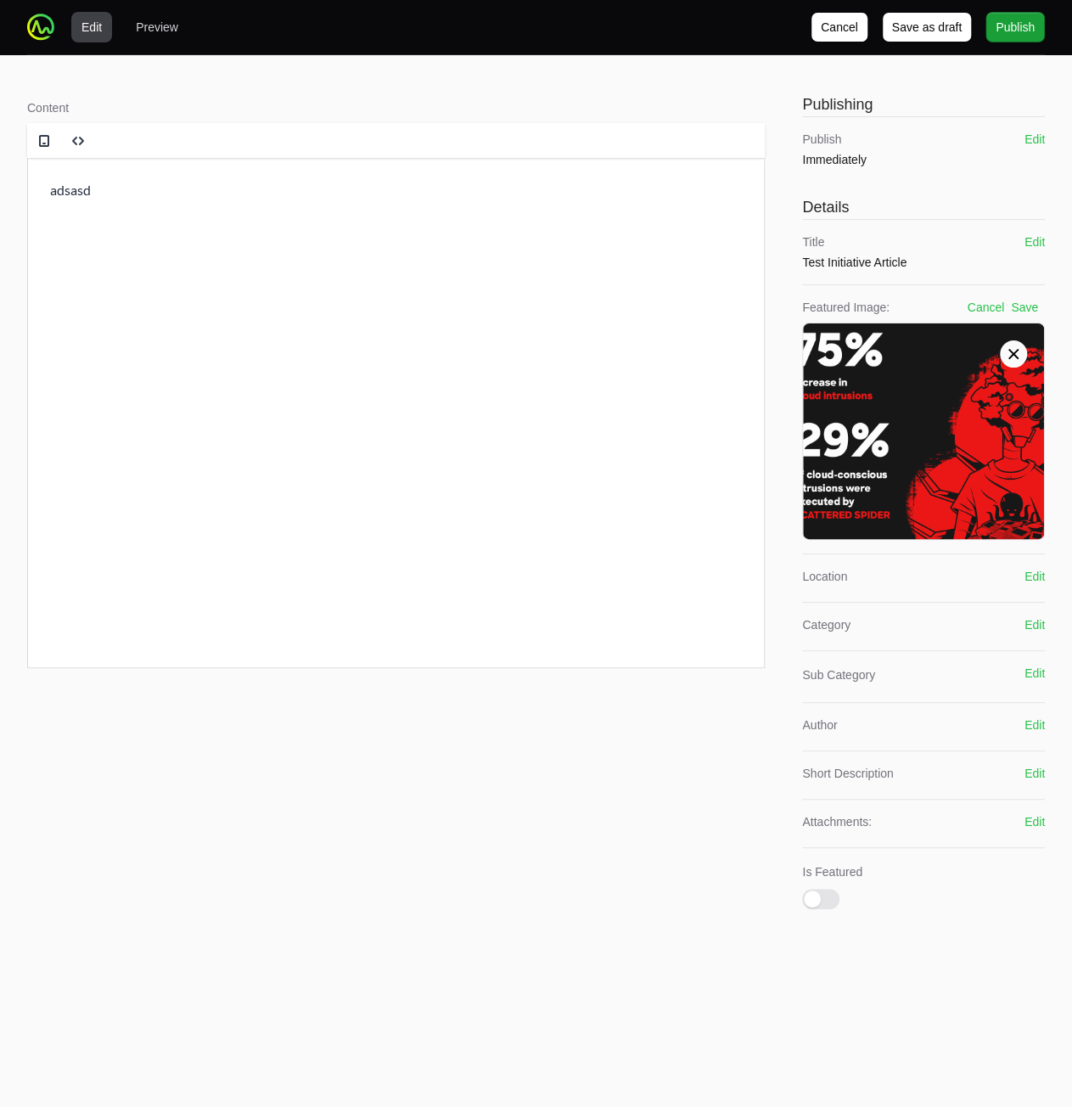
click at [1023, 578] on div "Location Edit" at bounding box center [923, 578] width 243 height 20
click at [1029, 577] on button "Edit" at bounding box center [1034, 576] width 20 height 17
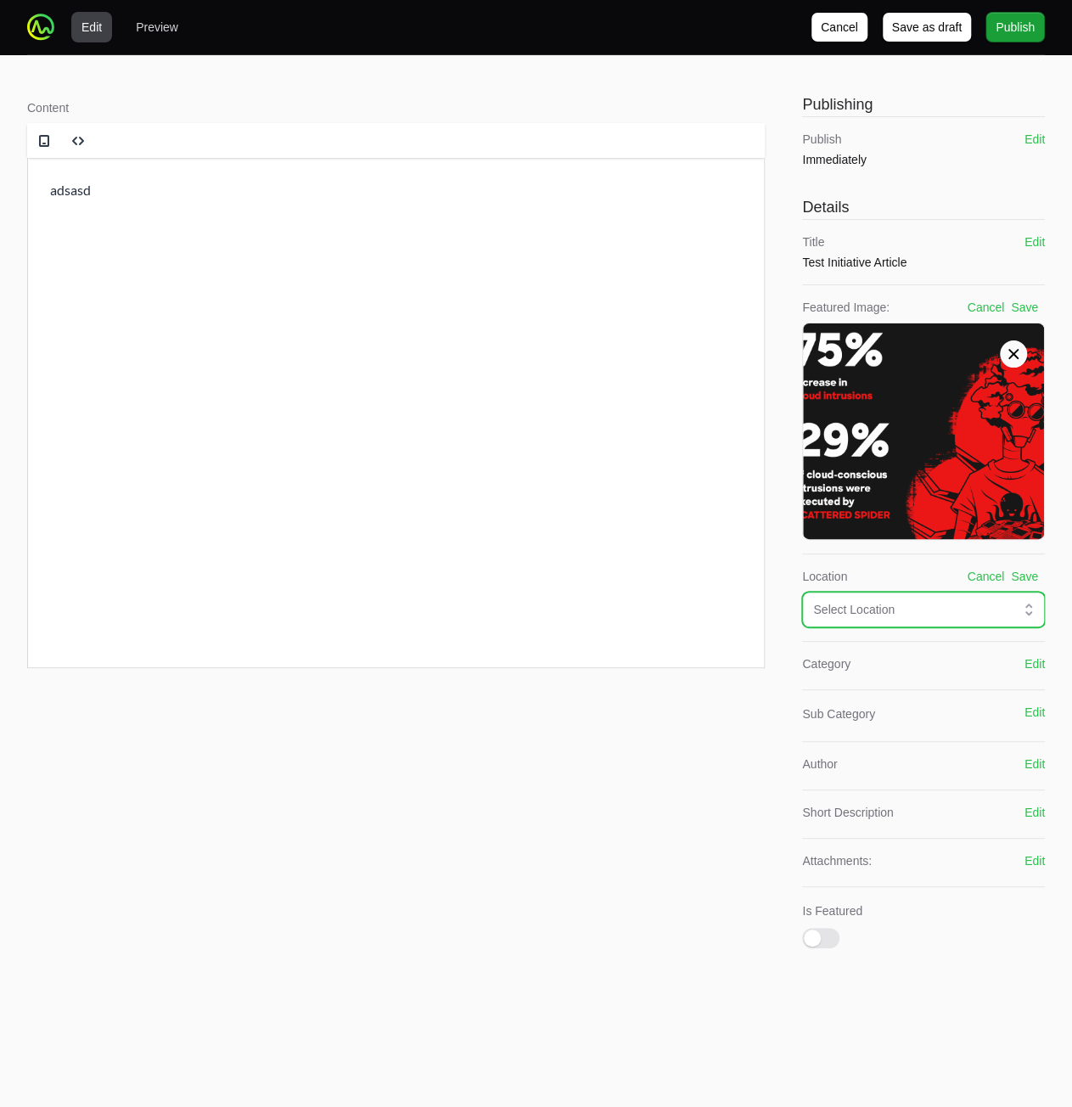
click at [915, 609] on div "Select Location" at bounding box center [911, 609] width 197 height 17
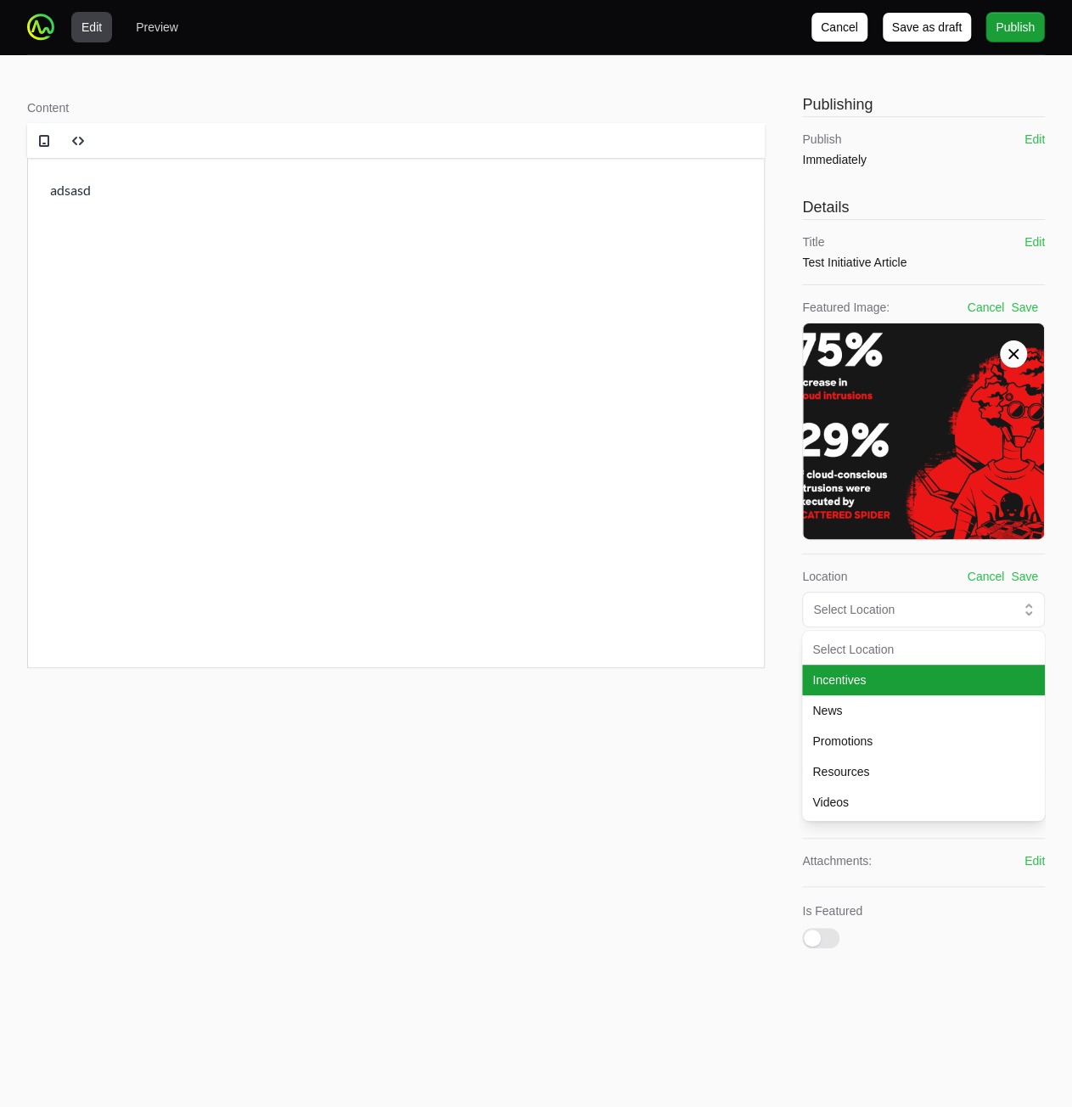
click at [891, 668] on li "Incentives" at bounding box center [923, 680] width 243 height 31
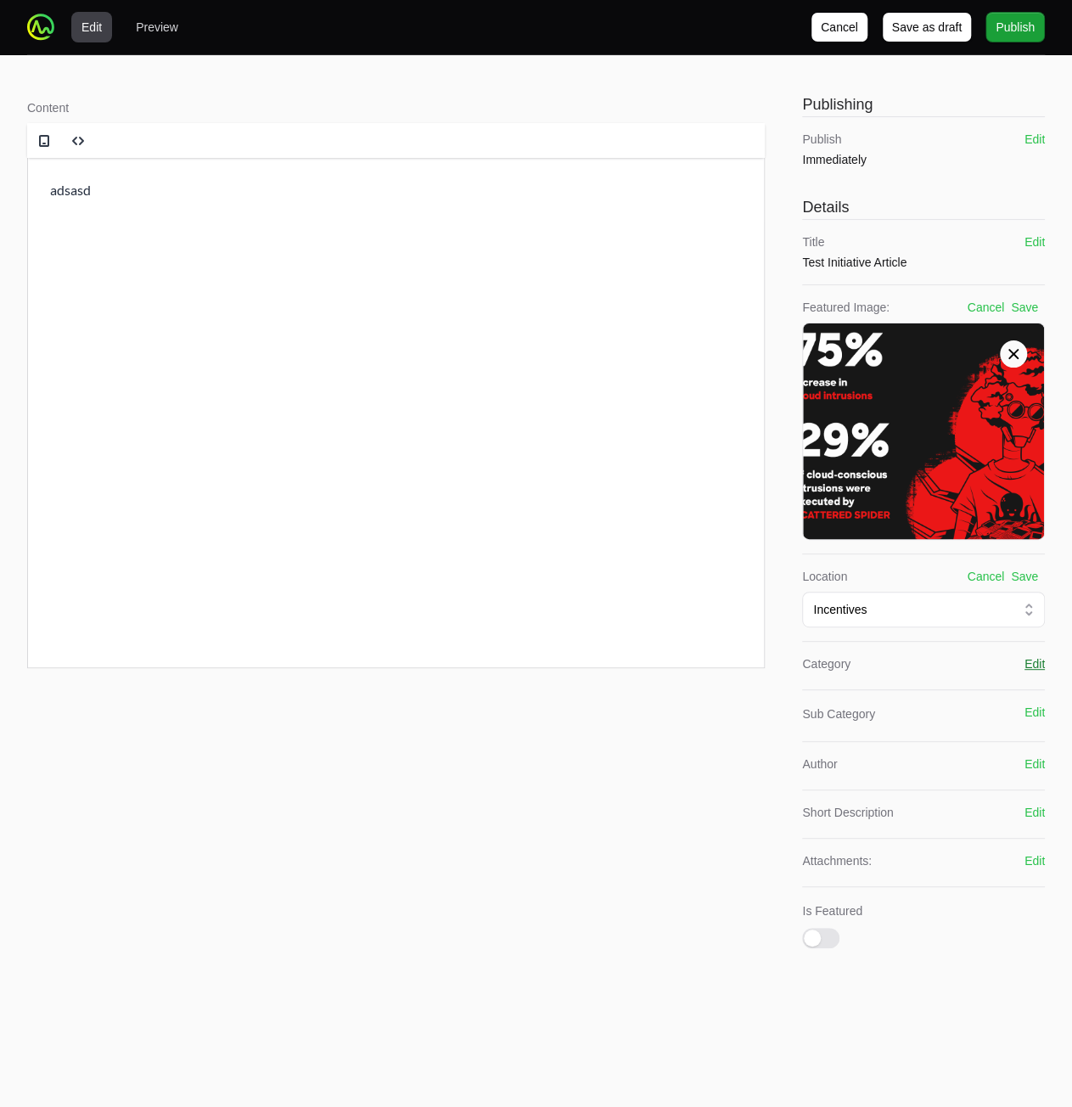
click at [1034, 662] on button "Edit" at bounding box center [1034, 663] width 20 height 17
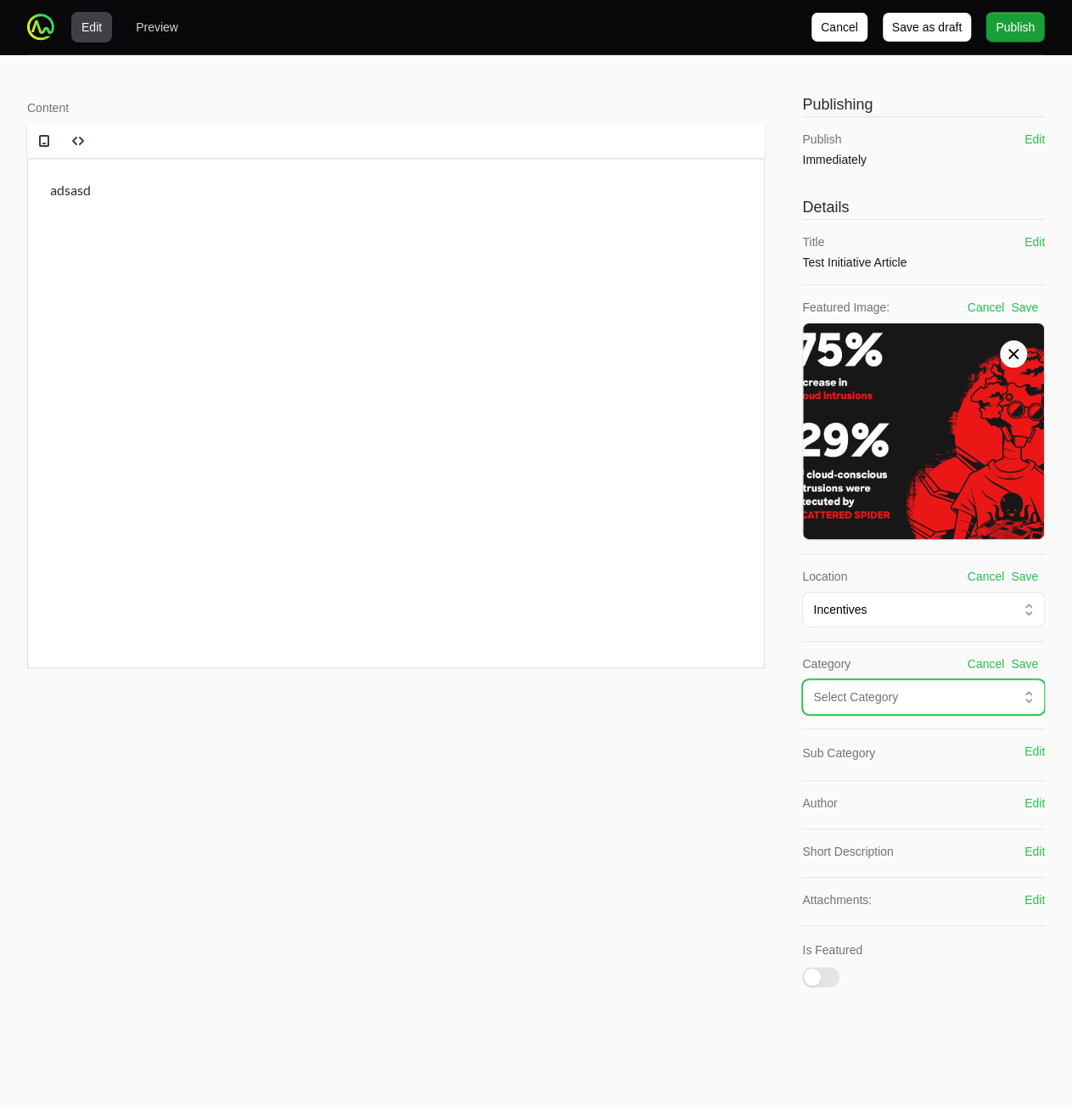
click at [984, 697] on div "Select Category" at bounding box center [911, 696] width 197 height 17
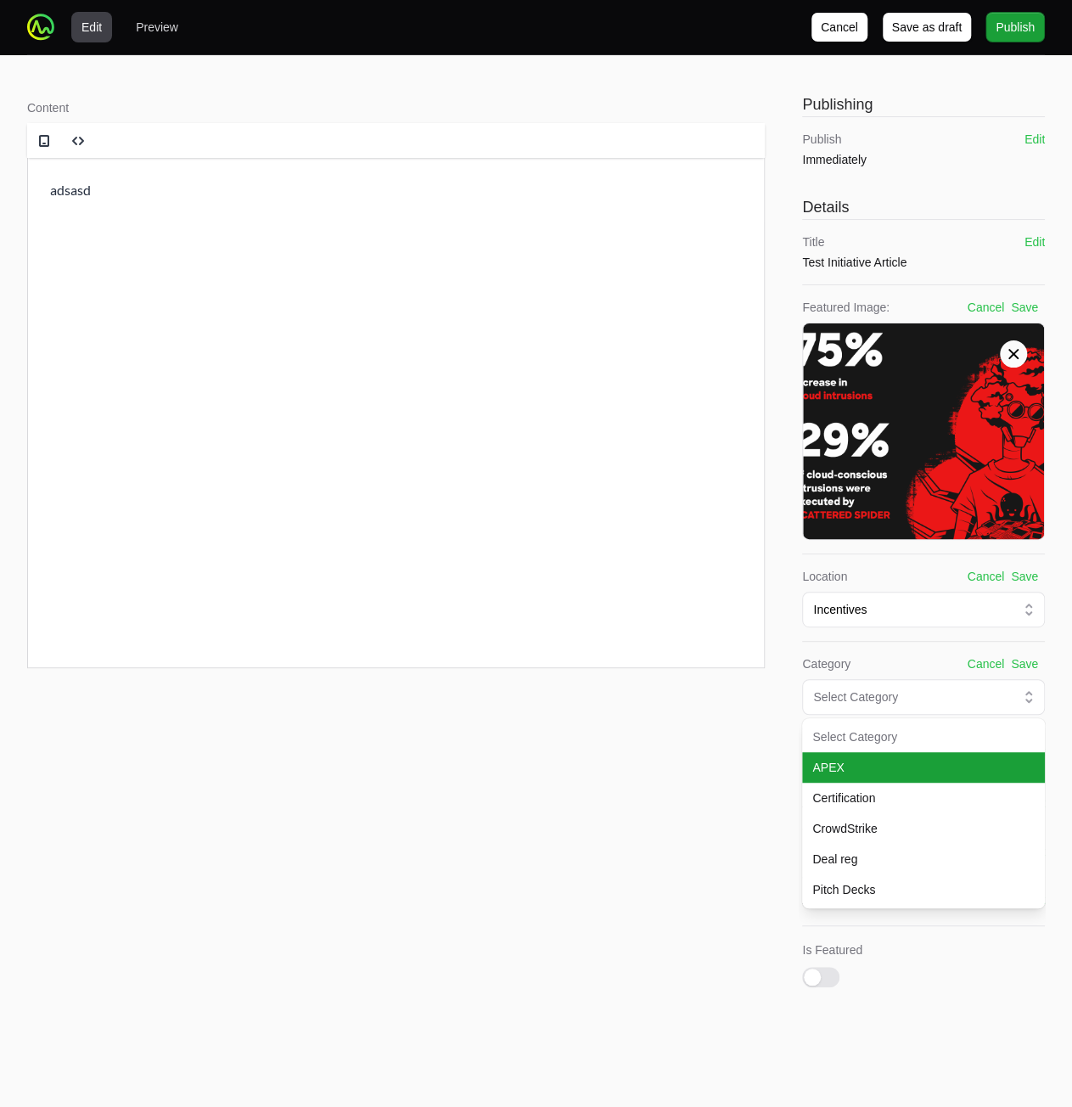
click at [953, 763] on span "APEX" at bounding box center [913, 767] width 202 height 17
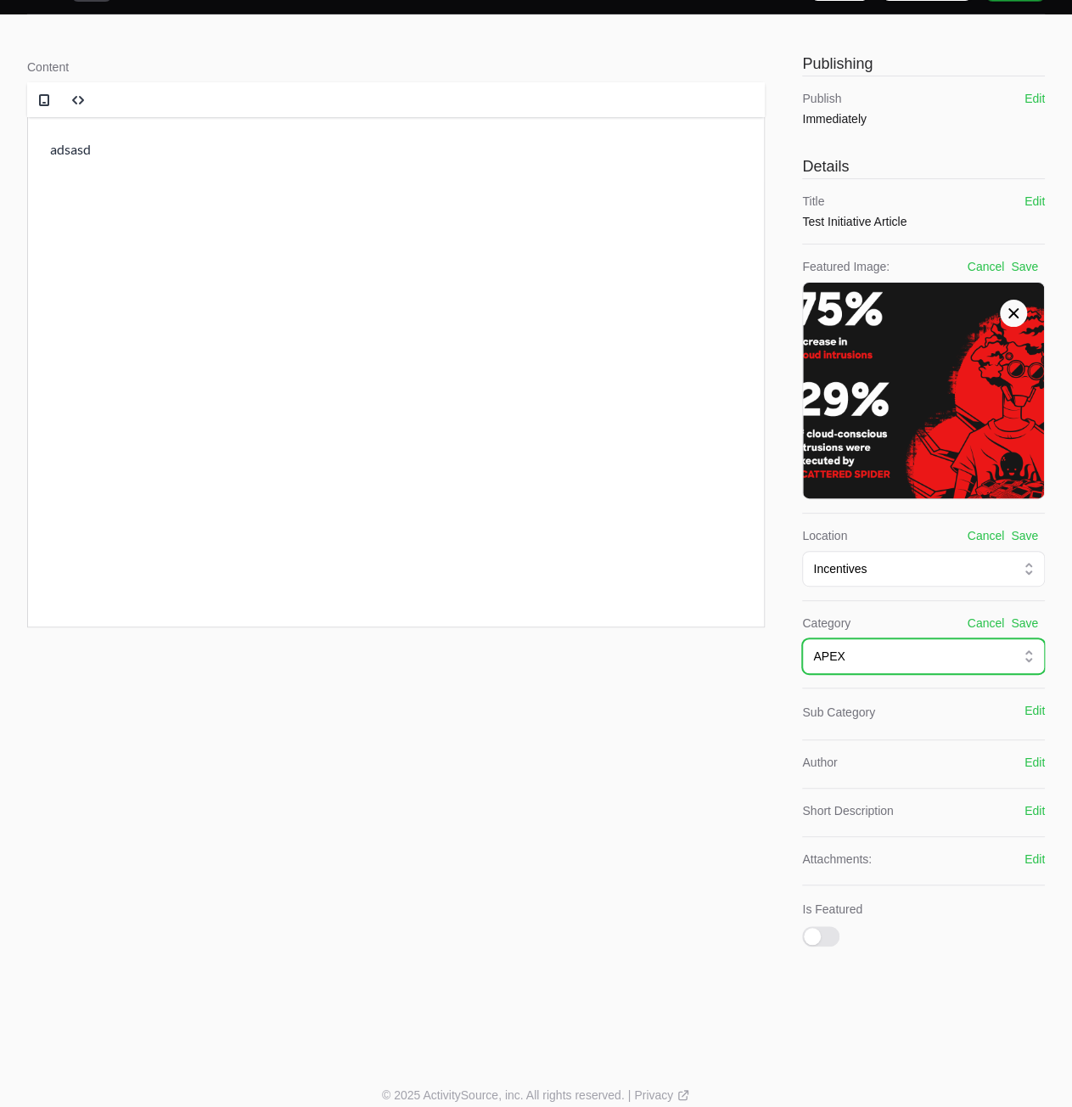
scroll to position [58, 0]
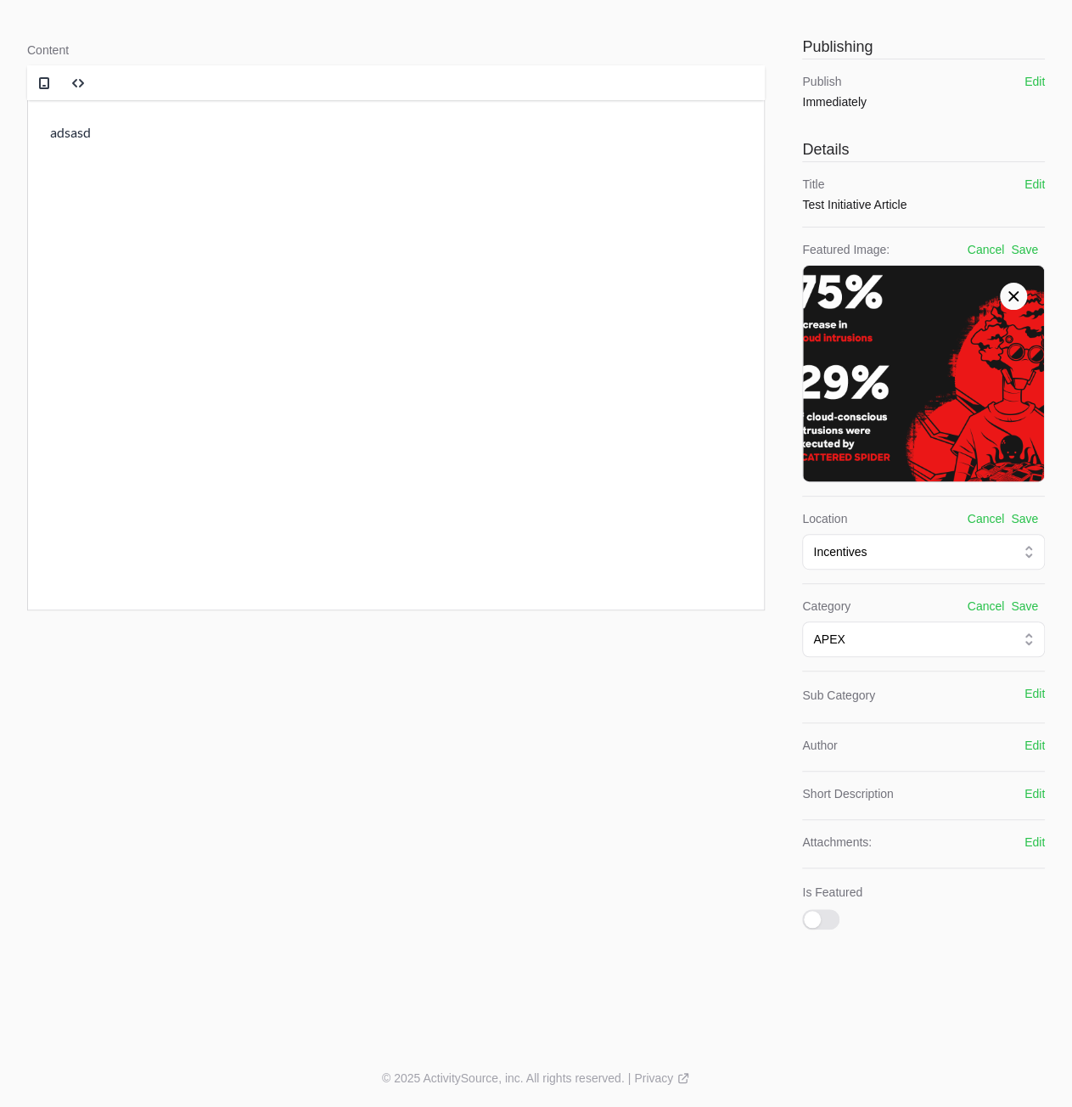
click at [1041, 742] on button "Edit" at bounding box center [1034, 745] width 20 height 17
drag, startPoint x: 932, startPoint y: 790, endPoint x: 933, endPoint y: 782, distance: 8.5
click at [932, 789] on div "Author Cancel Save" at bounding box center [923, 764] width 243 height 84
click at [933, 782] on input "text" at bounding box center [923, 776] width 243 height 32
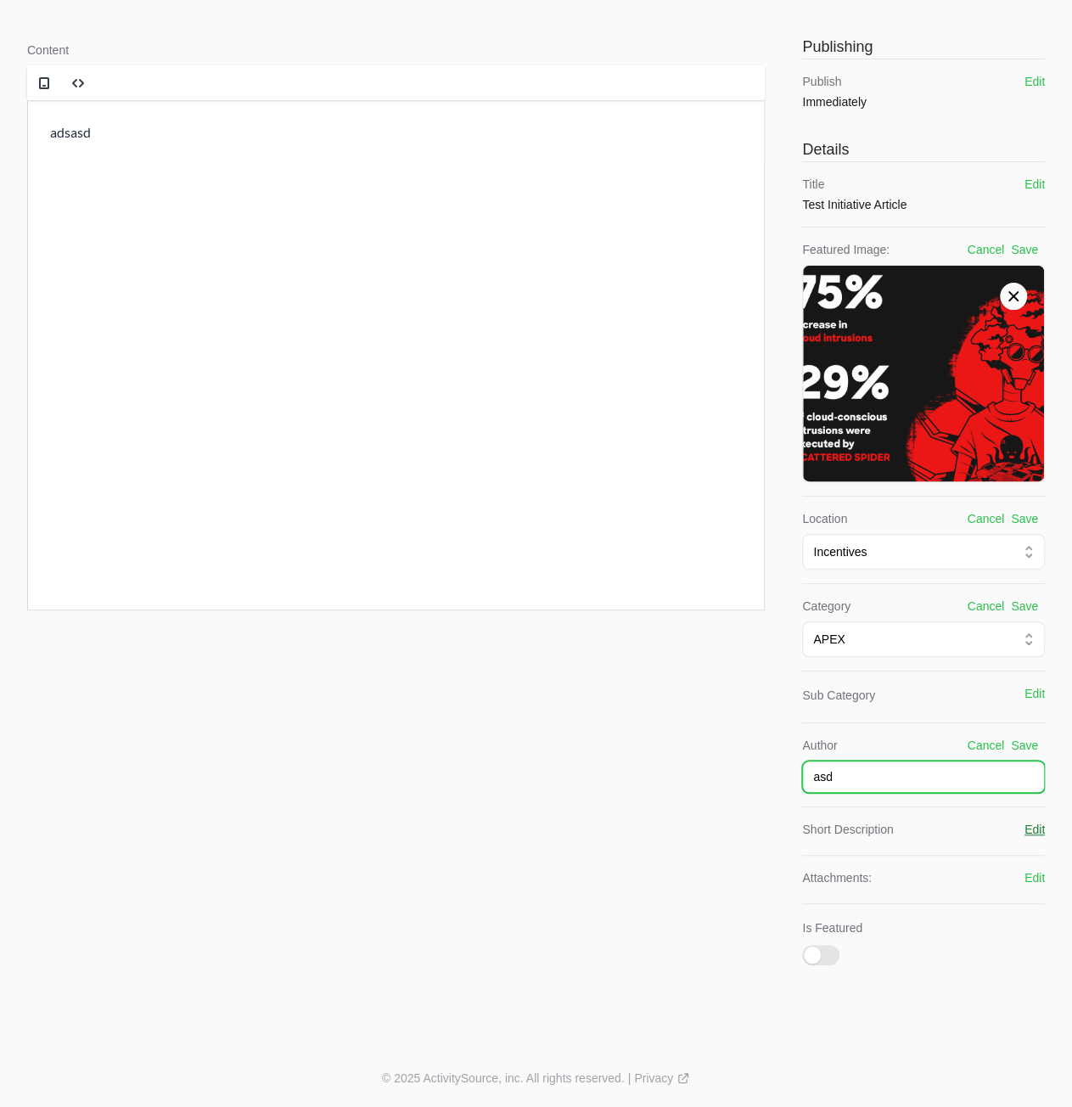
type input "asd"
click at [1029, 821] on button "Edit" at bounding box center [1034, 829] width 20 height 17
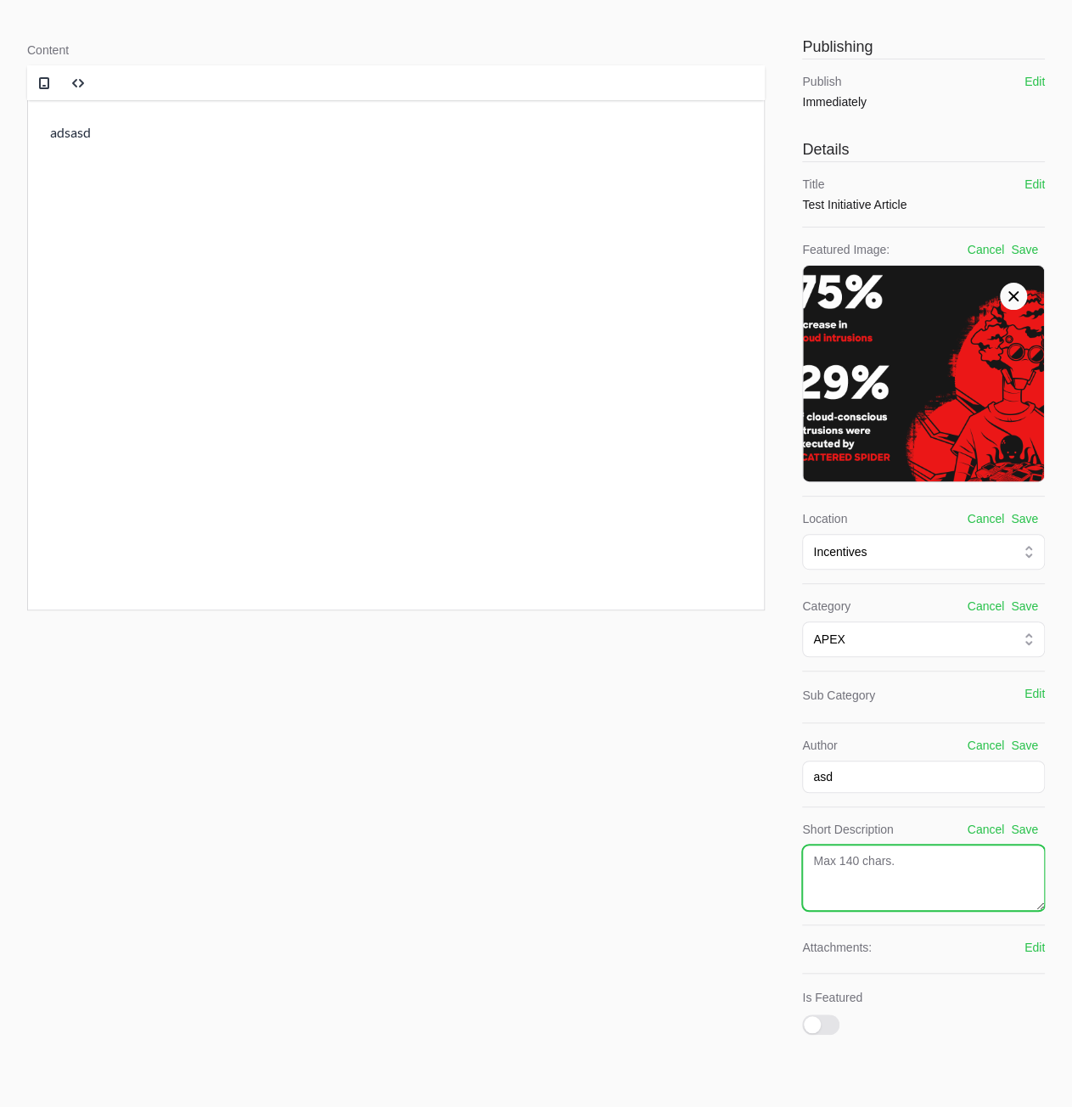
click at [923, 856] on textarea at bounding box center [923, 877] width 243 height 66
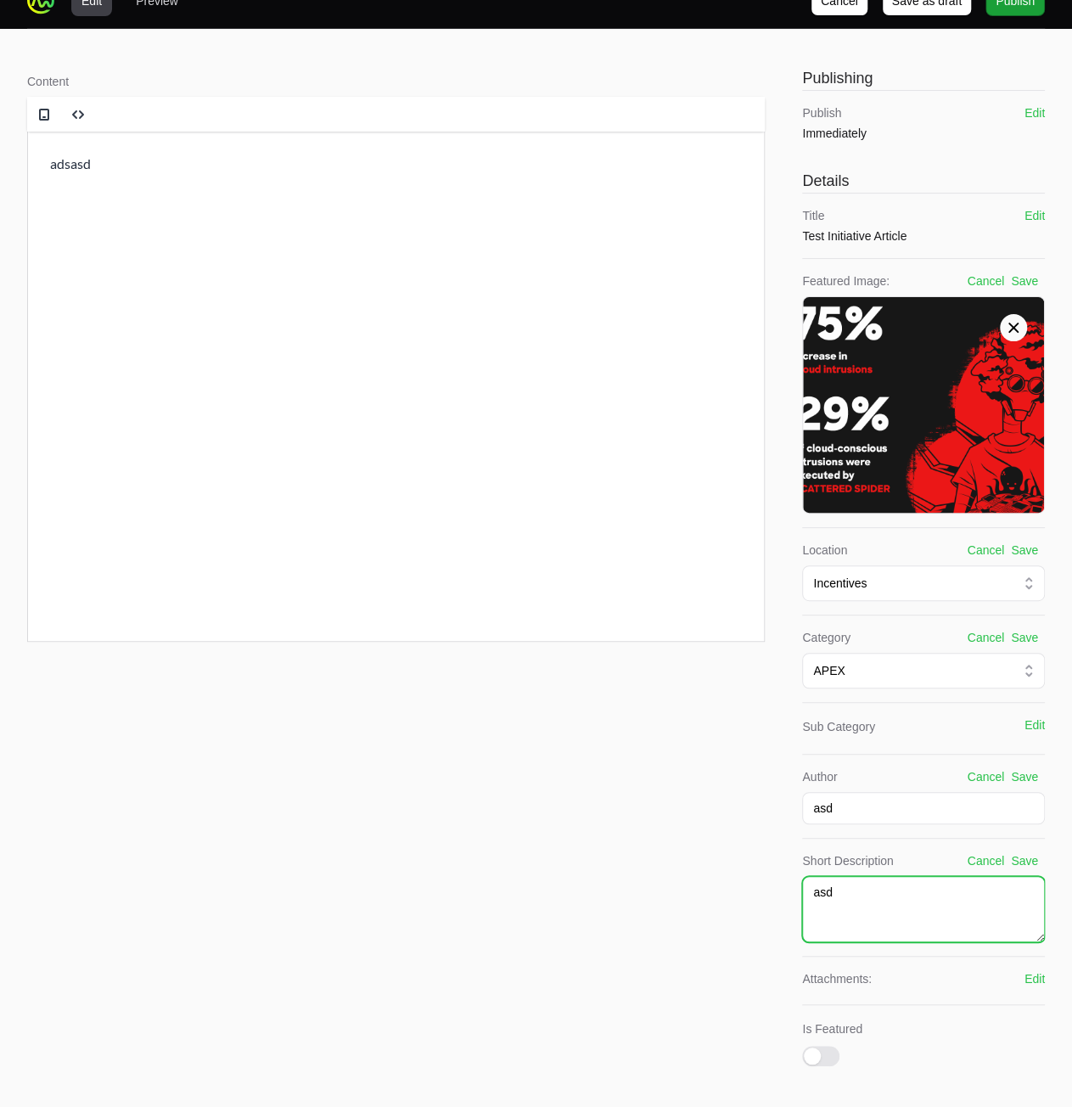
scroll to position [0, 0]
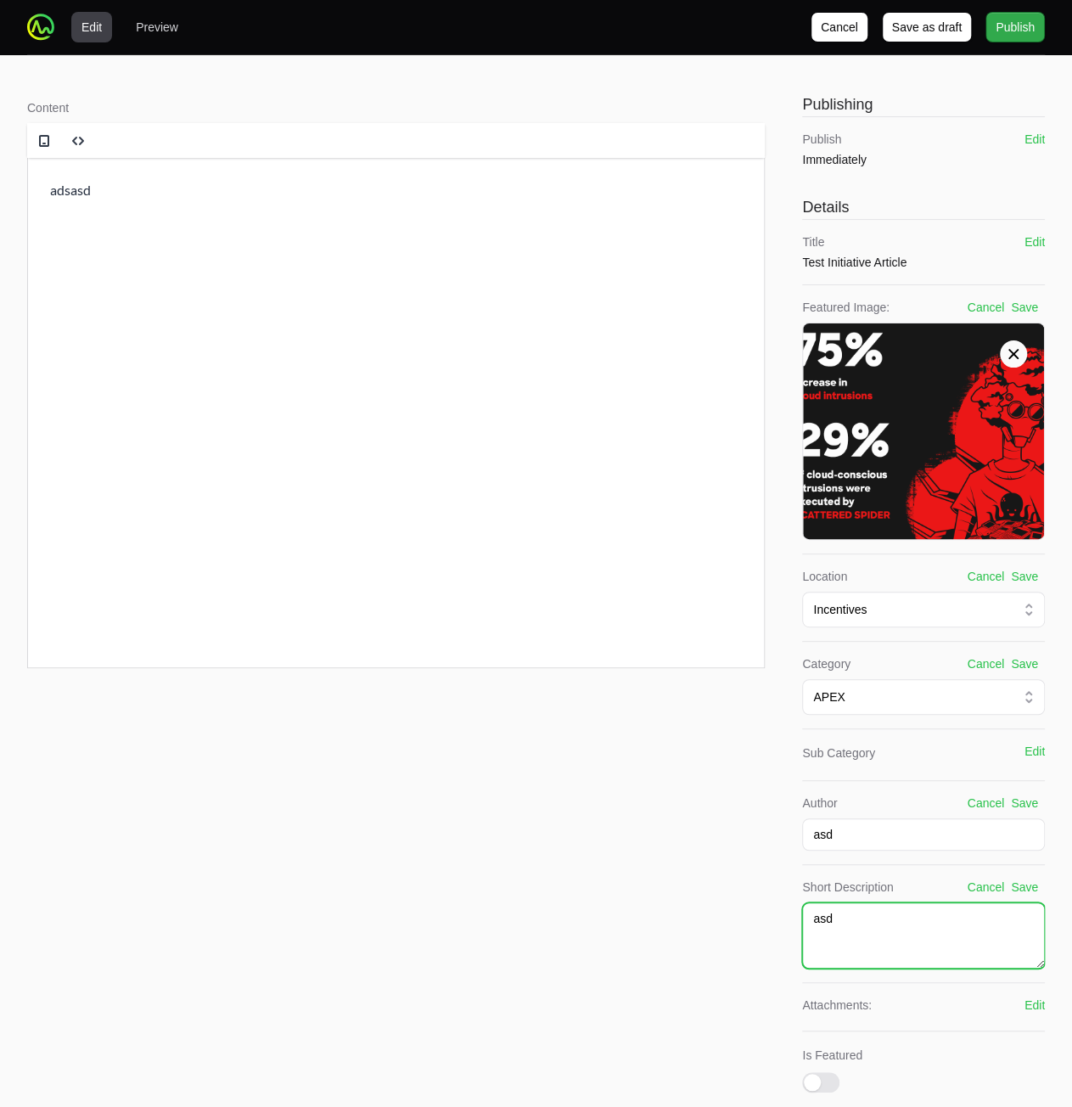
type textarea "asd"
click at [1005, 38] on button "Publish Publish" at bounding box center [1014, 27] width 59 height 31
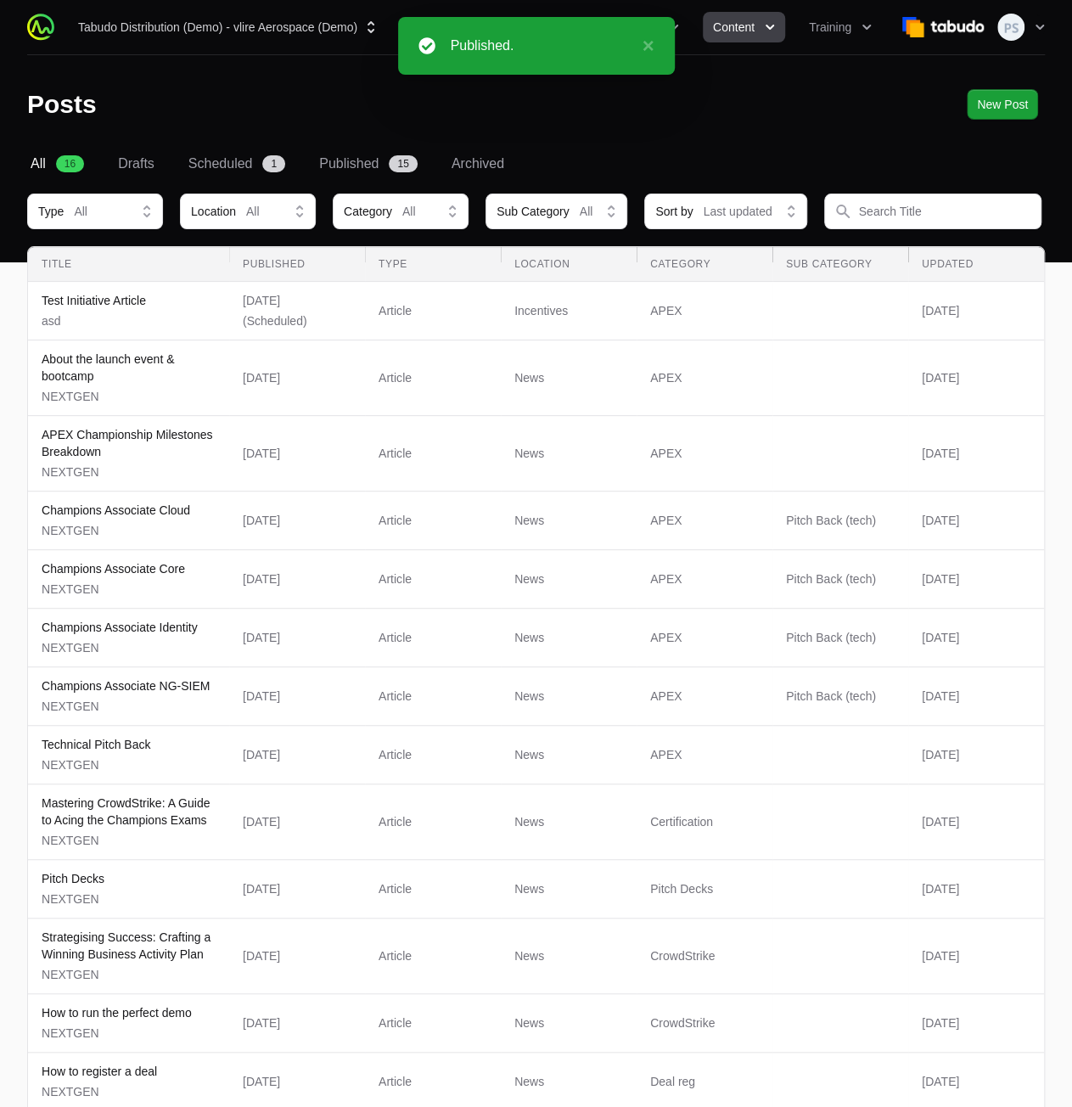
click at [632, 133] on header "Posts New Post New Post" at bounding box center [536, 104] width 1072 height 98
click at [645, 42] on button "×" at bounding box center [643, 46] width 20 height 20
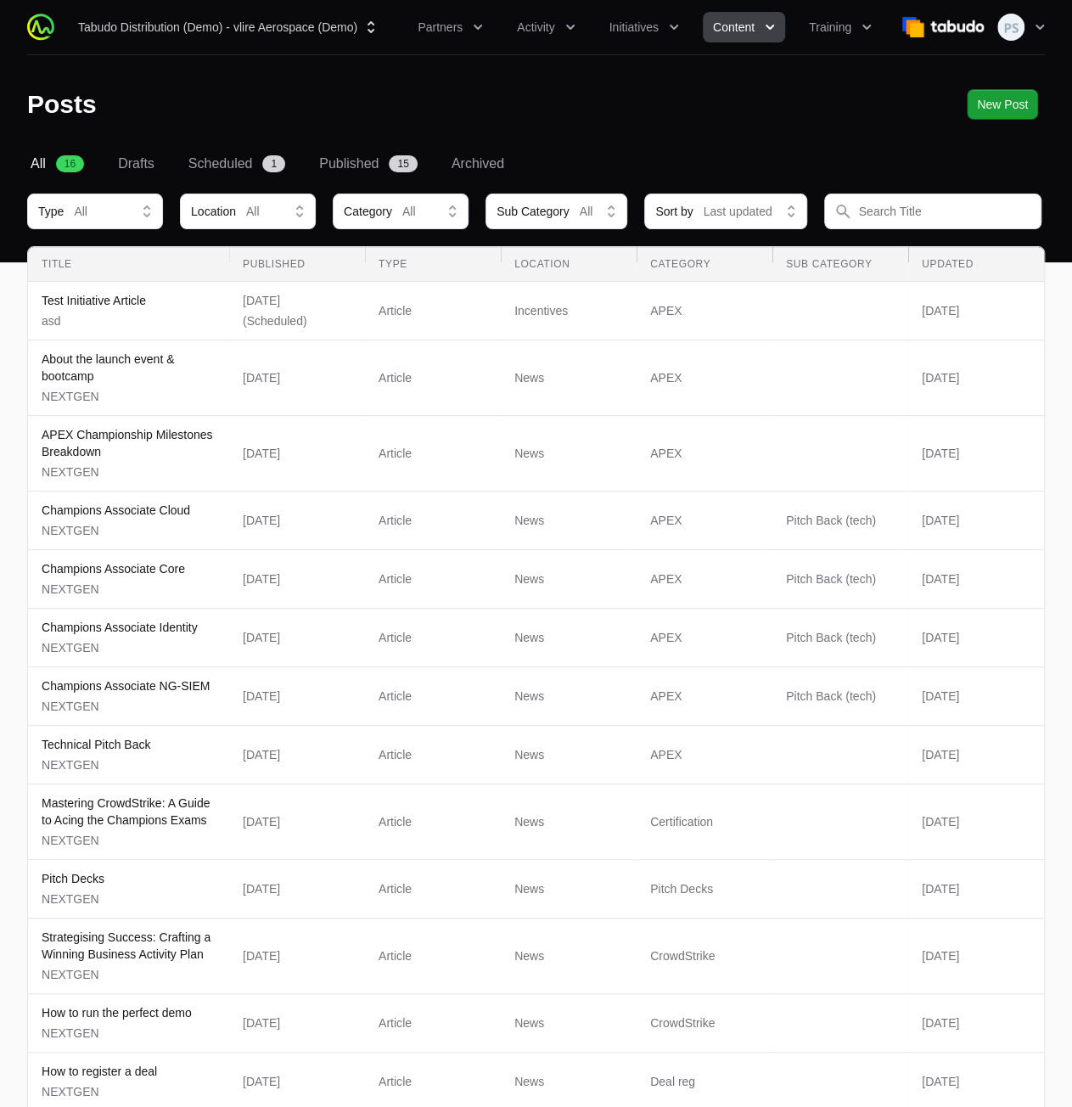
click at [175, 118] on div "Posts New Post New Post" at bounding box center [536, 104] width 1018 height 31
click at [53, 155] on link "All 16" at bounding box center [57, 164] width 60 height 20
click at [41, 161] on span "All" at bounding box center [38, 164] width 15 height 20
click at [664, 25] on button "Initiatives" at bounding box center [644, 27] width 90 height 31
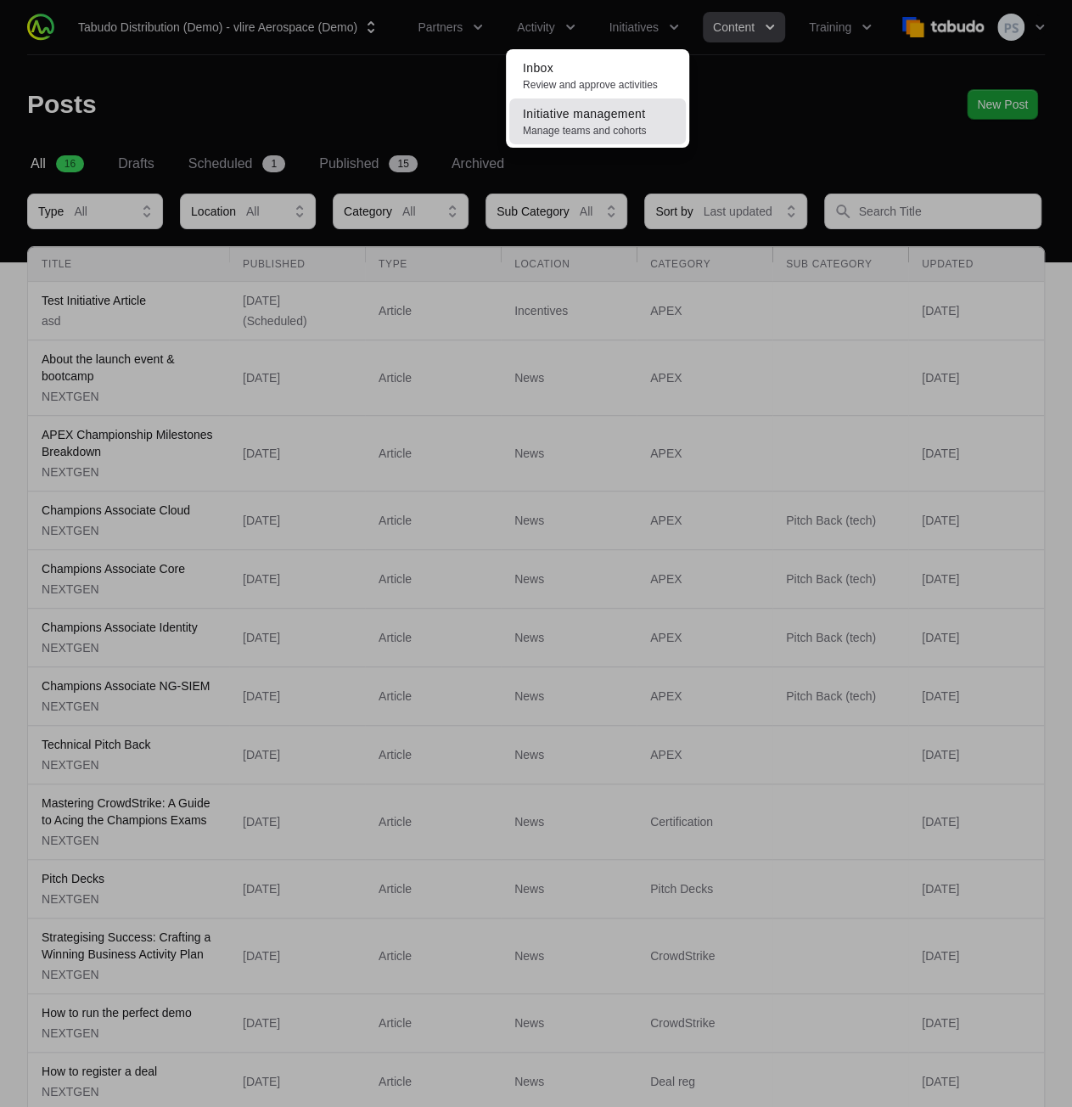
click at [614, 124] on span "Manage teams and cohorts" at bounding box center [597, 131] width 149 height 14
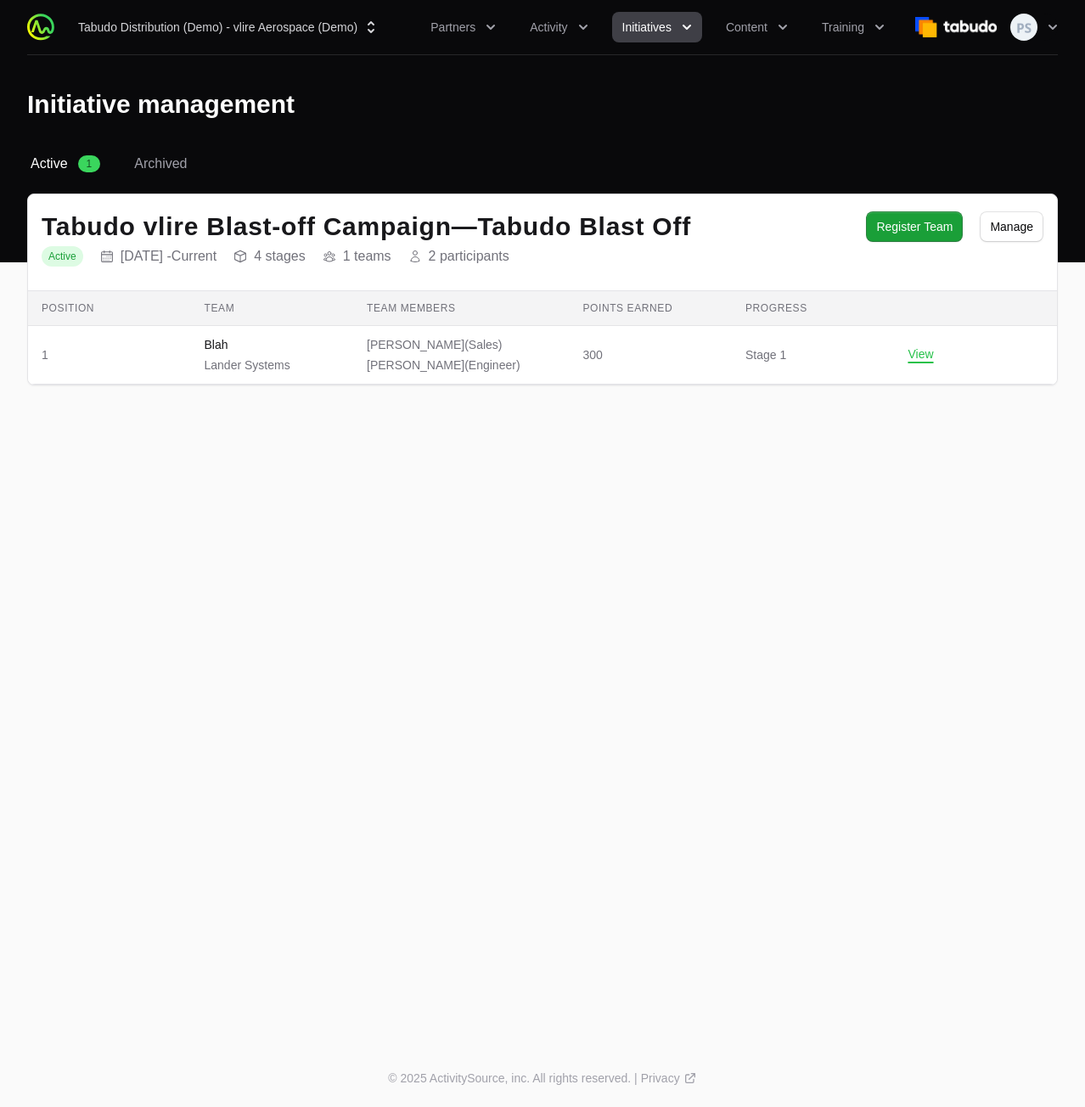
click at [377, 491] on div "Tabudo Distribution (Demo) - vlire Aerospace (Demo) Partners Activity Initiativ…" at bounding box center [542, 524] width 1085 height 1049
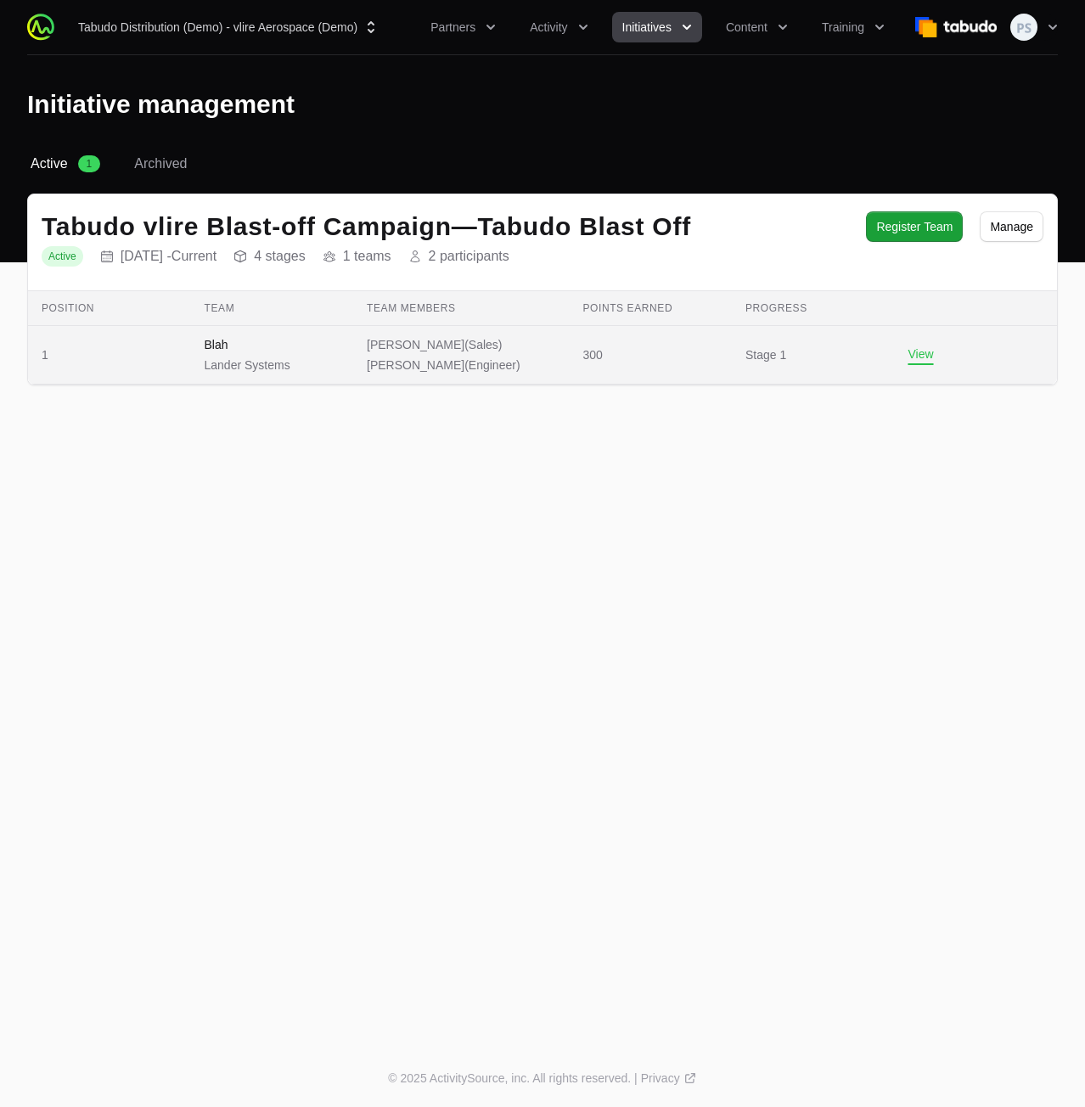
click at [907, 356] on button "View" at bounding box center [919, 354] width 25 height 15
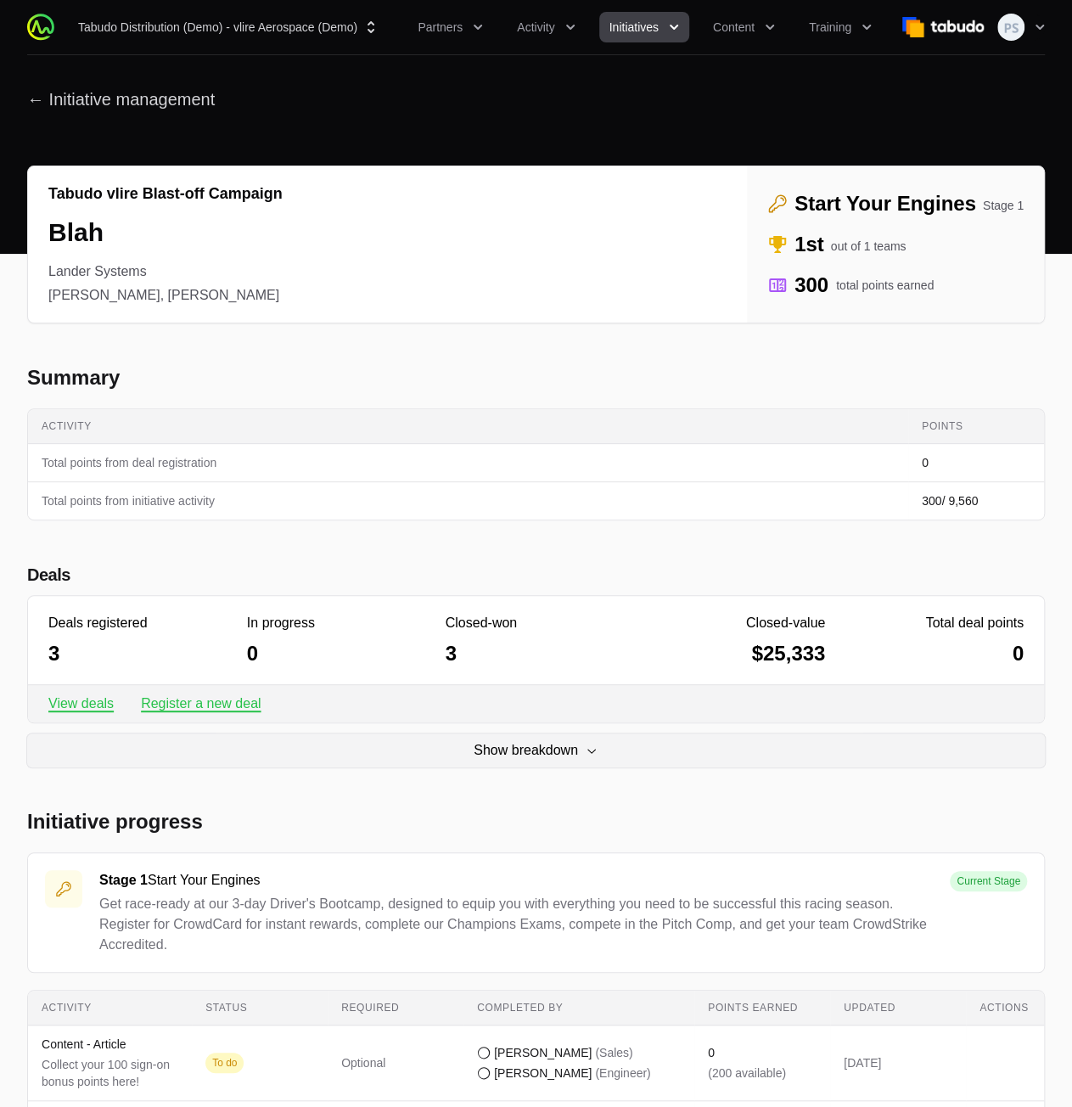
click at [672, 42] on button "Initiatives" at bounding box center [644, 27] width 90 height 31
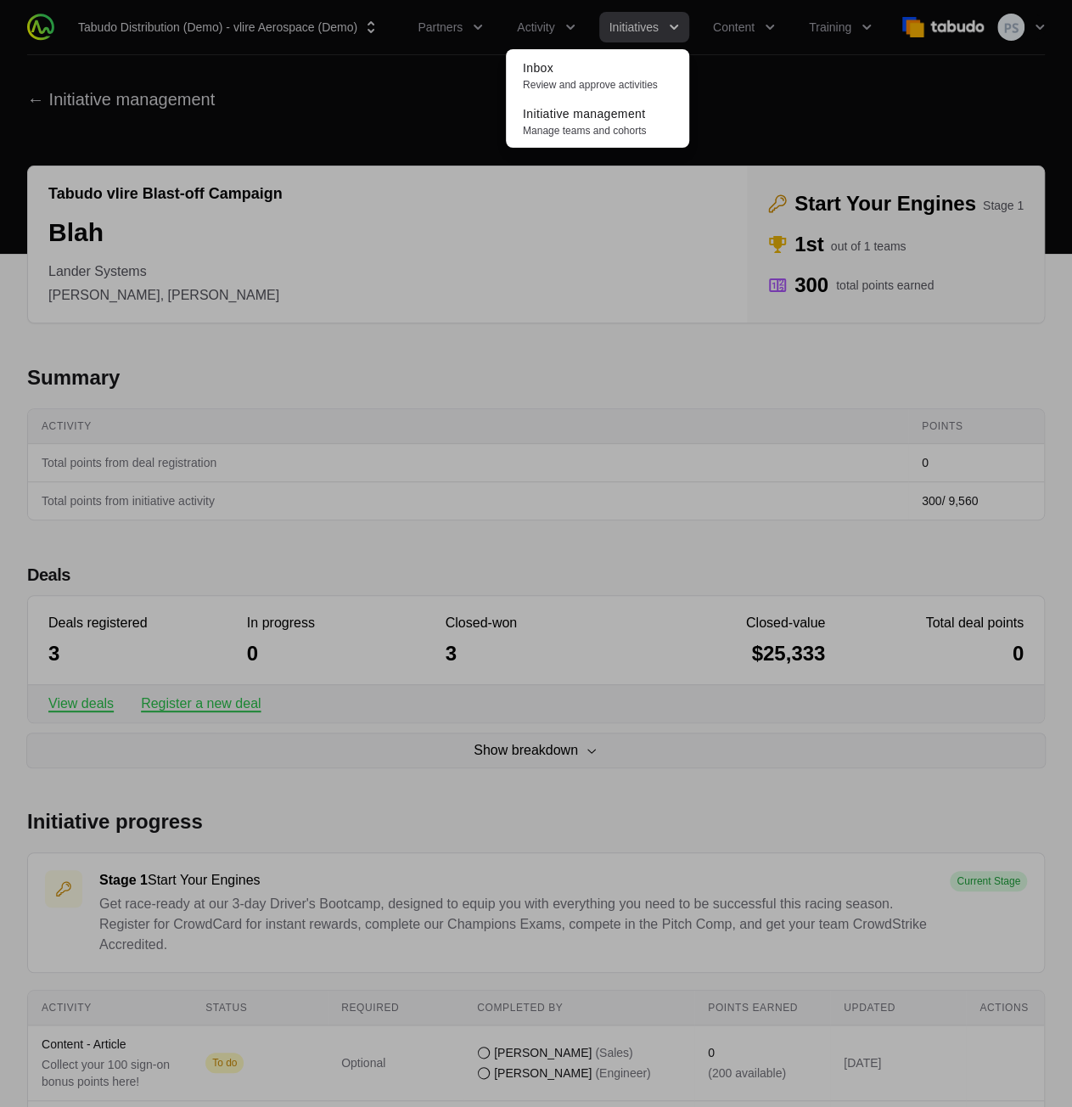
click at [716, 38] on div "Initiatives menu" at bounding box center [536, 553] width 1072 height 1107
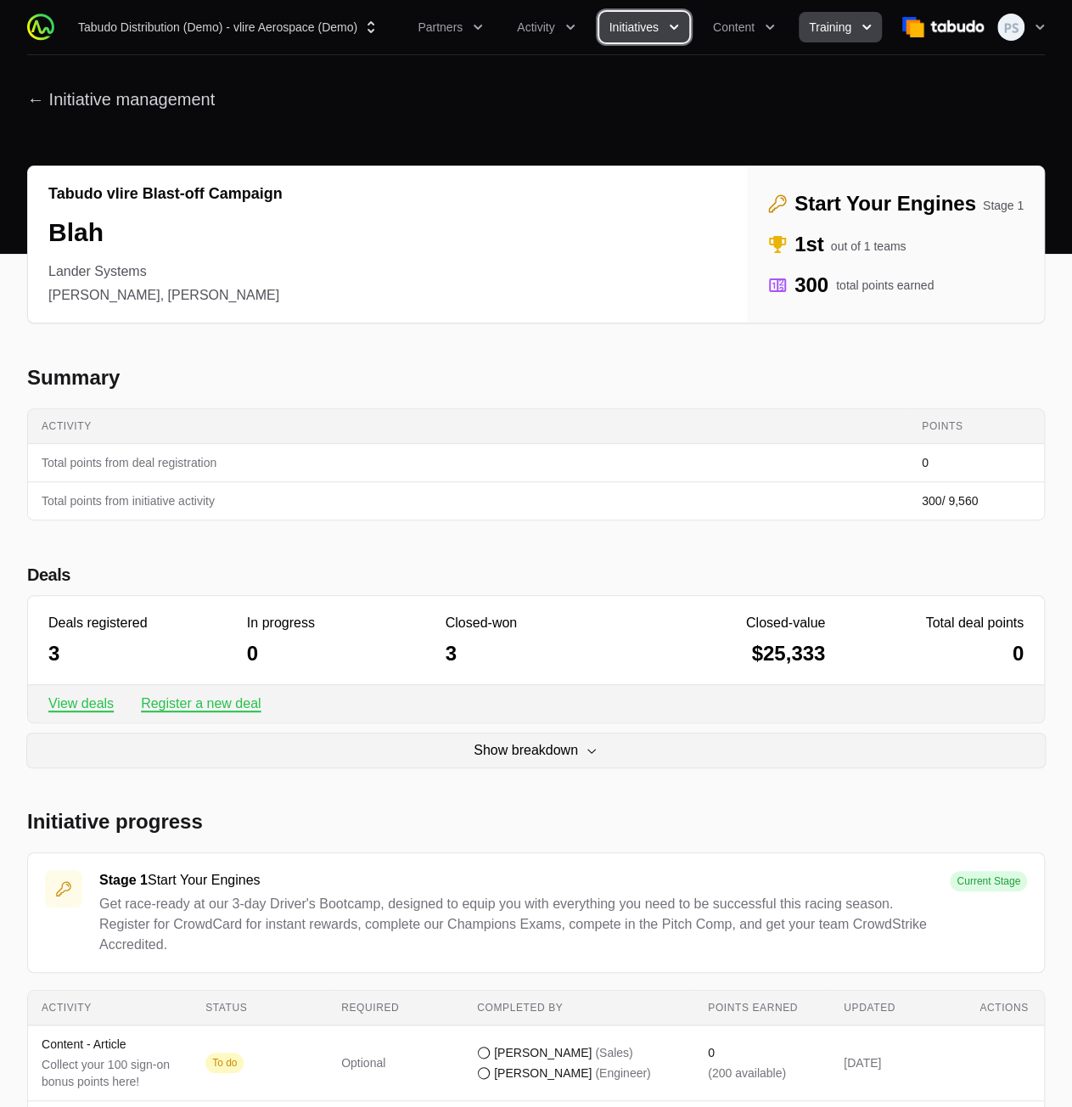
click at [801, 23] on button "Training" at bounding box center [840, 27] width 83 height 31
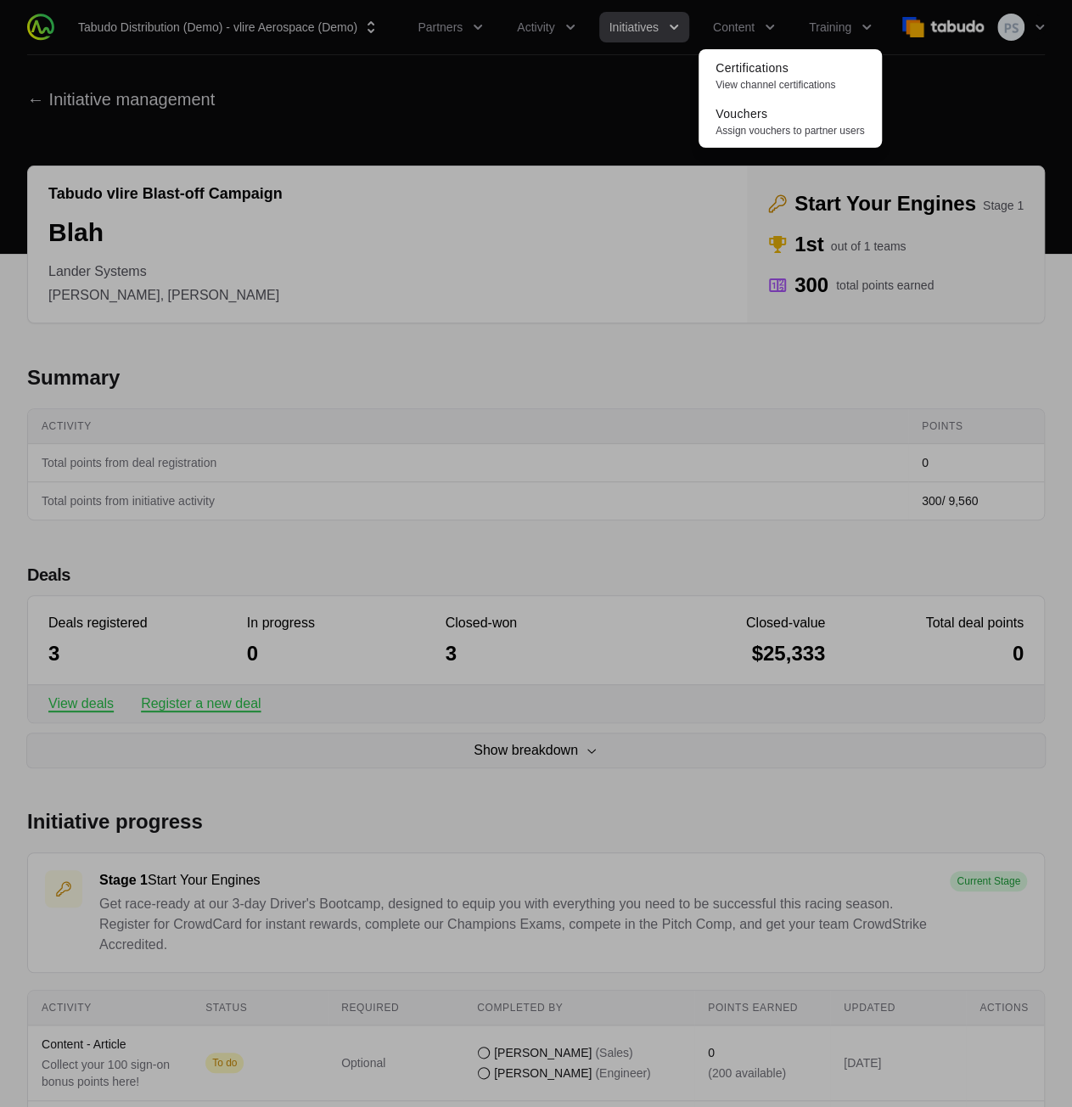
click at [657, 58] on div "Training menu" at bounding box center [536, 553] width 1072 height 1107
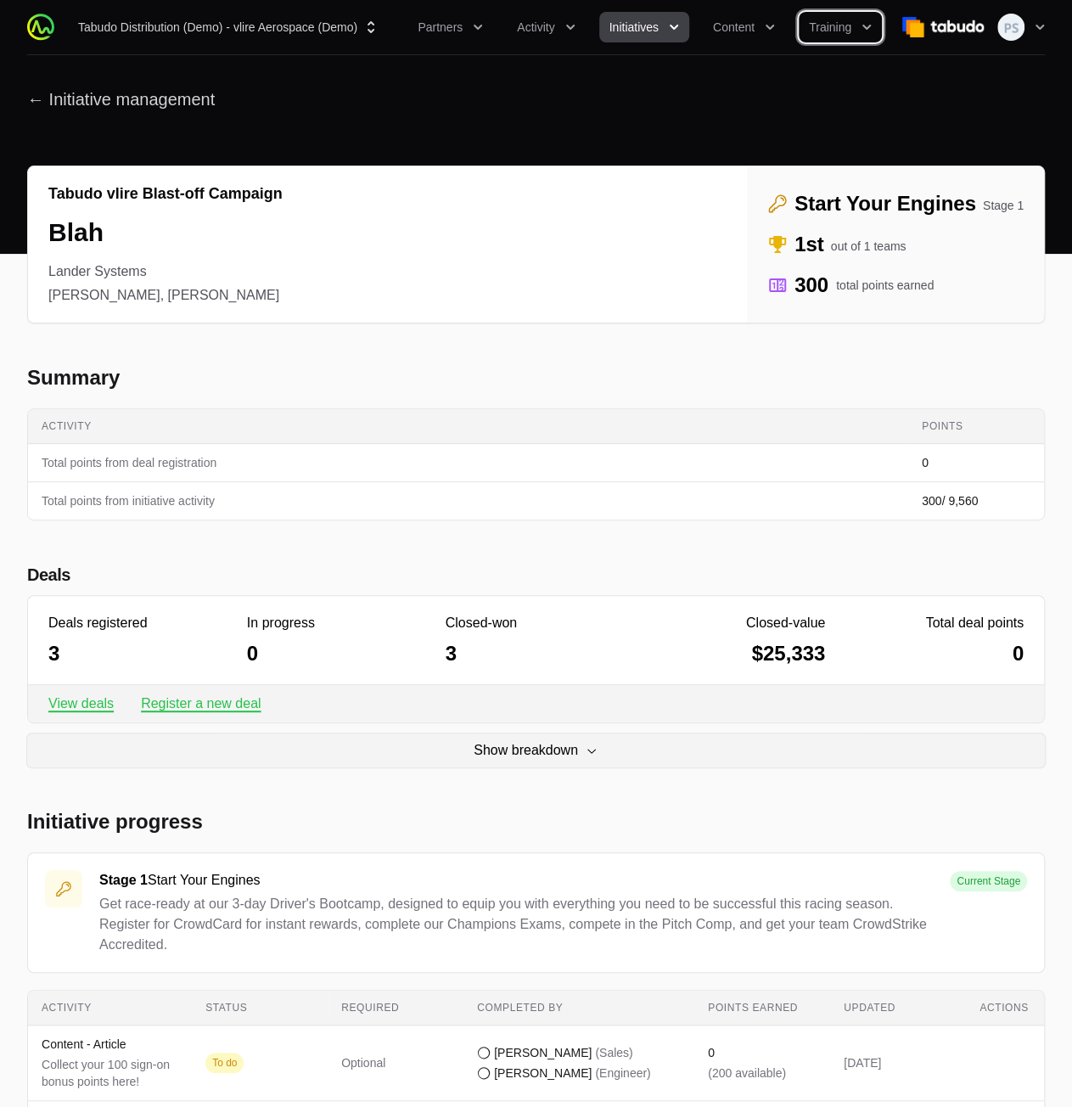
click at [660, 30] on button "Initiatives" at bounding box center [644, 27] width 90 height 31
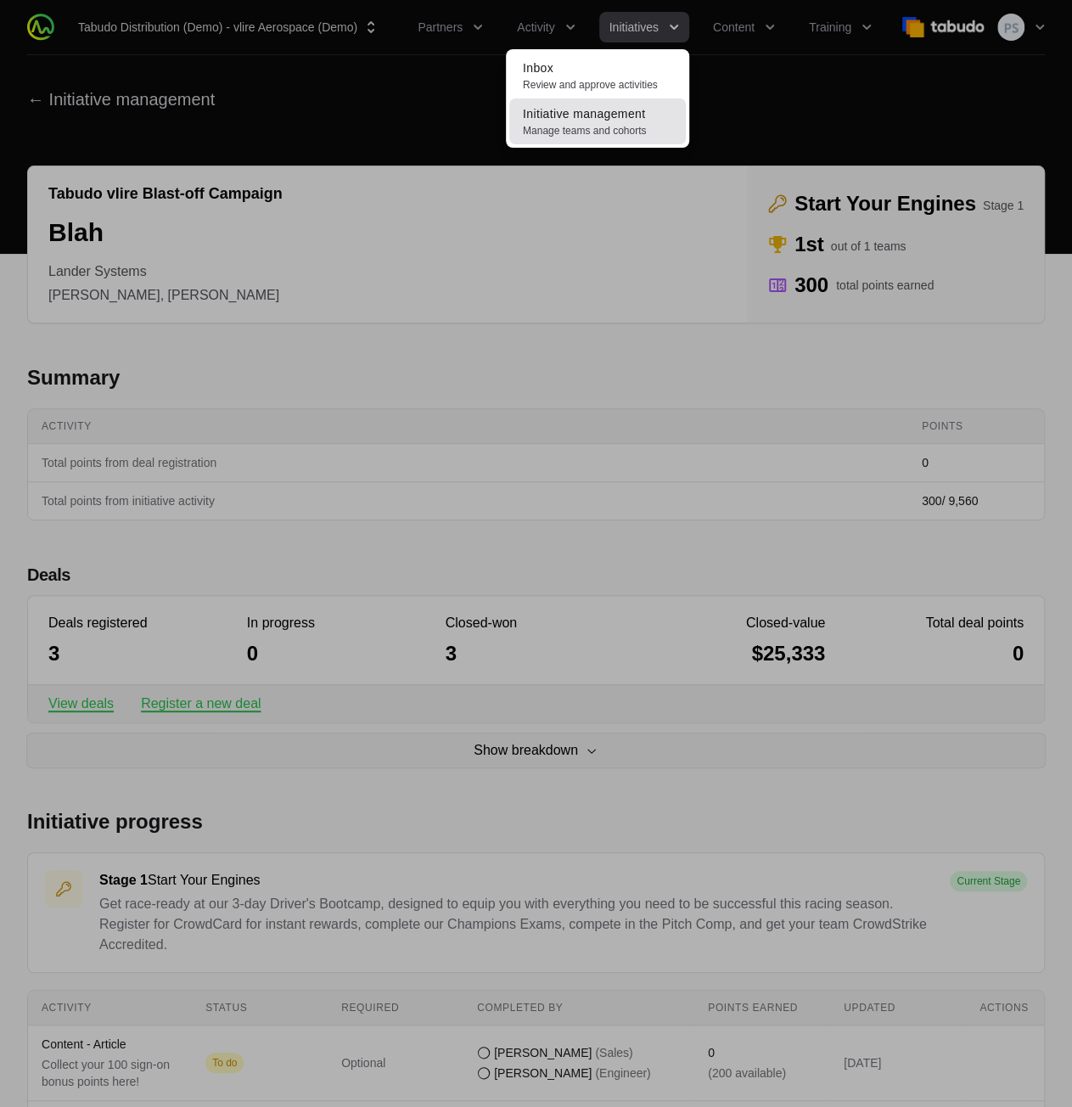
drag, startPoint x: 603, startPoint y: 116, endPoint x: 599, endPoint y: 126, distance: 10.7
click at [349, 137] on div "Initiatives menu" at bounding box center [536, 553] width 1072 height 1107
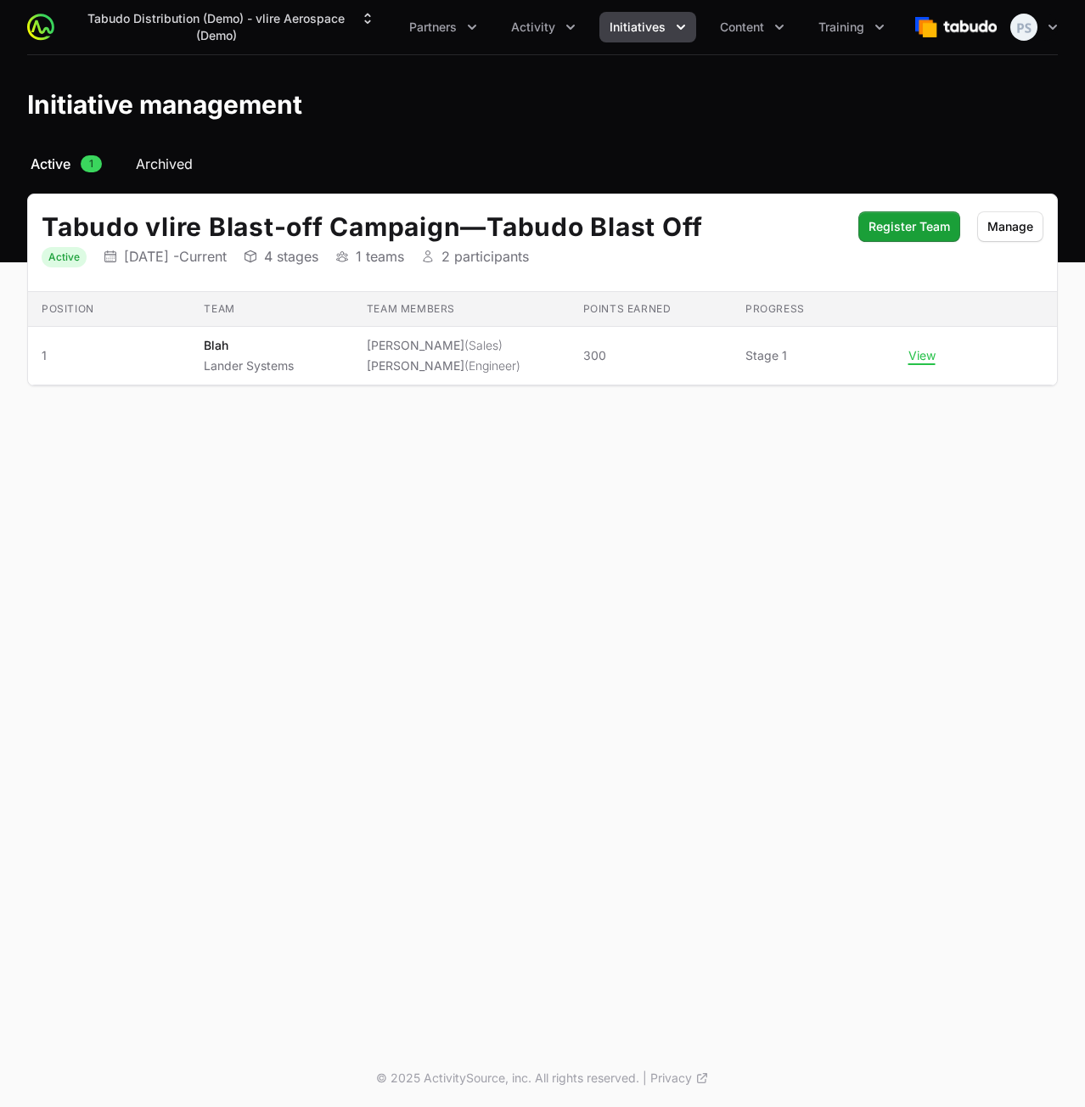
click at [195, 162] on link "Archived" at bounding box center [164, 164] width 64 height 20
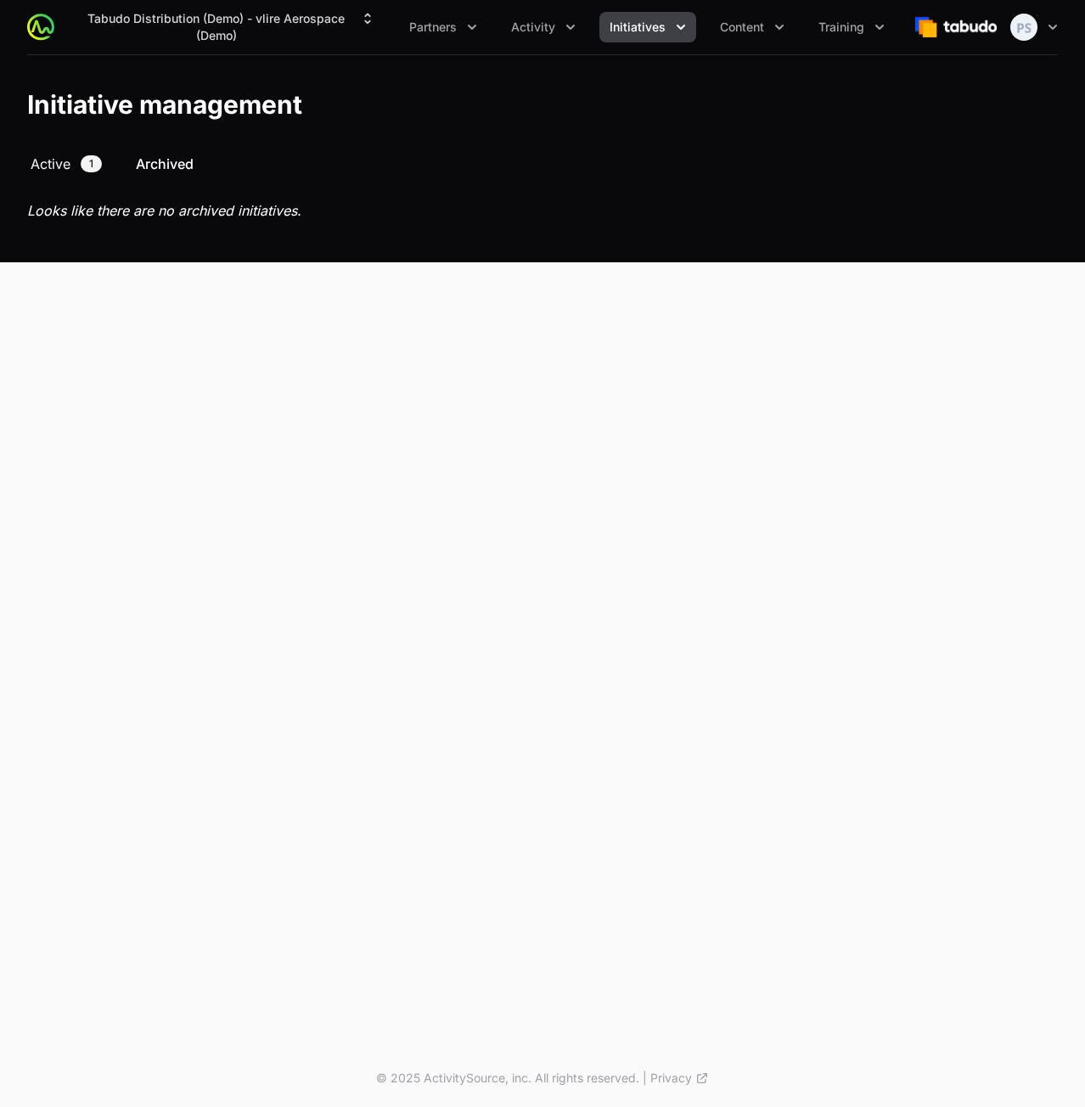
click at [66, 159] on span "Active" at bounding box center [51, 164] width 40 height 20
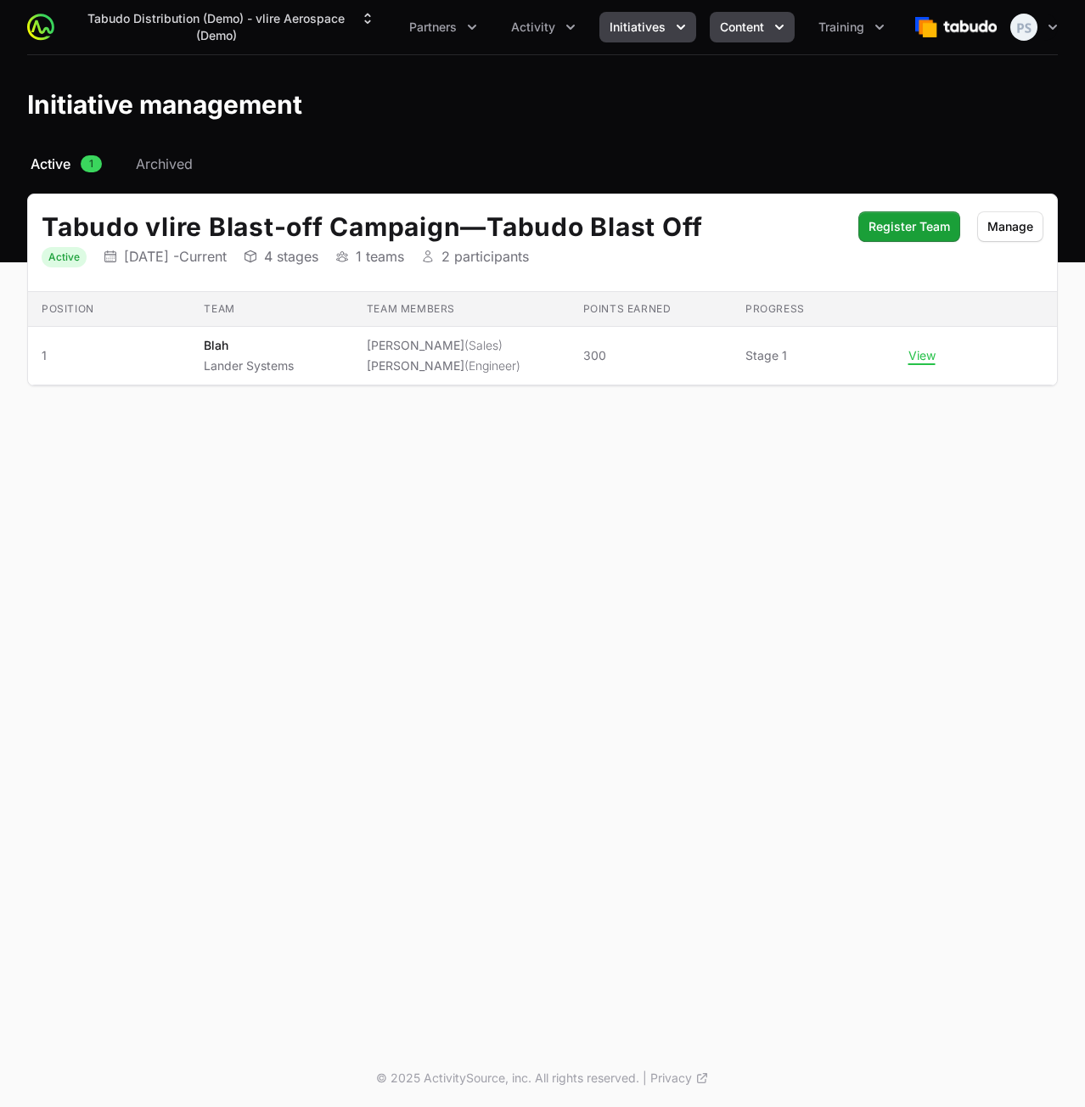
click at [742, 27] on span "Content" at bounding box center [742, 27] width 44 height 17
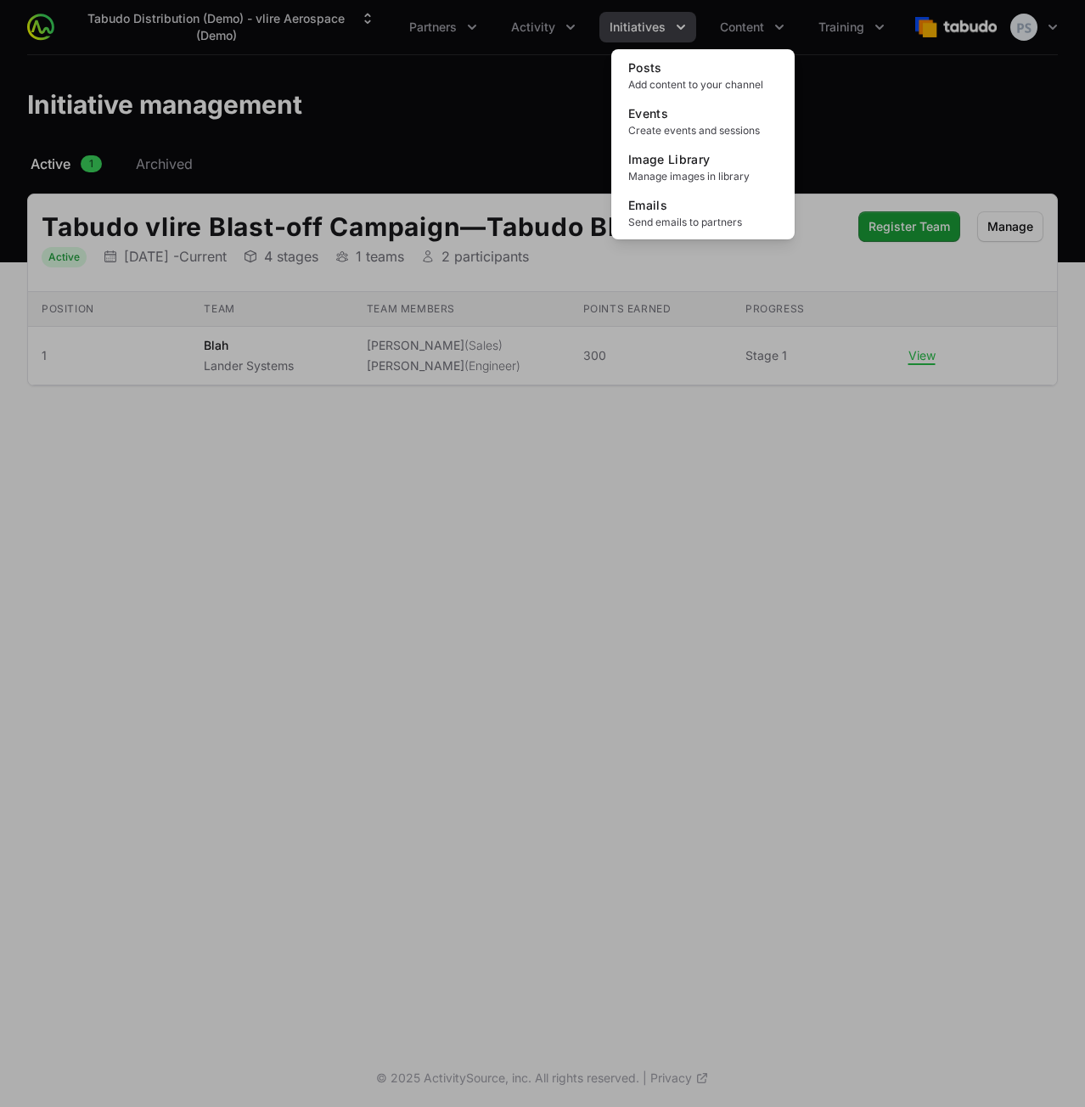
drag, startPoint x: 741, startPoint y: 28, endPoint x: 638, endPoint y: 31, distance: 102.7
click at [740, 28] on div "Content menu" at bounding box center [542, 553] width 1085 height 1107
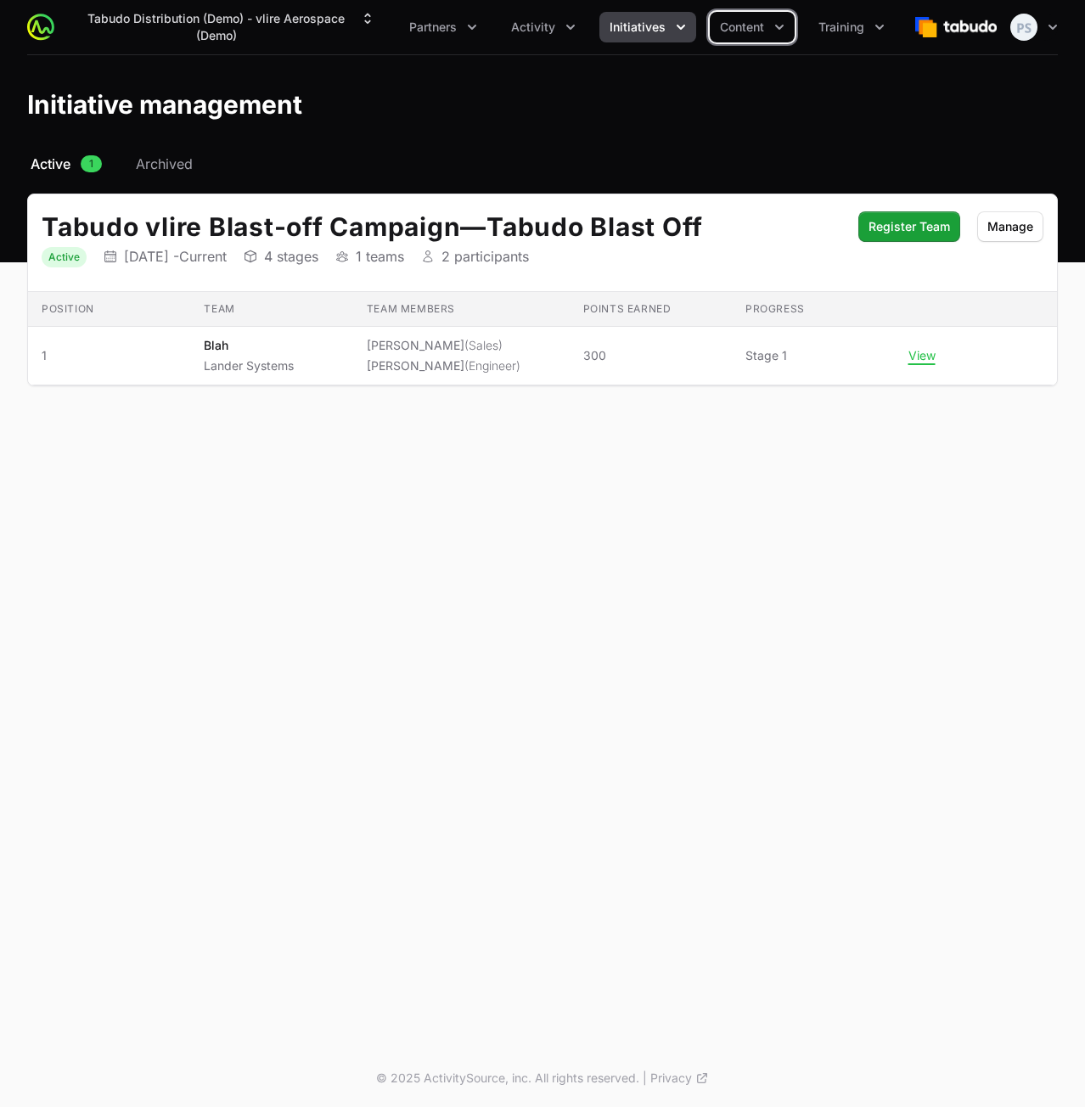
click at [635, 31] on span "Initiatives" at bounding box center [637, 27] width 56 height 17
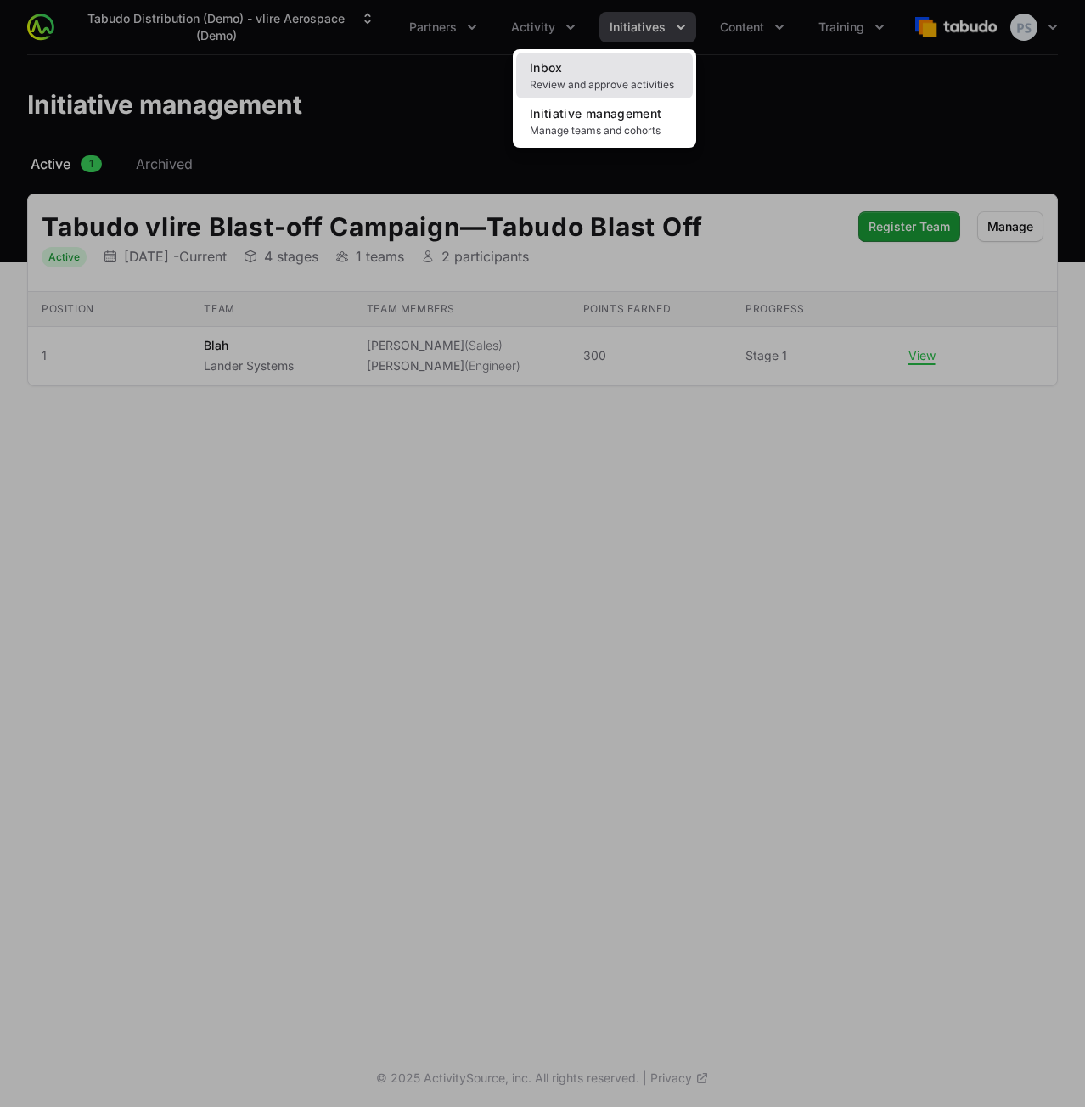
click at [594, 86] on span "Review and approve activities" at bounding box center [604, 85] width 149 height 14
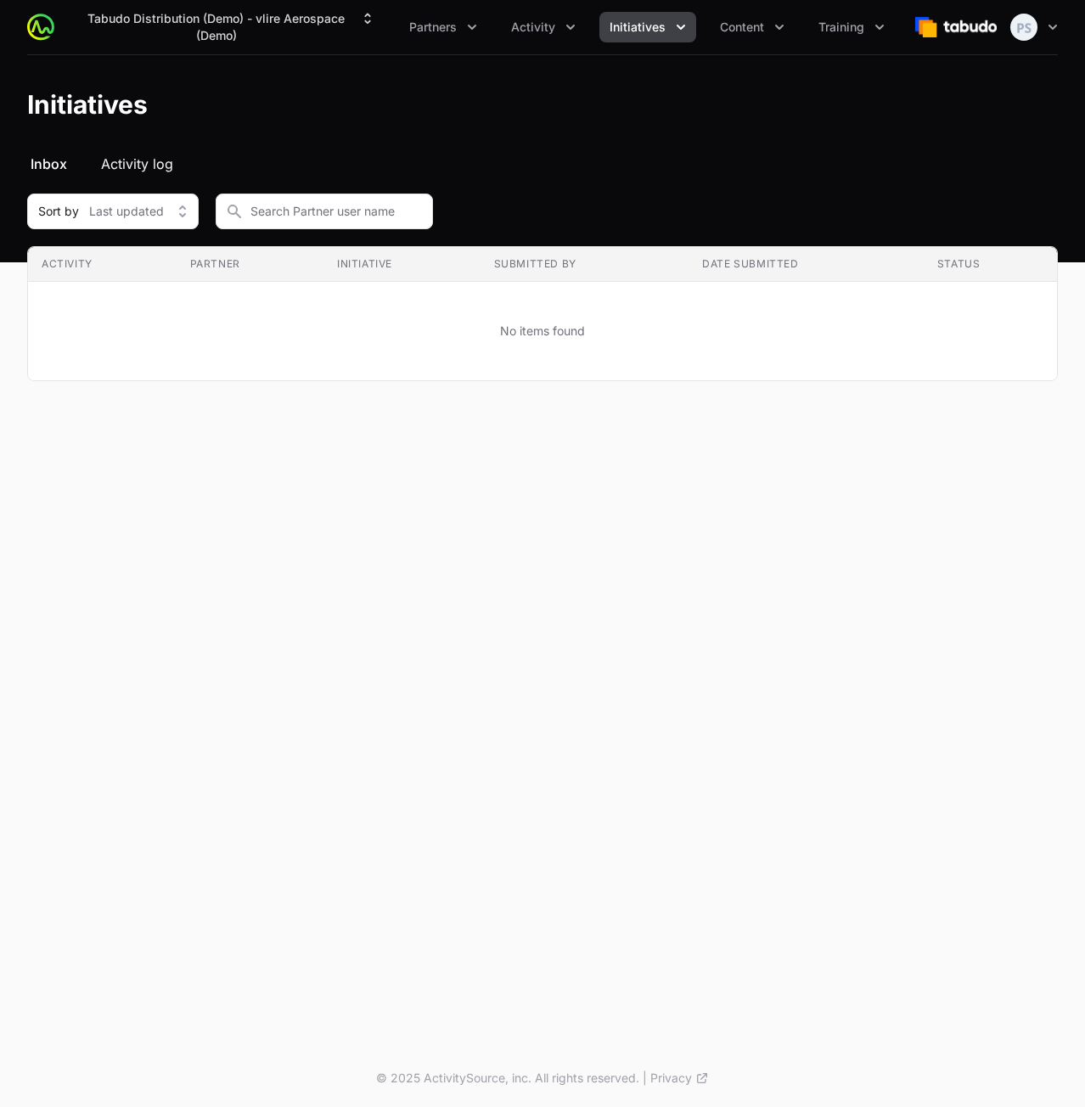
click at [153, 157] on span "Activity log" at bounding box center [137, 164] width 72 height 20
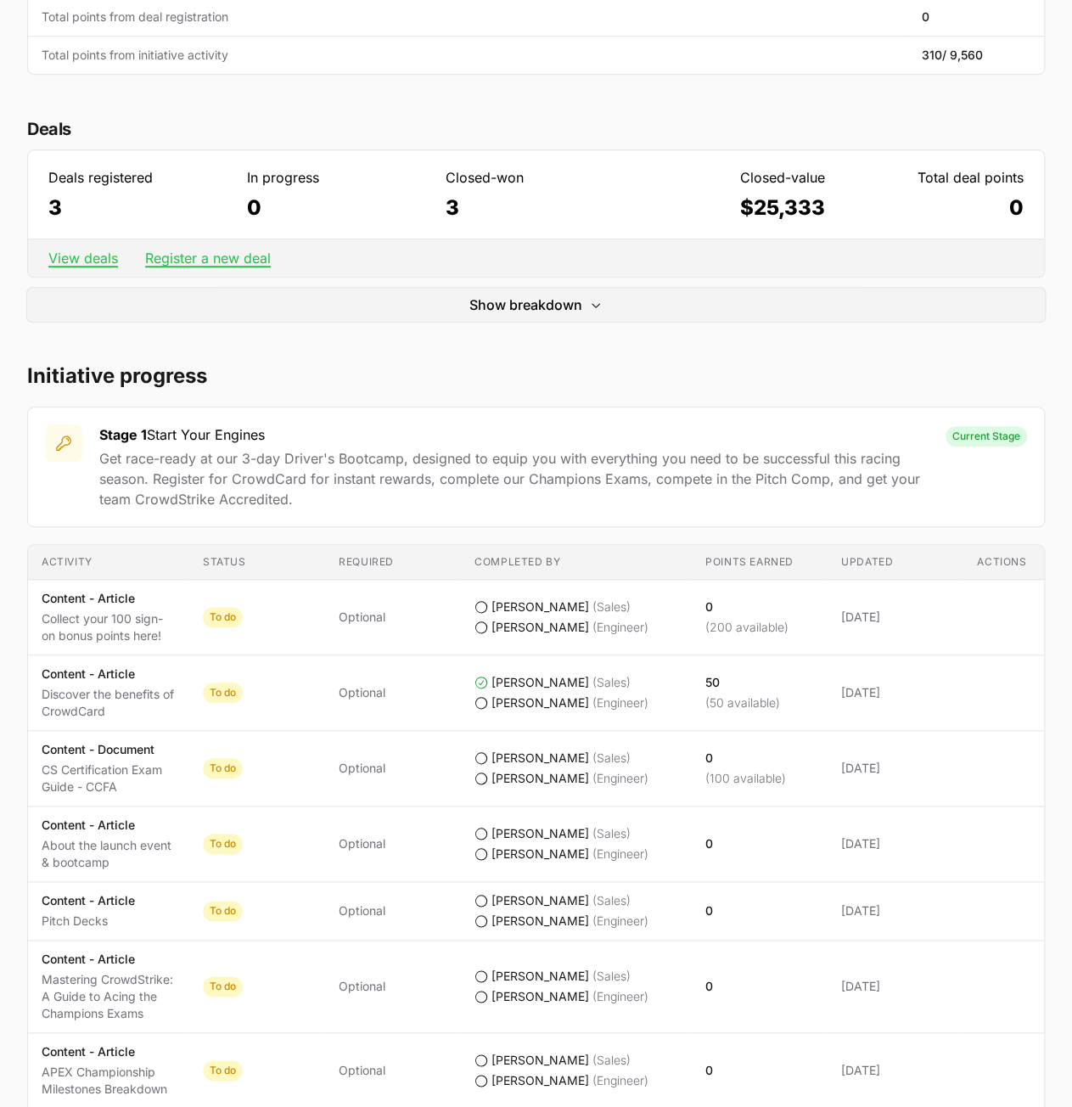
scroll to position [412, 0]
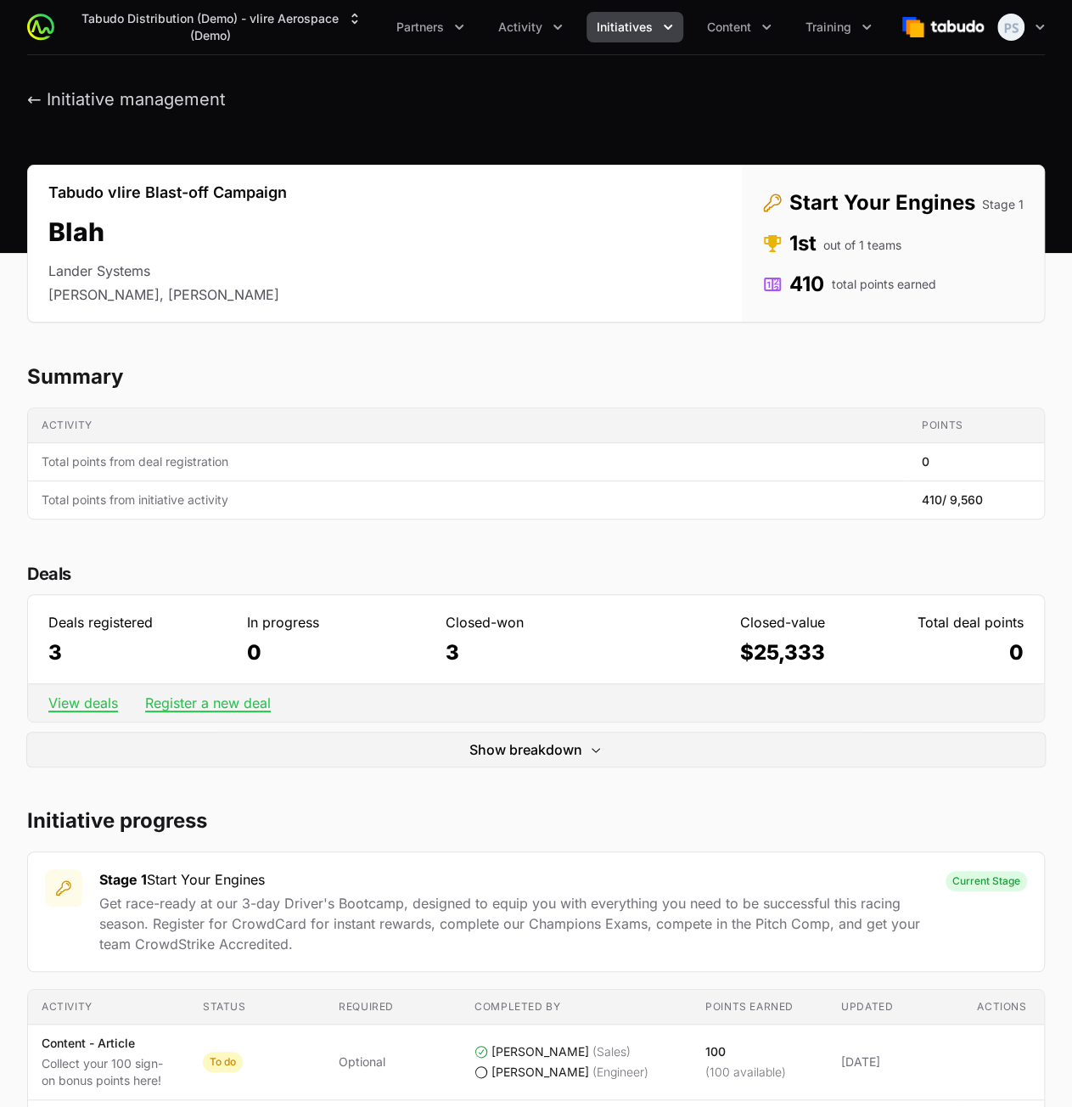
click at [379, 813] on h2 "Initiative progress" at bounding box center [536, 820] width 1018 height 27
click at [463, 814] on h2 "Initiative progress" at bounding box center [536, 820] width 1018 height 27
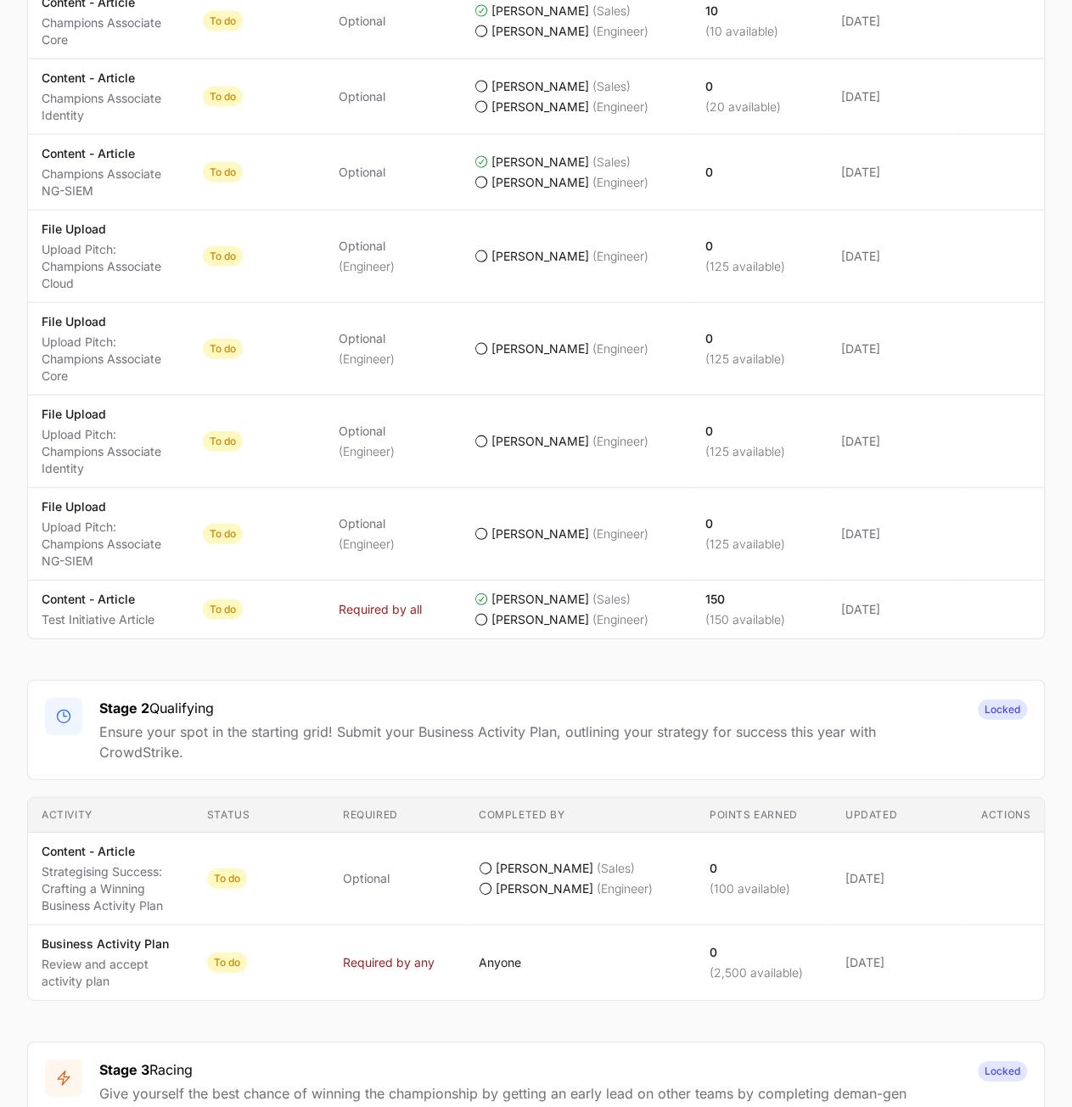
scroll to position [1782, 0]
